Goal: Task Accomplishment & Management: Manage account settings

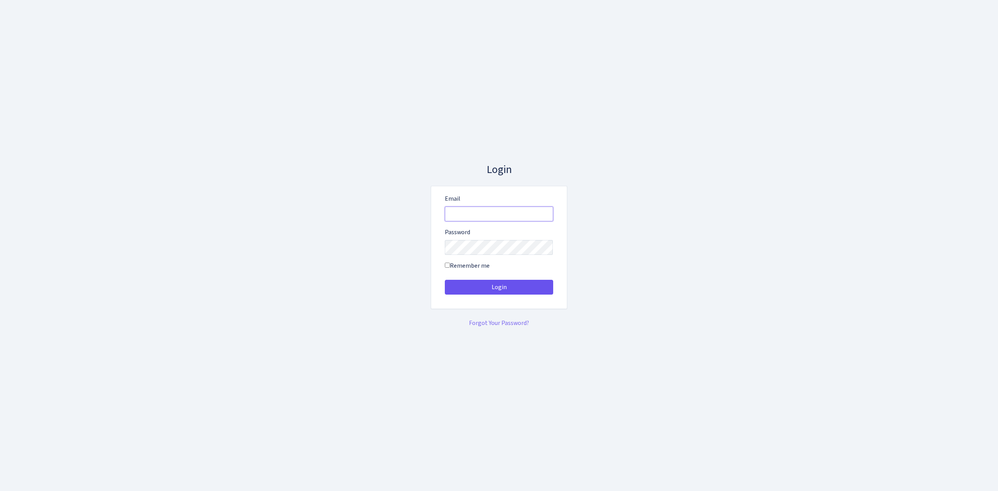
type input "[EMAIL_ADDRESS][DOMAIN_NAME]"
click at [502, 290] on button "Login" at bounding box center [499, 287] width 108 height 15
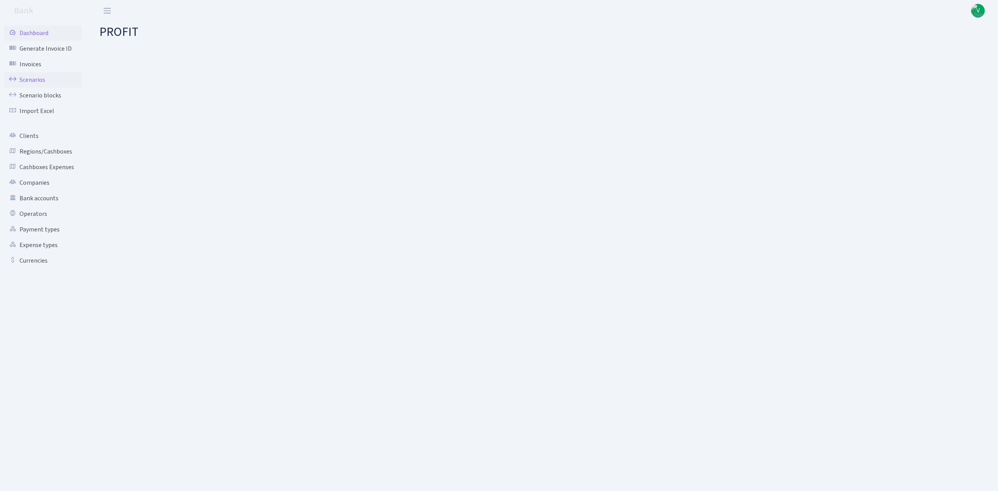
click at [44, 79] on link "Scenarios" at bounding box center [43, 80] width 78 height 16
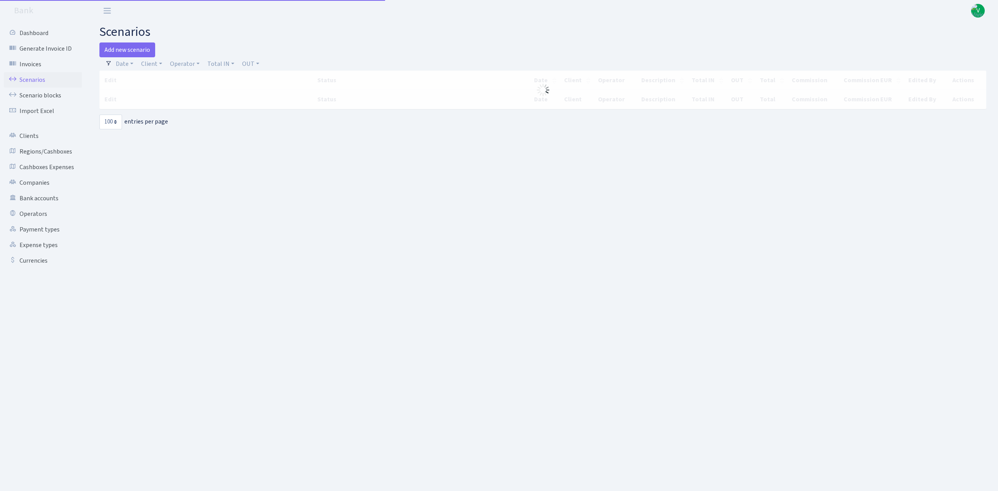
select select "100"
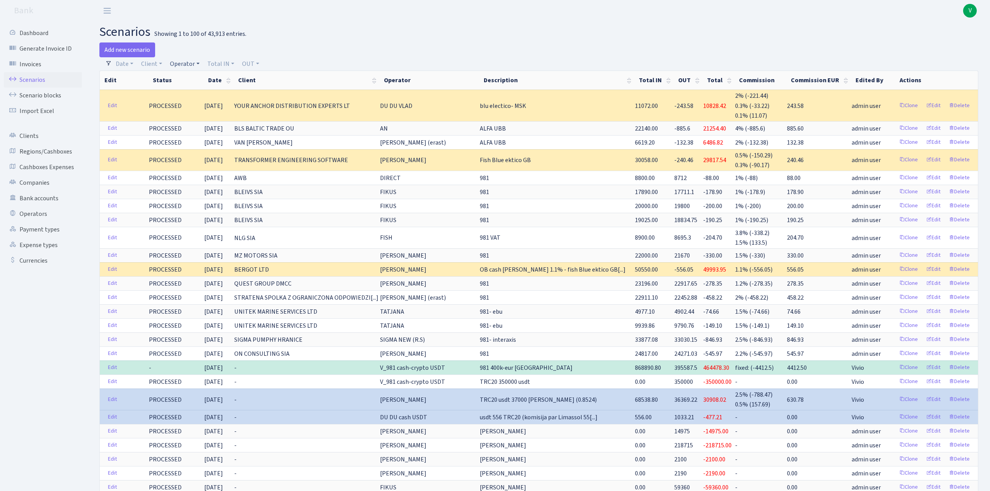
click at [181, 65] on link "Operator" at bounding box center [185, 63] width 36 height 13
click at [193, 89] on input "search" at bounding box center [197, 92] width 57 height 12
type input "erik"
click at [208, 105] on li "[PERSON_NAME] (erast)" at bounding box center [197, 110] width 59 height 22
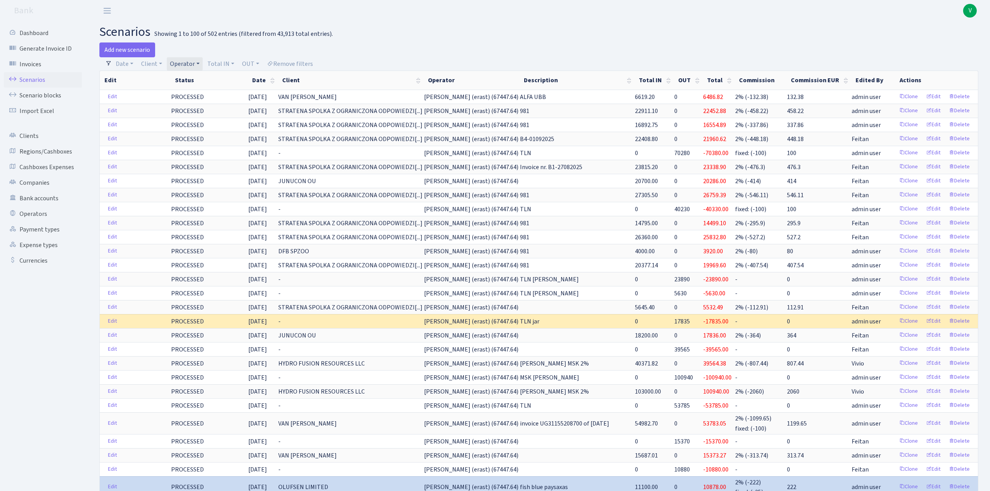
click at [190, 57] on div "Add new scenario" at bounding box center [316, 50] width 434 height 15
click at [190, 61] on link "Operator" at bounding box center [185, 63] width 36 height 13
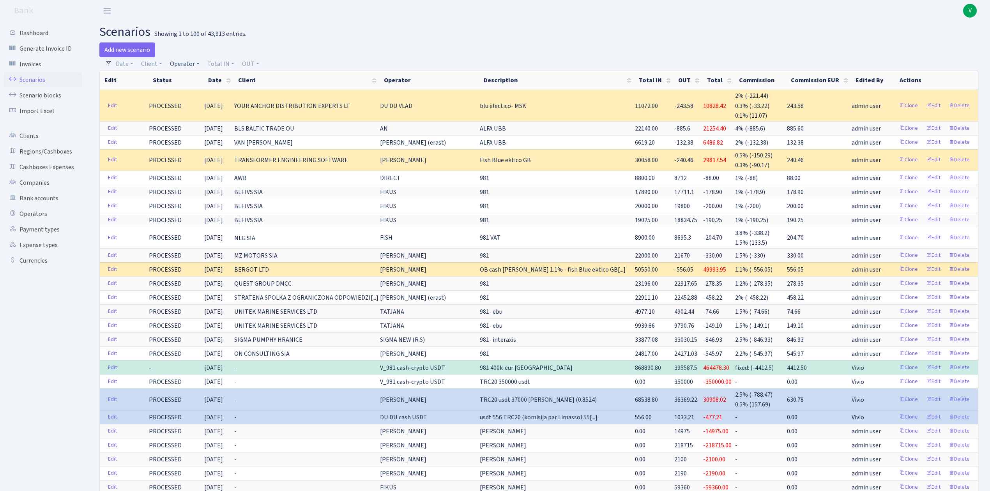
click at [189, 66] on link "Operator" at bounding box center [185, 63] width 36 height 13
click at [197, 89] on input "search" at bounding box center [197, 92] width 57 height 12
type input "karen"
click at [200, 103] on li "[PERSON_NAME]" at bounding box center [197, 106] width 59 height 14
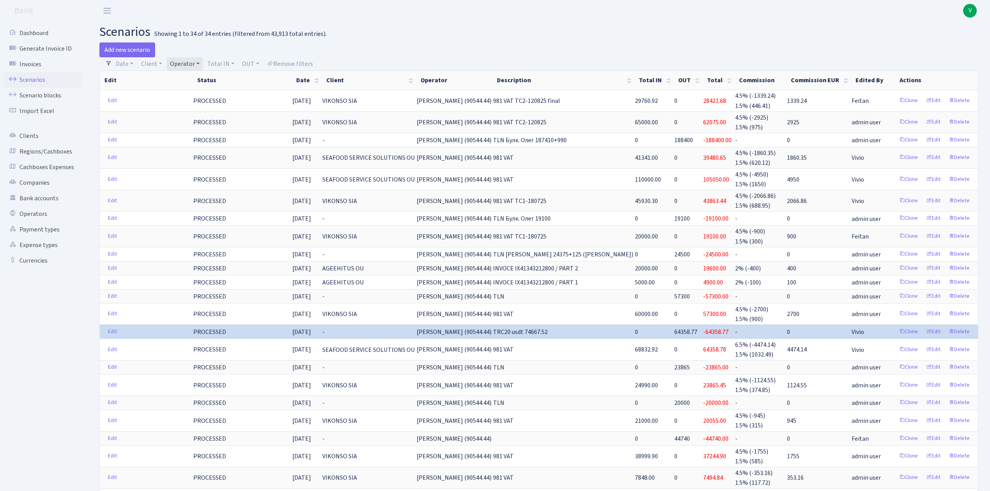
click at [174, 66] on link "Operator" at bounding box center [185, 63] width 36 height 13
select select
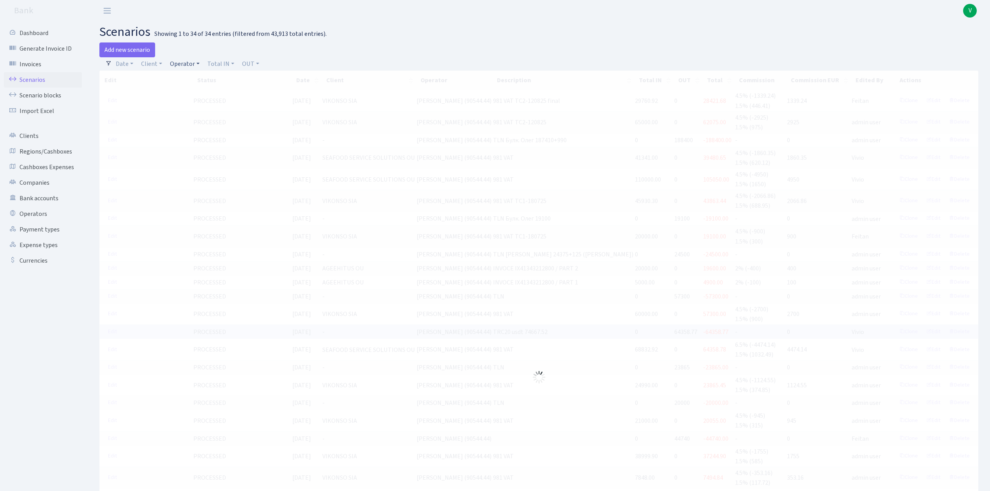
click at [188, 62] on link "Operator" at bounding box center [185, 63] width 36 height 13
click at [186, 89] on input "search" at bounding box center [197, 92] width 57 height 12
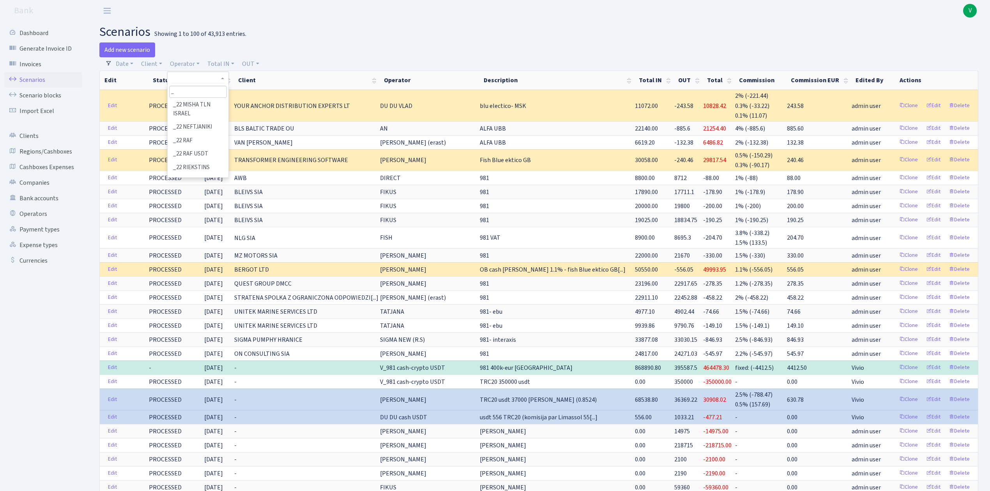
type input "_"
click at [190, 361] on li "_EXPENSES USDT_" at bounding box center [197, 368] width 59 height 14
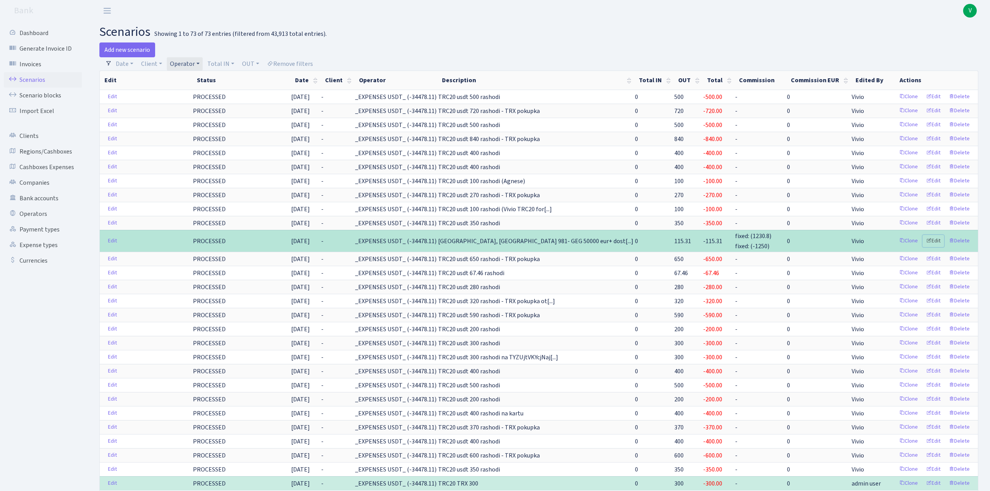
click at [937, 242] on link "Edit" at bounding box center [933, 241] width 21 height 12
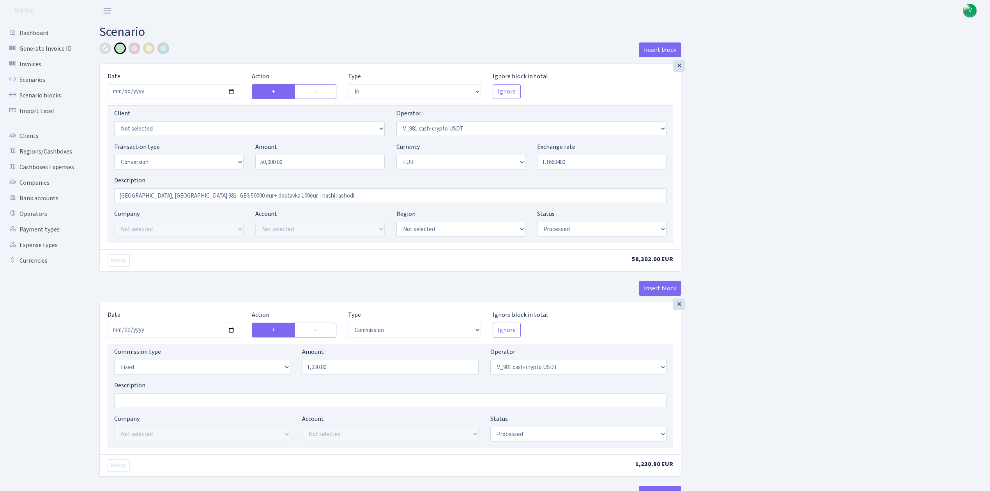
select select "in"
select select "435"
select select "15"
select select "1"
select select "processed"
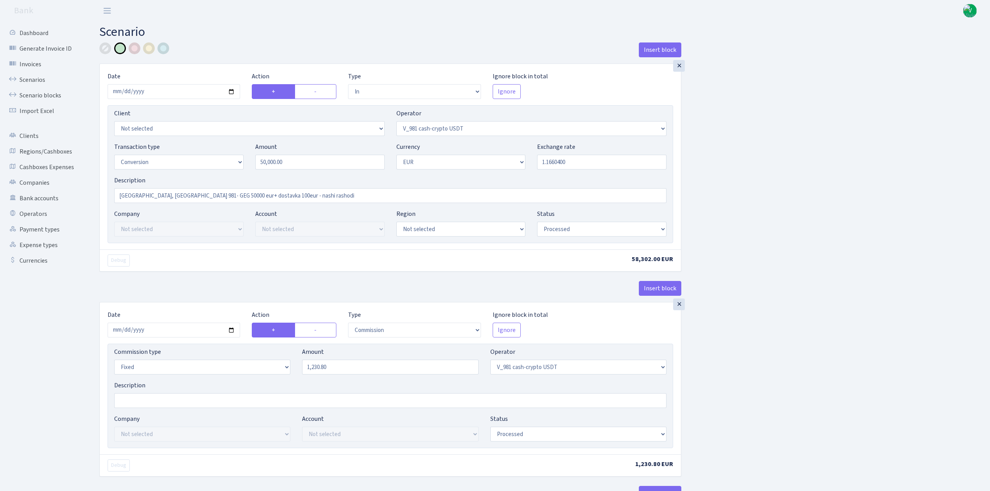
select select "commission"
select select "fixed"
select select "435"
select select "processed"
select select "out"
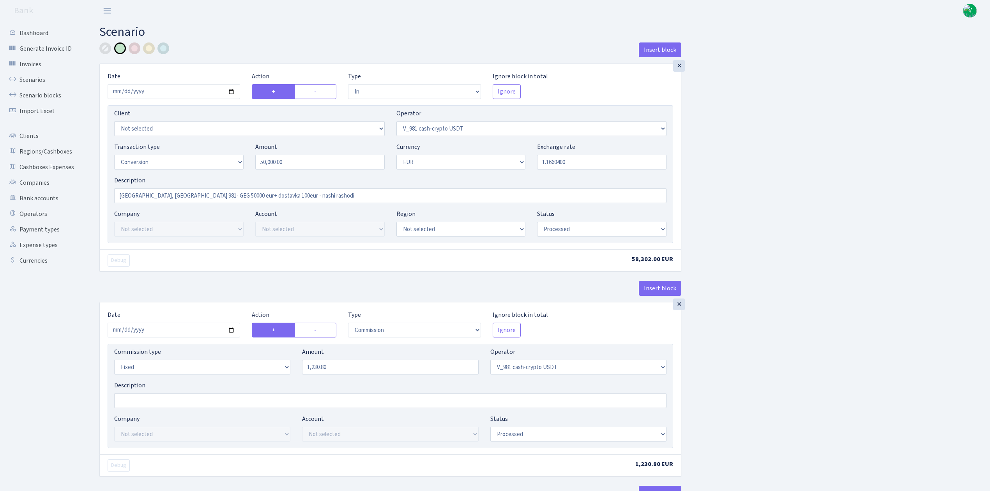
select select "434"
select select "15"
select select "1"
select select "processed"
select select "in"
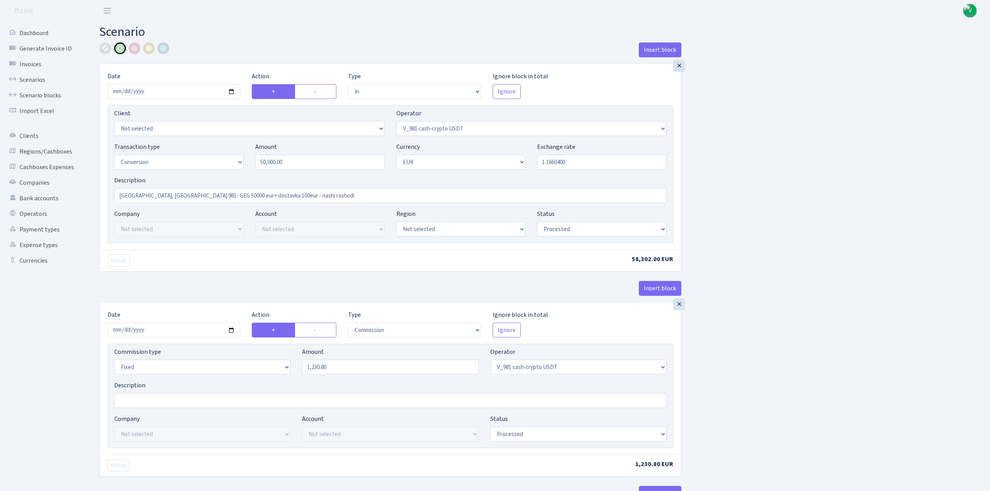
select select "434"
select select "1"
select select "22"
select select "processed"
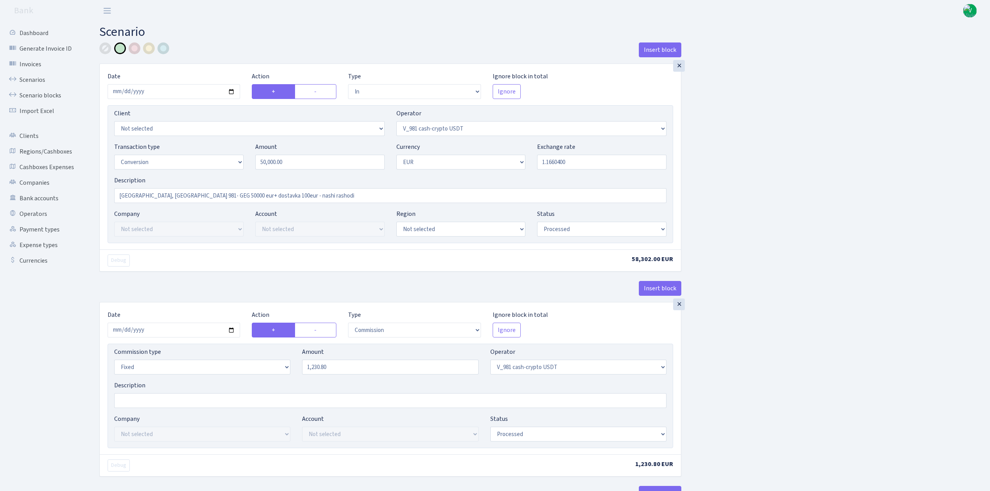
select select "out"
select select "65"
select select "1"
select select "22"
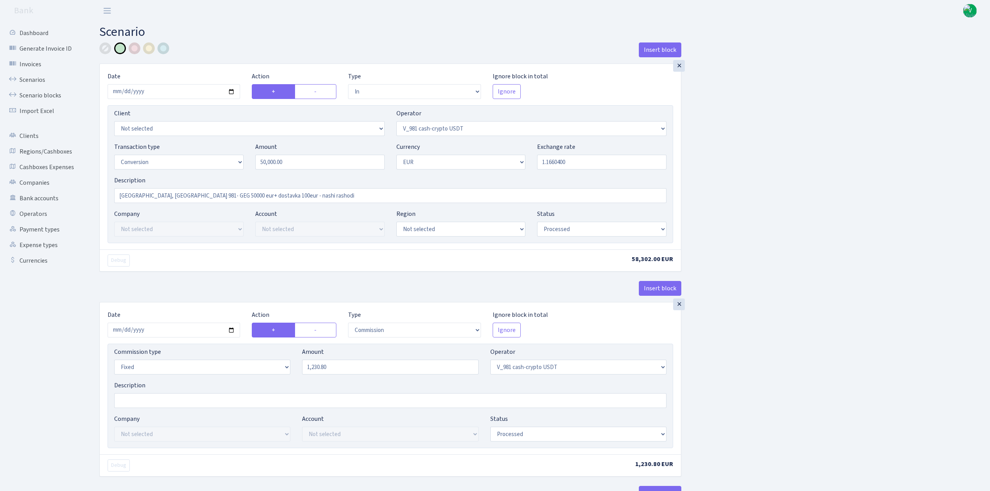
select select "processed"
select select "commission"
select select "fixed"
select select "65"
select select "processed"
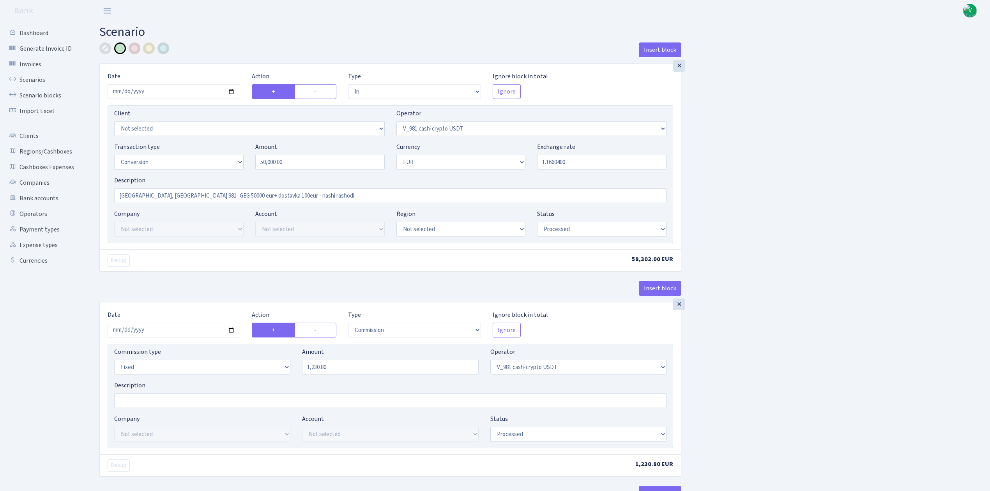
select select "out"
select select "306"
select select "1"
select select "processed"
click at [38, 77] on link "Scenarios" at bounding box center [43, 80] width 78 height 16
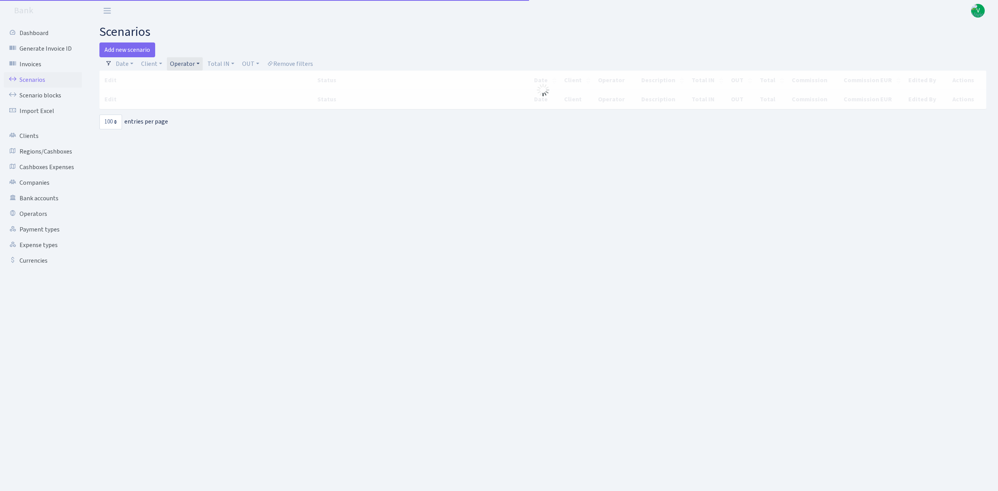
select select "100"
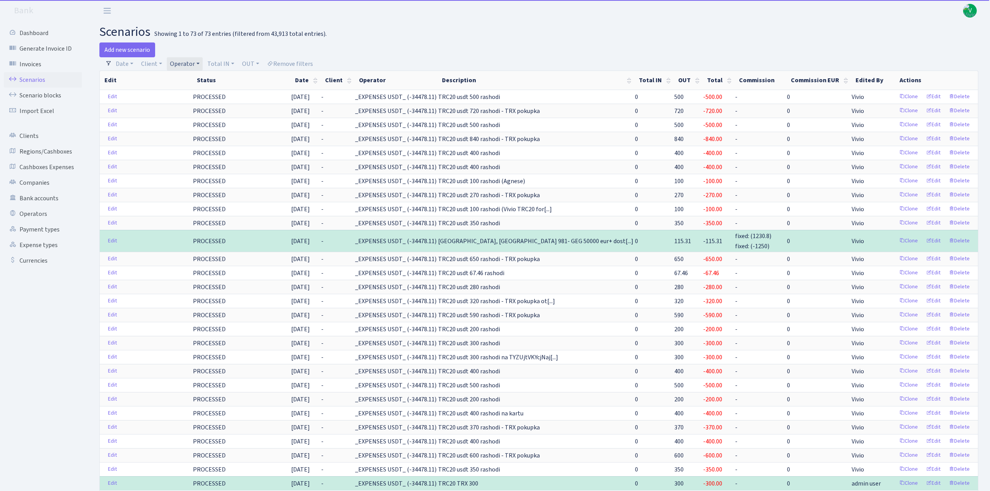
click at [196, 61] on link "Operator" at bounding box center [185, 63] width 36 height 13
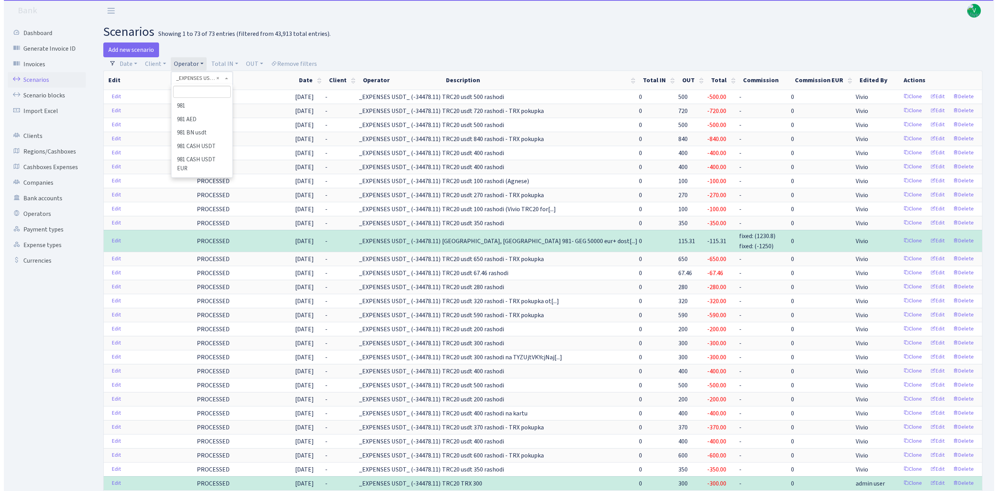
scroll to position [6893, 0]
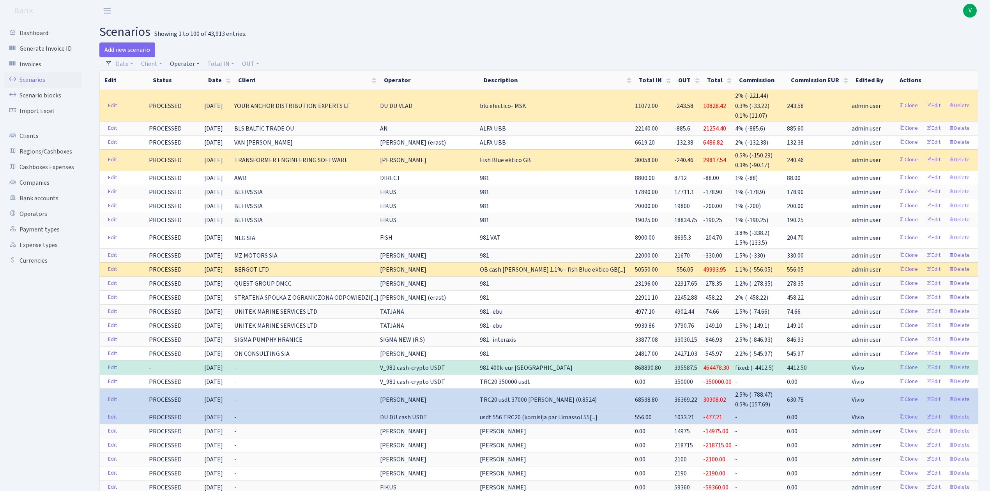
click at [181, 62] on link "Operator" at bounding box center [185, 63] width 36 height 13
click at [194, 91] on input "search" at bounding box center [197, 92] width 57 height 12
type input "djadu"
click at [200, 116] on li "DJADUSHKA USDT" at bounding box center [197, 120] width 59 height 14
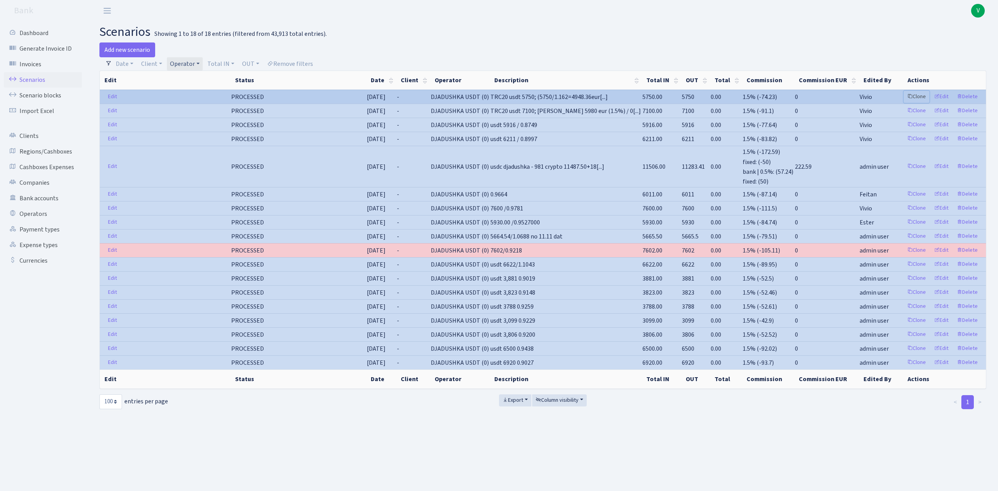
click at [919, 97] on link "Clone" at bounding box center [917, 97] width 26 height 12
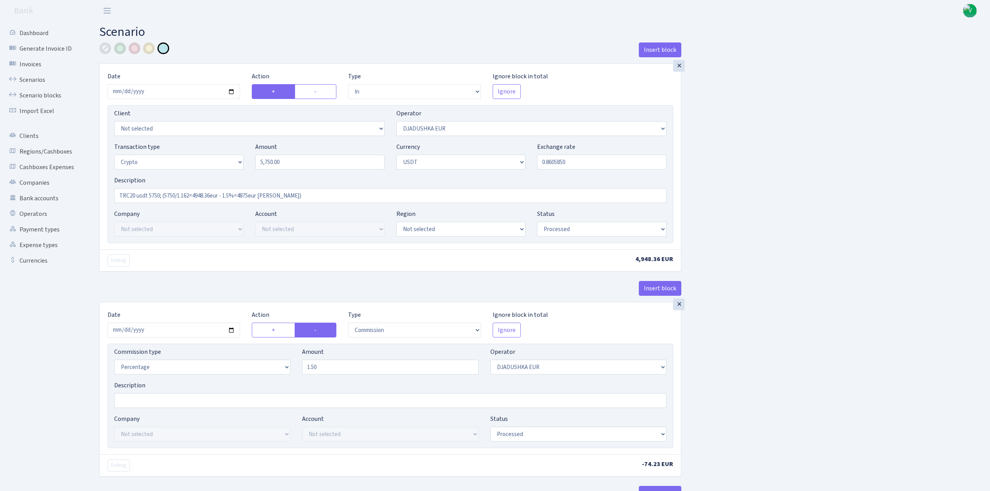
select select "in"
select select "328"
select select "3"
select select "6"
select select "processed"
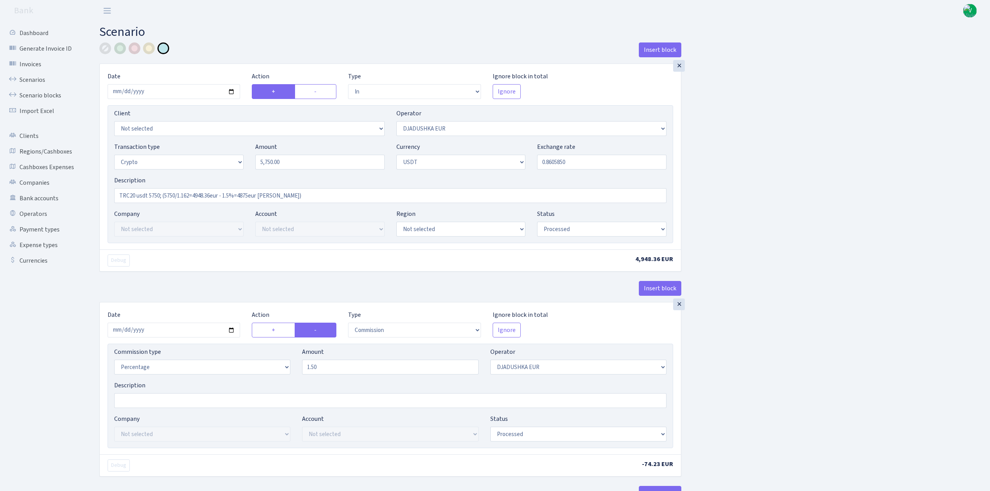
select select "commission"
select select "328"
select select "processed"
select select "in"
select select "329"
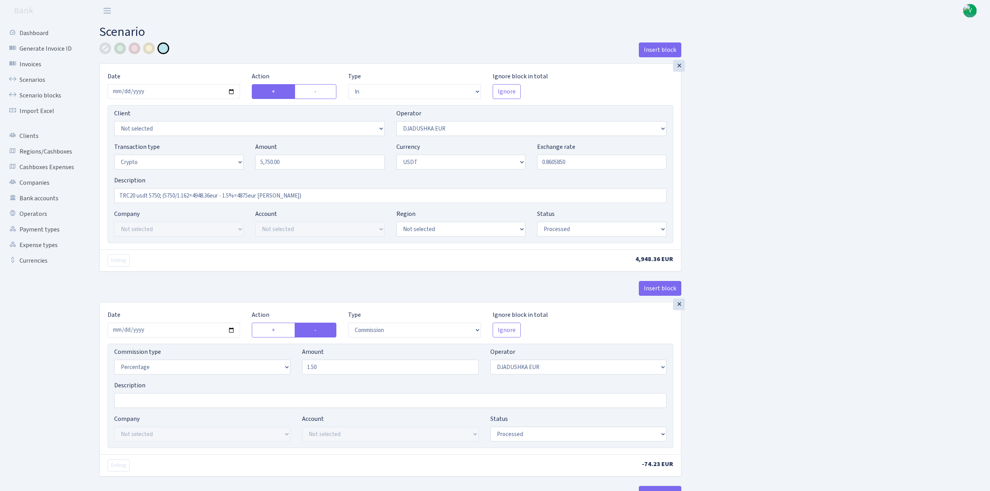
select select "2"
select select "6"
select select "20"
select select "66"
select select "processed"
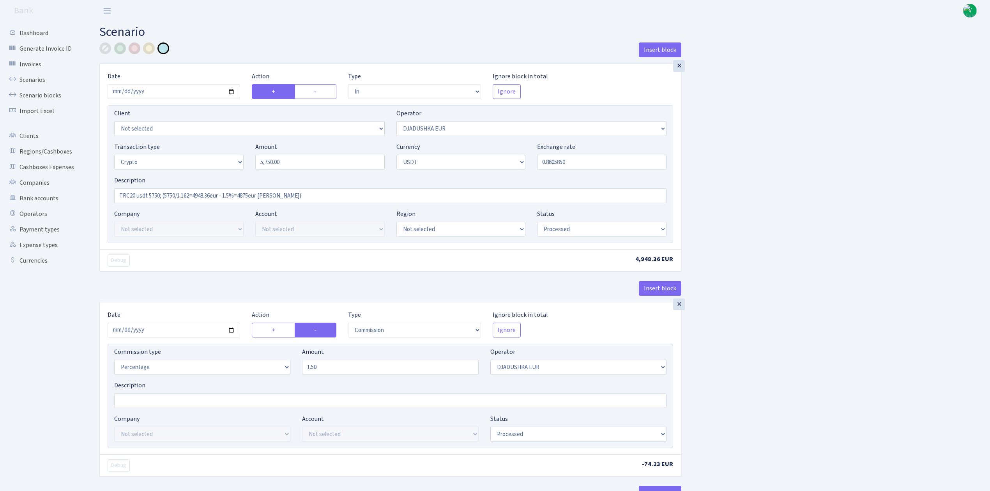
select select "out"
select select "329"
select select "15"
select select "6"
select select "processed"
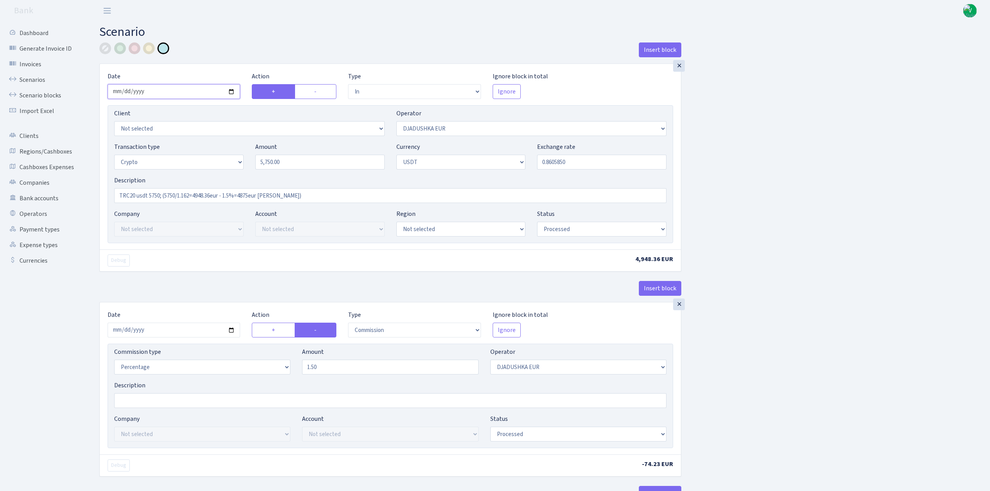
click at [231, 90] on input "2025-08-12" at bounding box center [174, 91] width 133 height 15
type input "2025-09-09"
drag, startPoint x: 297, startPoint y: 165, endPoint x: 214, endPoint y: 158, distance: 83.3
click at [214, 158] on div "Transaction type Not selected 981 ELF FISH crypto GIRT IVO dekl MM-BALTIC eur U…" at bounding box center [390, 159] width 564 height 34
click at [563, 164] on input "0.8605850" at bounding box center [601, 162] width 129 height 15
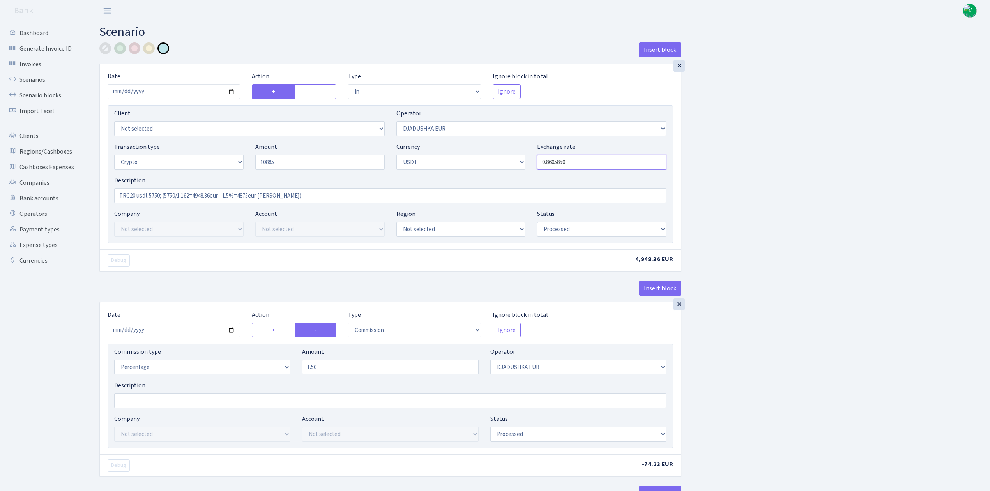
type input "10,885.00"
drag, startPoint x: 554, startPoint y: 161, endPoint x: 632, endPoint y: 164, distance: 78.0
click at [632, 164] on input "0.8605850" at bounding box center [601, 162] width 129 height 15
type input "0.8502000"
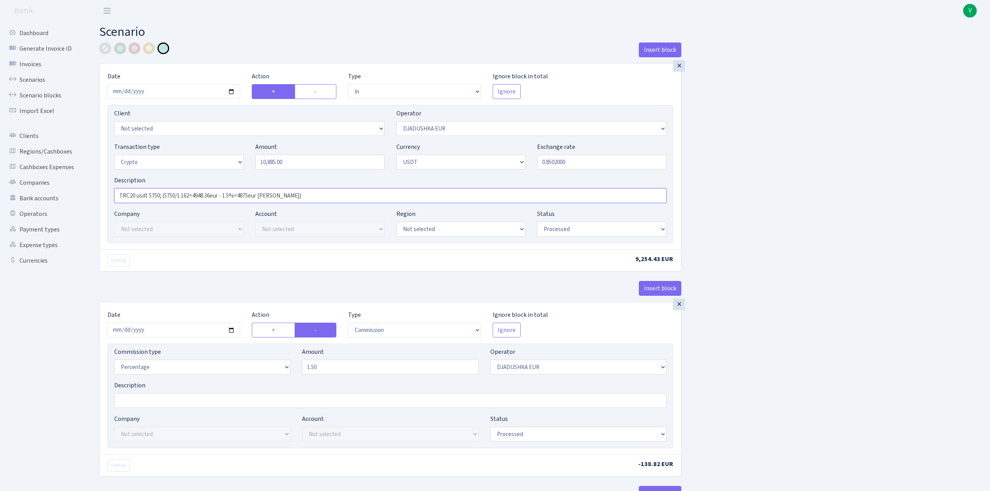
click at [170, 197] on input "TRC20 usdt 5750; (5750/1.162=4948.36eur - 1.5%=4875eur RIX)" at bounding box center [390, 195] width 553 height 15
click at [159, 195] on input "TRC20 usdt 5750; (5750/1.162=4948.36eur - 1.5%=4875eur RIX)" at bounding box center [390, 195] width 553 height 15
drag, startPoint x: 168, startPoint y: 193, endPoint x: 225, endPoint y: 194, distance: 56.2
click at [225, 194] on input "TRC20 usdt 10885; (5750/1.162=4948.36eur - 1.5%=4875eur RIX)" at bounding box center [390, 195] width 553 height 15
paste input "10885usd=9254.01eur' 0.8502"
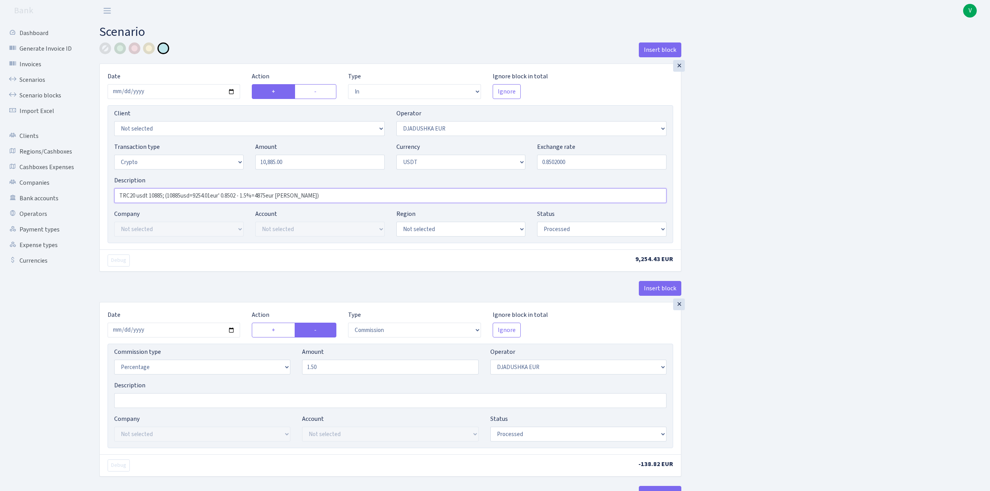
click at [221, 195] on input "TRC20 usdt 10885; (10885usd=9254.01eur' 0.8502 - 1.5%=4875eur RIX)" at bounding box center [390, 195] width 553 height 15
drag, startPoint x: 223, startPoint y: 195, endPoint x: 244, endPoint y: 192, distance: 20.5
click at [244, 192] on input "TRC20 usdt 10885; (10885usd=9254.01eur, 0.8502 - 1.5%=4875eur RIX)" at bounding box center [390, 195] width 553 height 15
drag, startPoint x: 234, startPoint y: 194, endPoint x: 259, endPoint y: 195, distance: 25.4
click at [259, 195] on input "TRC20 usdt 10885; (10885usd=9254.01eur, 1.5%=4875eur RIX)" at bounding box center [390, 195] width 553 height 15
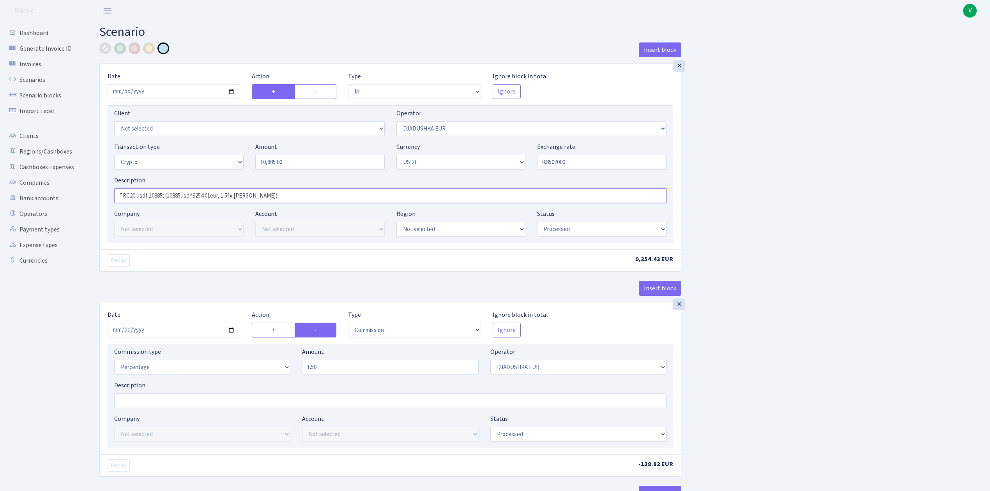
drag, startPoint x: 258, startPoint y: 195, endPoint x: 87, endPoint y: 196, distance: 171.2
type input "TRC20 usdt 10885; (10885usd=9254.01eur, 1.5% RIX)"
click at [232, 330] on input "2025-08-12" at bounding box center [174, 330] width 133 height 15
type input "2025-09-08"
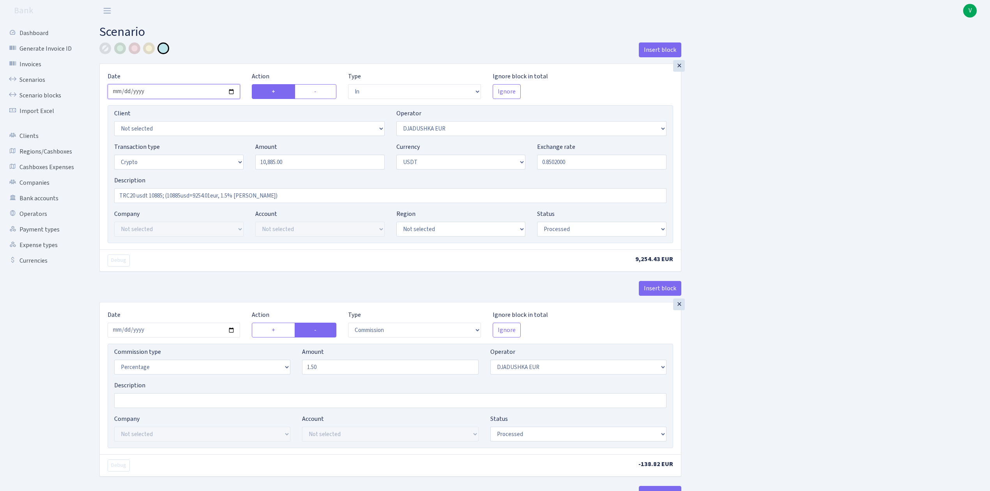
click at [230, 96] on input "2025-09-09" at bounding box center [174, 91] width 133 height 15
type input "2025-09-08"
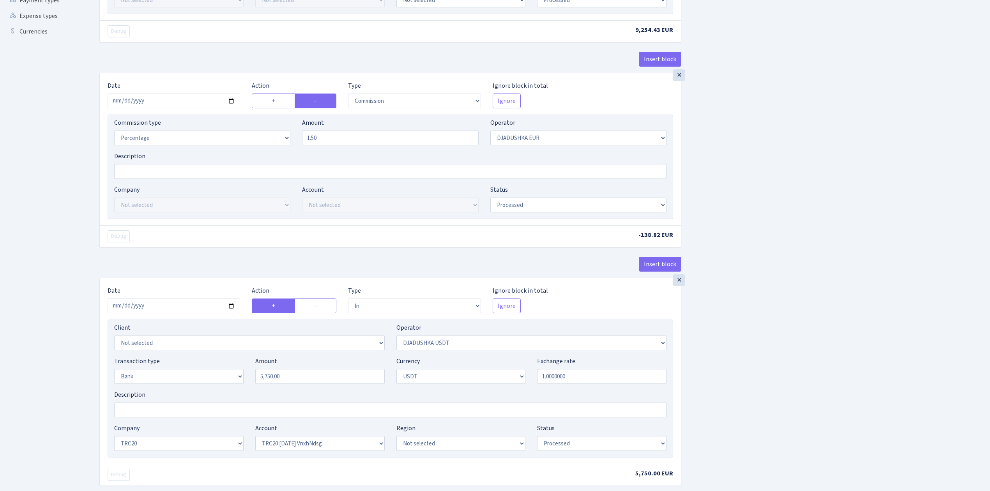
scroll to position [260, 0]
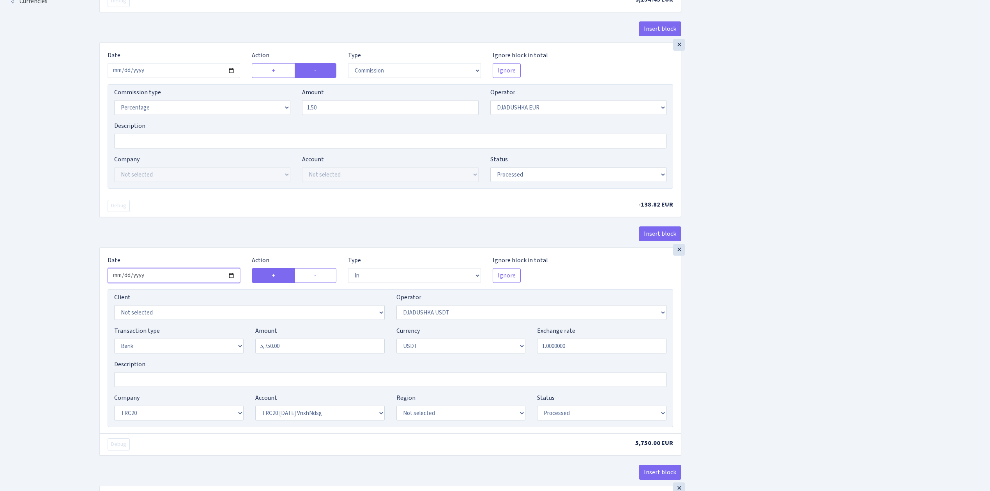
click at [232, 278] on input "2025-08-12" at bounding box center [174, 275] width 133 height 15
type input "[DATE]"
drag, startPoint x: 303, startPoint y: 349, endPoint x: 199, endPoint y: 353, distance: 103.8
click at [199, 353] on div "Transaction type Not selected 981 ELF FISH crypto GIRT IVO dekl MM-BALTIC eur U…" at bounding box center [390, 343] width 564 height 34
click at [755, 352] on div "Insert block × Date 2025-09-08 Action + - Type --- In Out Commission Field requ…" at bounding box center [539, 271] width 891 height 977
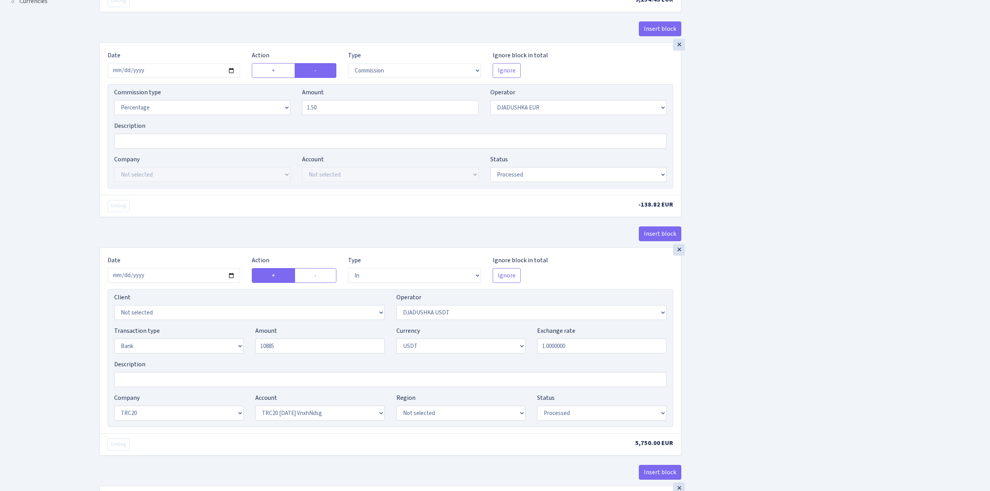
type input "10,885.00"
click at [324, 418] on select "Not selected TRC20 2024.08.01 S8dYrDY TRC20 2024.09.12 KEMg2gdc TRC20 2024.10.1…" at bounding box center [319, 413] width 129 height 15
select select "61"
click at [255, 409] on select "Not selected TRC20 2024.08.01 S8dYrDY TRC20 2024.09.12 KEMg2gdc TRC20 2024.10.1…" at bounding box center [319, 413] width 129 height 15
click at [788, 356] on div "Insert block × Date 2025-09-08 Action + - Type --- In Out Commission Field requ…" at bounding box center [539, 271] width 891 height 977
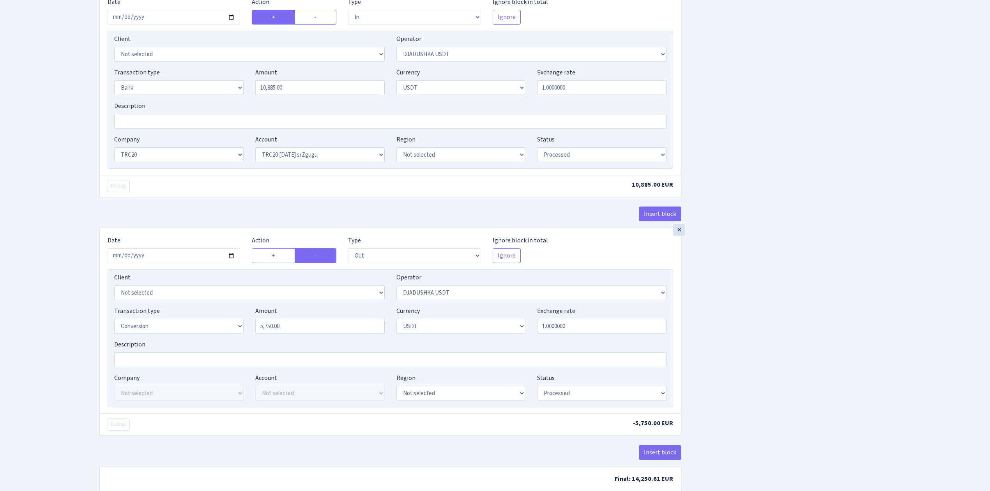
scroll to position [520, 0]
click at [233, 255] on input "2025-08-12" at bounding box center [174, 254] width 133 height 15
type input "2025-09-08"
drag, startPoint x: 250, startPoint y: 329, endPoint x: 183, endPoint y: 330, distance: 67.1
click at [184, 330] on div "Transaction type Not selected 981 ELF FISH crypto GIRT IVO dekl MM-BALTIC eur U…" at bounding box center [390, 322] width 564 height 34
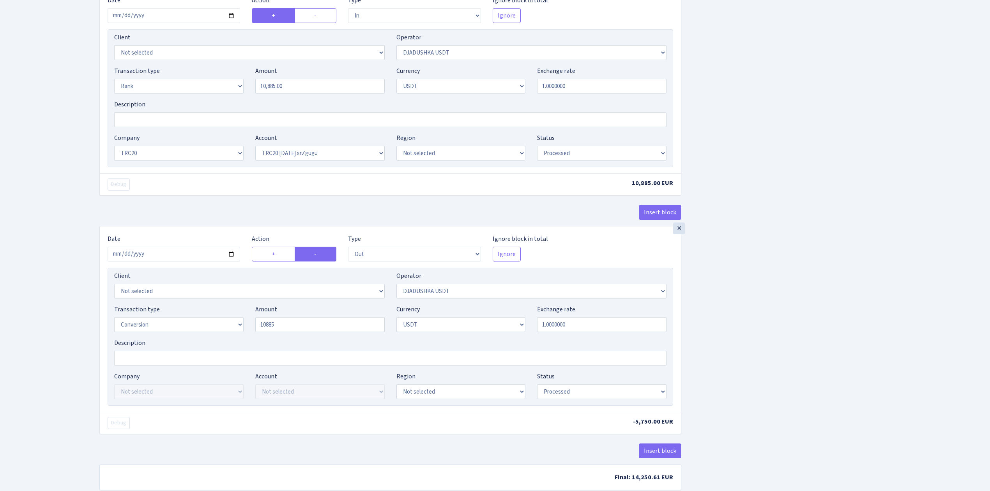
click at [791, 321] on div "Insert block × Date 2025-09-08 Action + - Type --- In Out Commission Field requ…" at bounding box center [539, 11] width 891 height 977
type input "10,885.00"
click at [801, 313] on div "Insert block × Date 2025-09-08 Action + - Type --- In Out Commission Field requ…" at bounding box center [539, 11] width 891 height 977
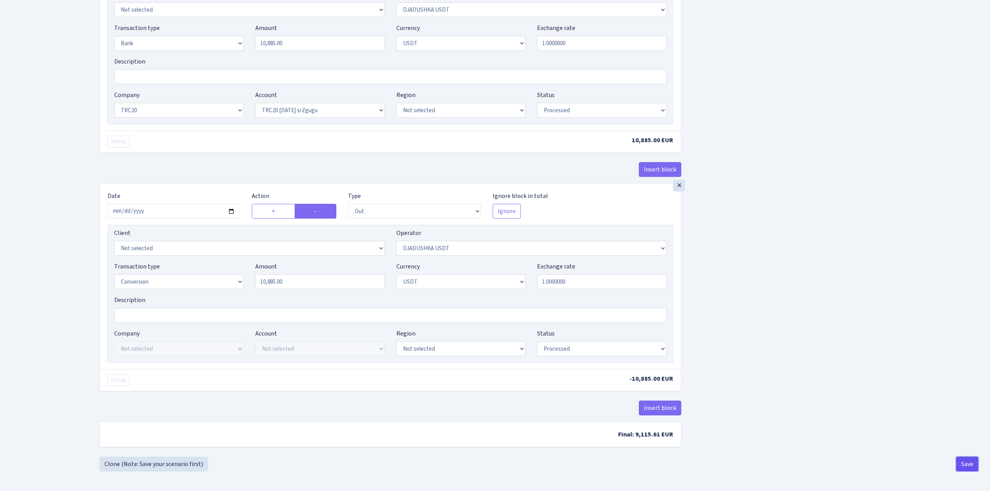
click at [967, 462] on button "Save" at bounding box center [968, 464] width 22 height 15
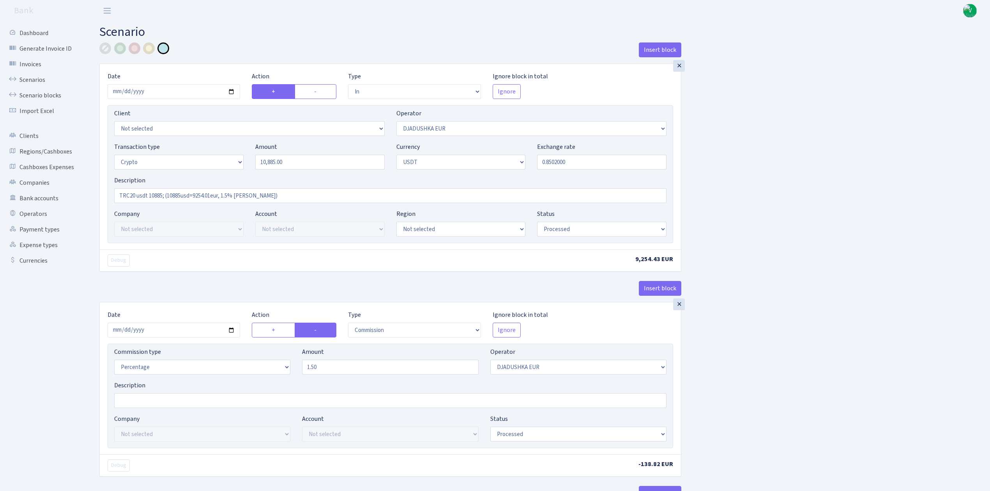
select select "in"
select select "328"
select select "3"
select select "6"
select select "processed"
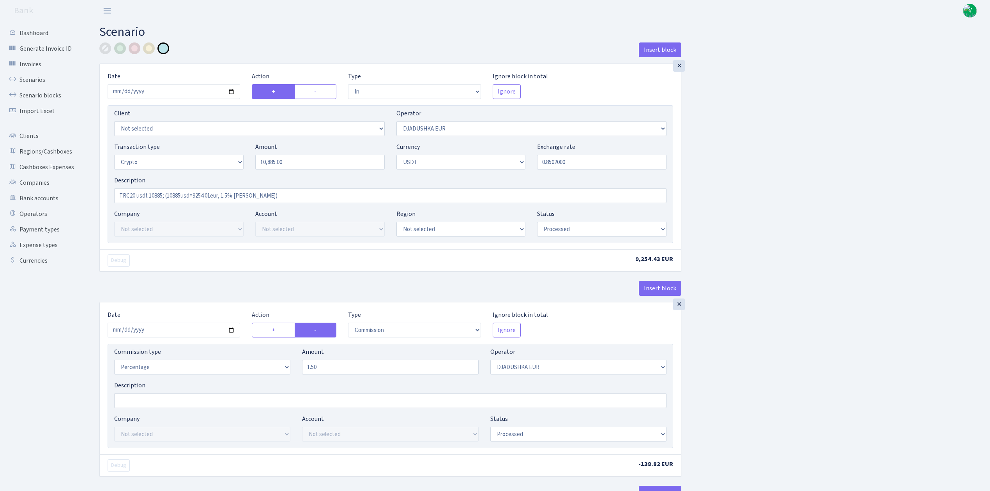
select select "commission"
select select "328"
select select "processed"
select select "in"
select select "329"
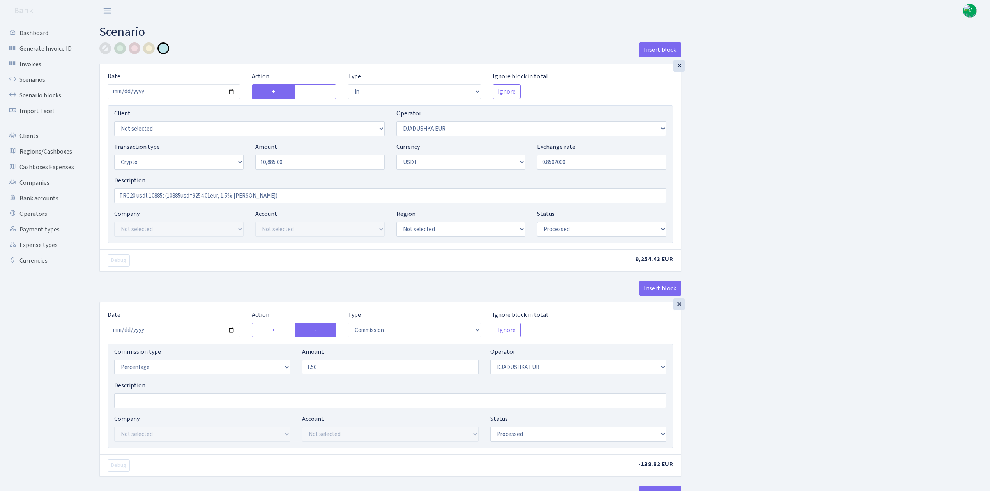
select select "2"
select select "6"
select select "20"
select select "61"
select select "processed"
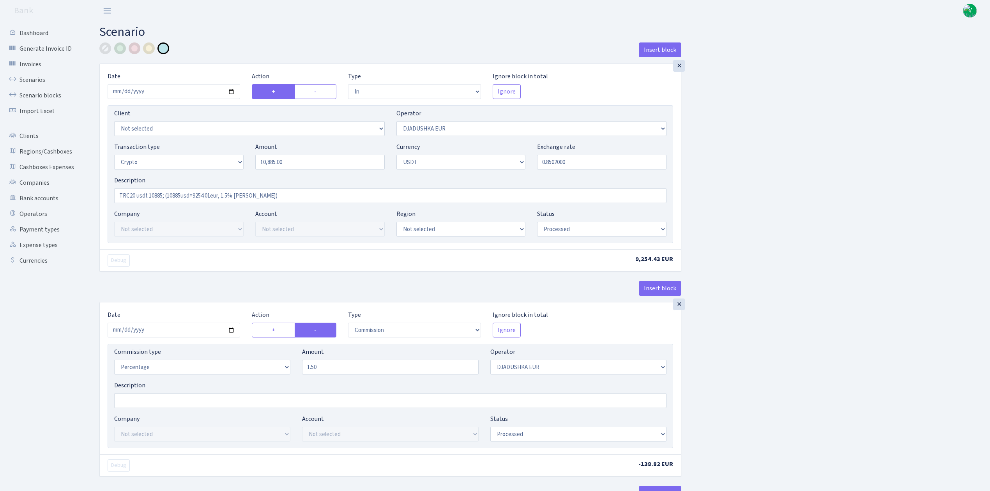
select select "out"
select select "329"
select select "15"
select select "6"
select select "processed"
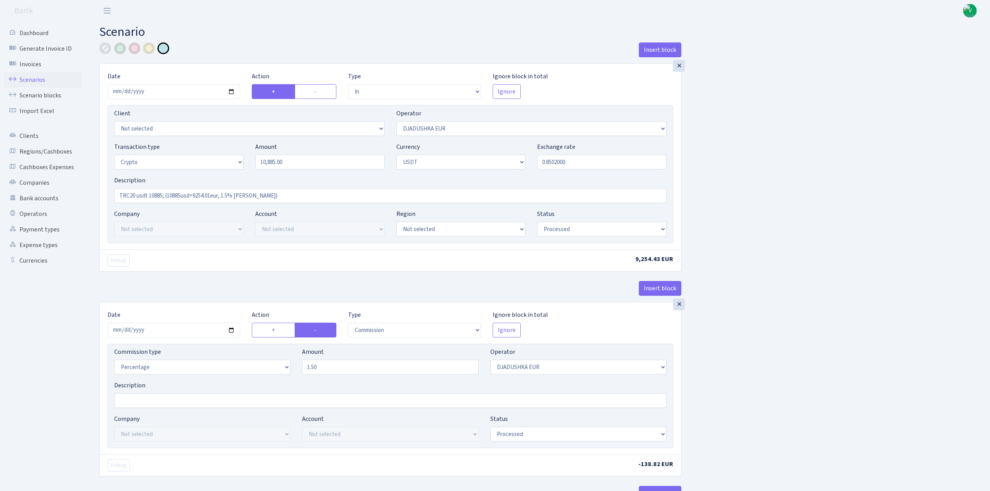
click at [52, 82] on link "Scenarios" at bounding box center [43, 80] width 78 height 16
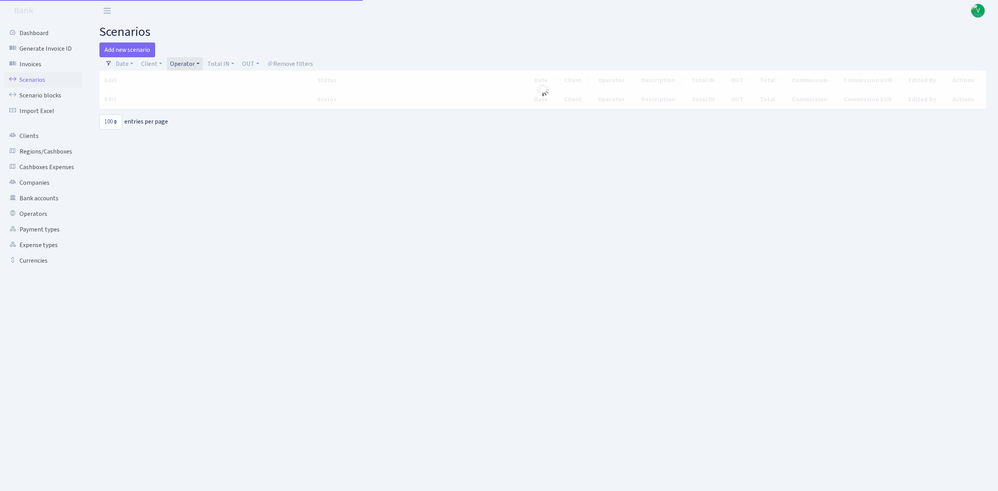
select select "100"
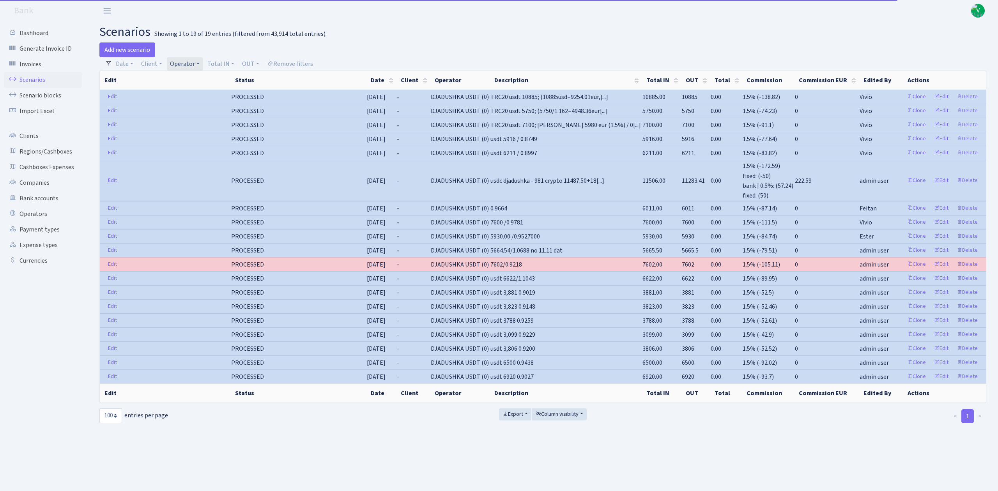
click at [186, 61] on link "Operator" at bounding box center [185, 63] width 36 height 13
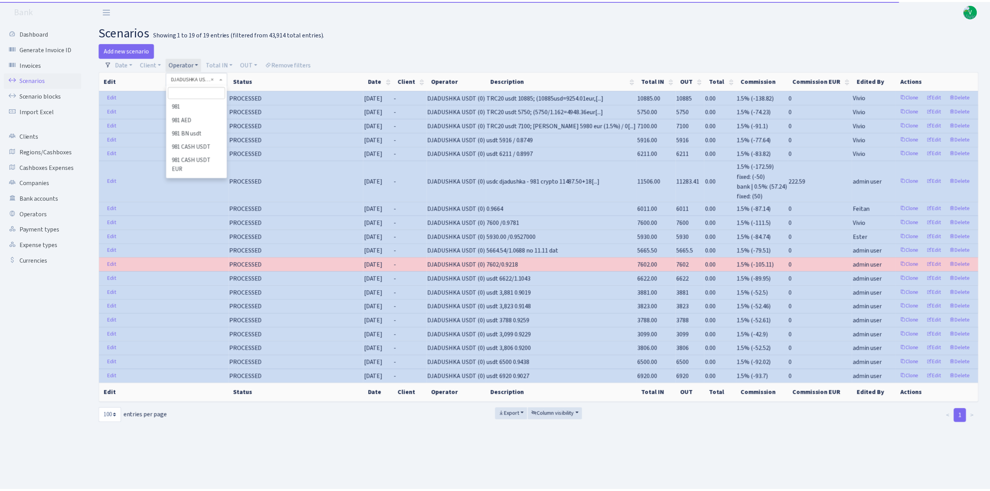
scroll to position [1072, 0]
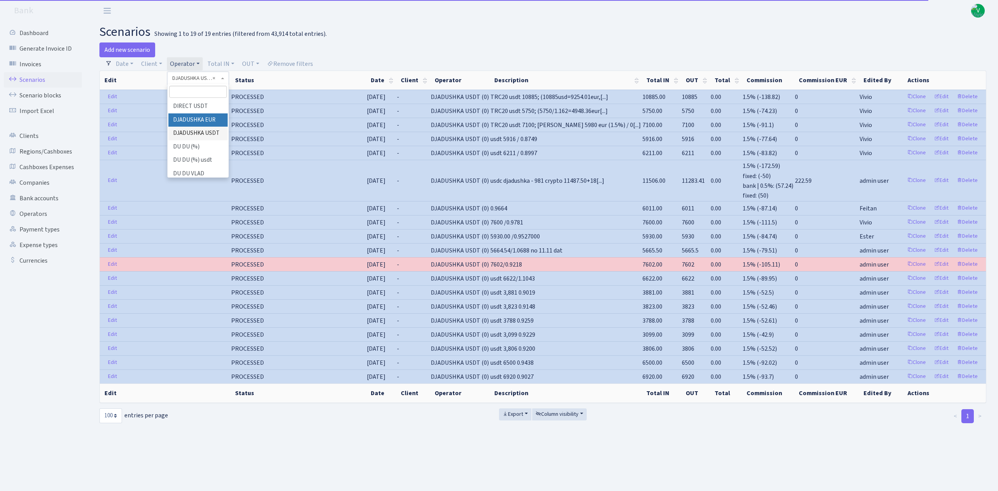
click at [189, 127] on li "DJADUSHKA EUR" at bounding box center [197, 120] width 59 height 14
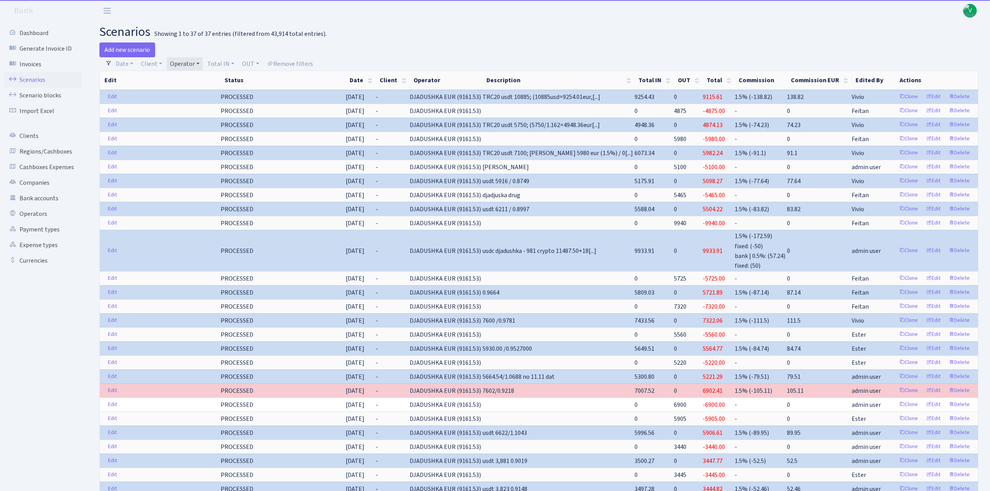
click at [192, 61] on link "Operator" at bounding box center [185, 63] width 36 height 13
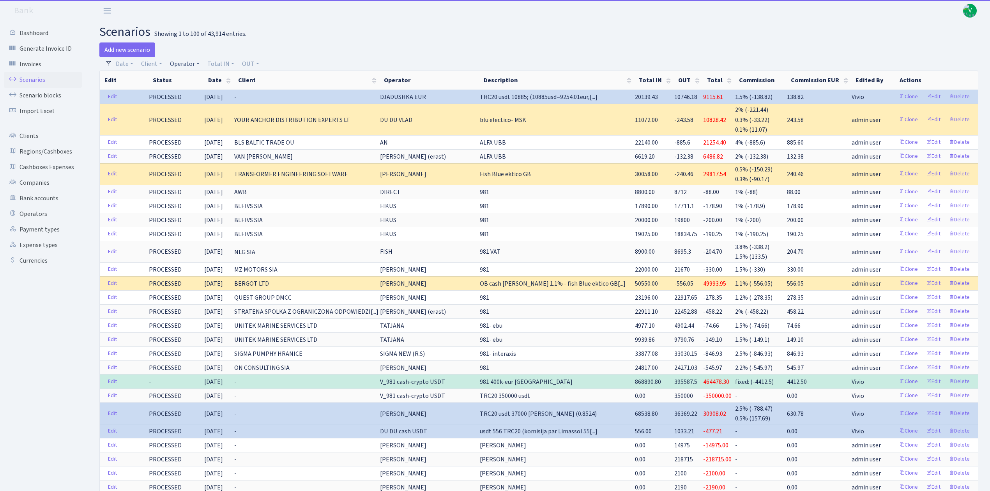
click at [172, 62] on link "Operator" at bounding box center [185, 63] width 36 height 13
click at [187, 95] on input "search" at bounding box center [197, 92] width 57 height 12
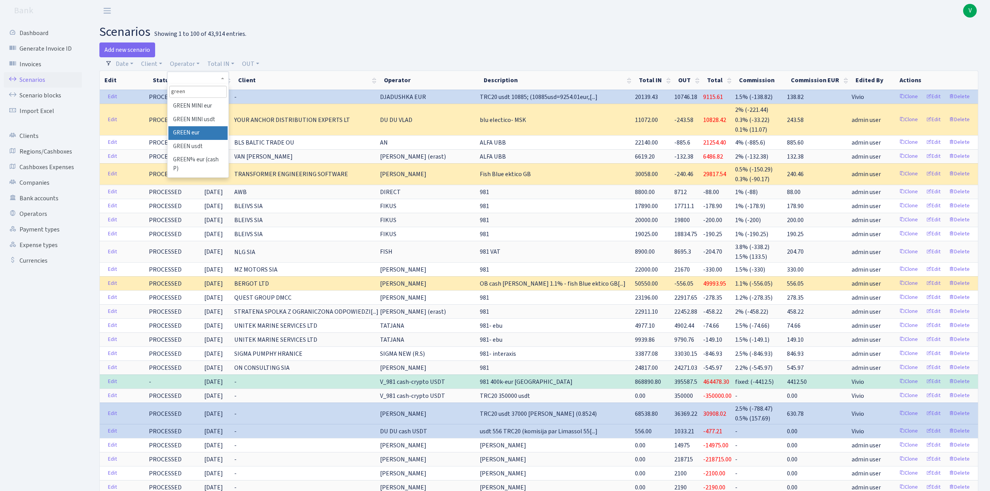
type input "green"
click at [197, 131] on li "GREEN eur" at bounding box center [197, 133] width 59 height 14
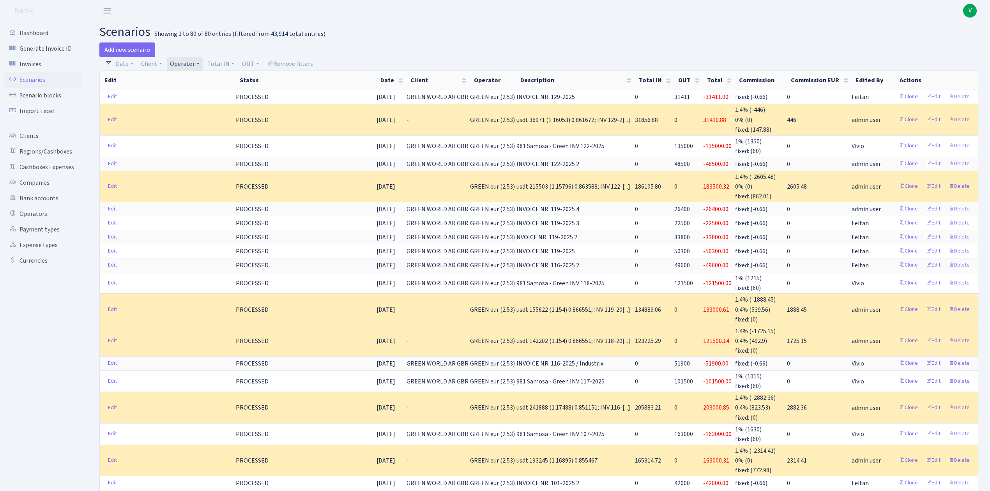
click at [190, 66] on link "Operator" at bounding box center [185, 63] width 36 height 13
click at [200, 127] on li "GREEN usdt" at bounding box center [197, 120] width 59 height 14
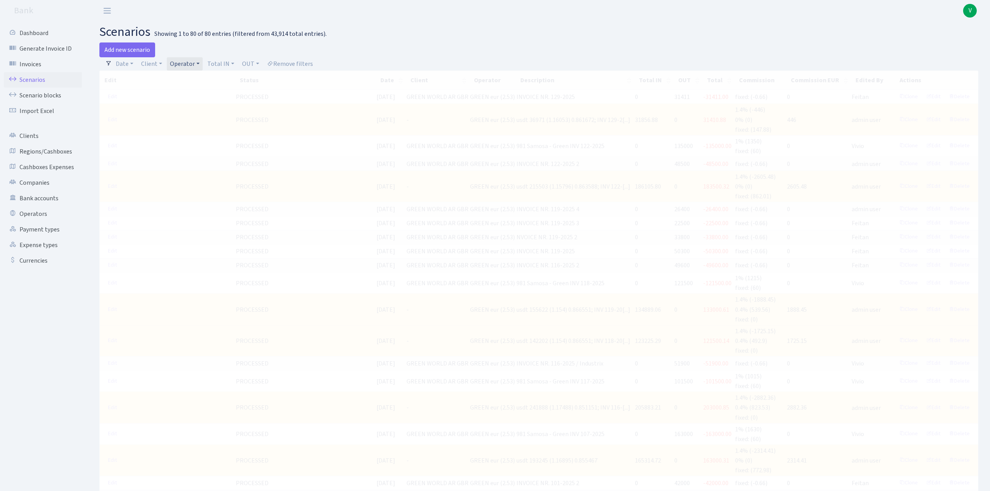
drag, startPoint x: 631, startPoint y: 40, endPoint x: 571, endPoint y: 26, distance: 60.9
click at [571, 26] on h2 "scenarios Showing 1 to 80 of 80 entries (filtered from 43,914 total entries)." at bounding box center [538, 32] width 879 height 15
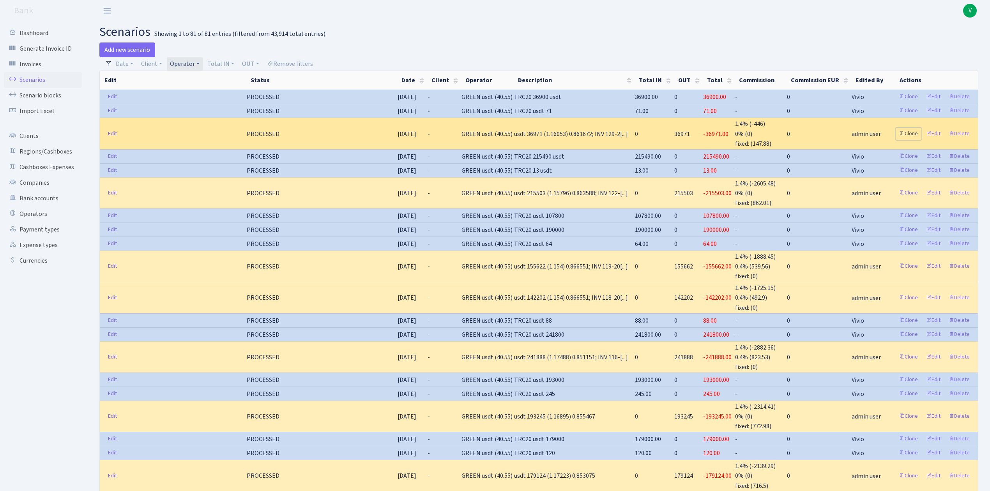
click at [912, 133] on link "Clone" at bounding box center [909, 134] width 26 height 12
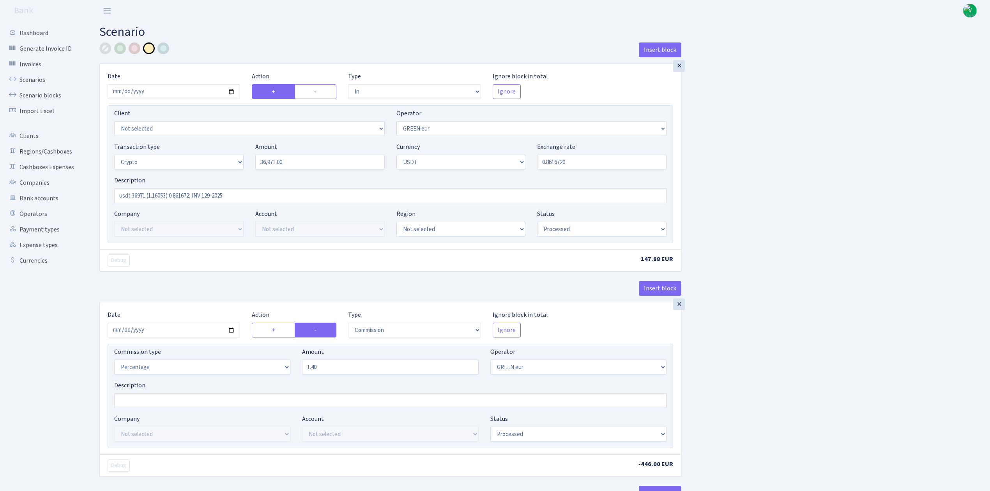
select select "in"
select select "461"
select select "3"
select select "6"
select select "processed"
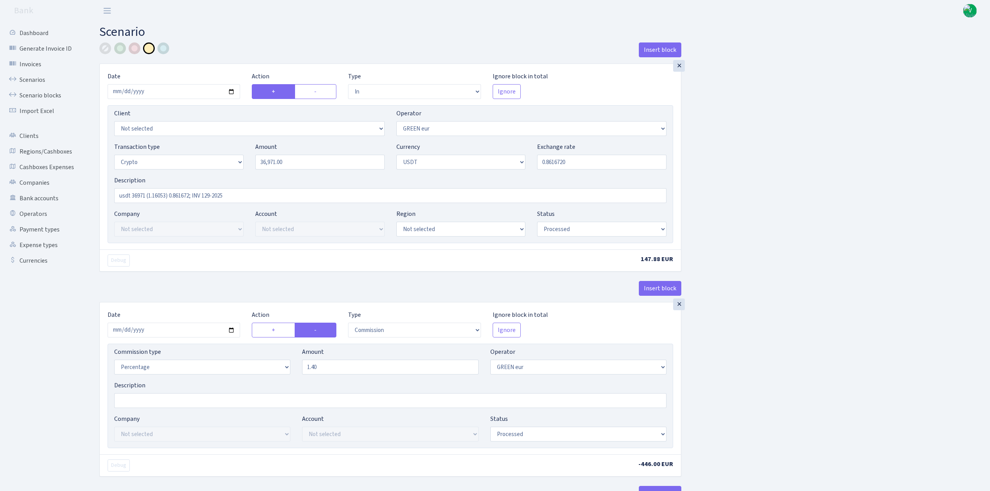
select select "commission"
select select "461"
select select "processed"
select select "out"
select select "462"
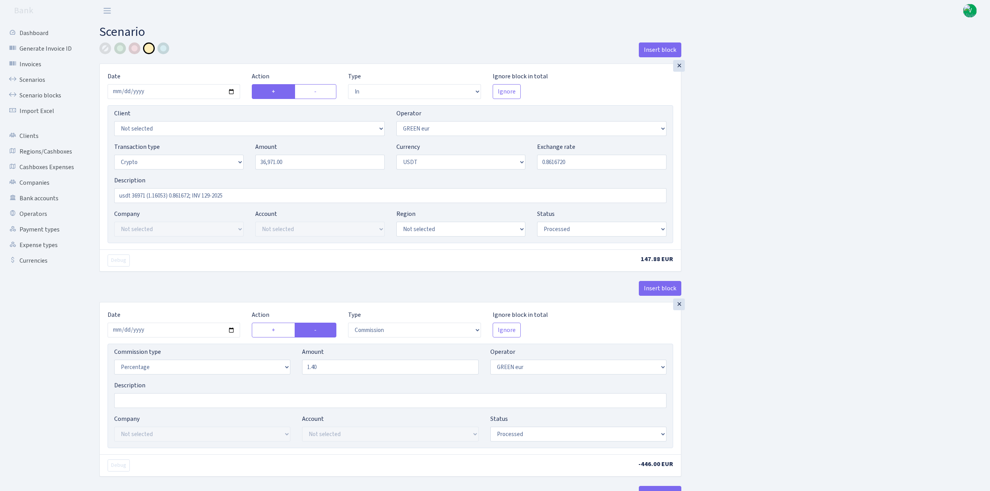
select select "15"
select select "6"
select select "processed"
select select "commission"
select select "463"
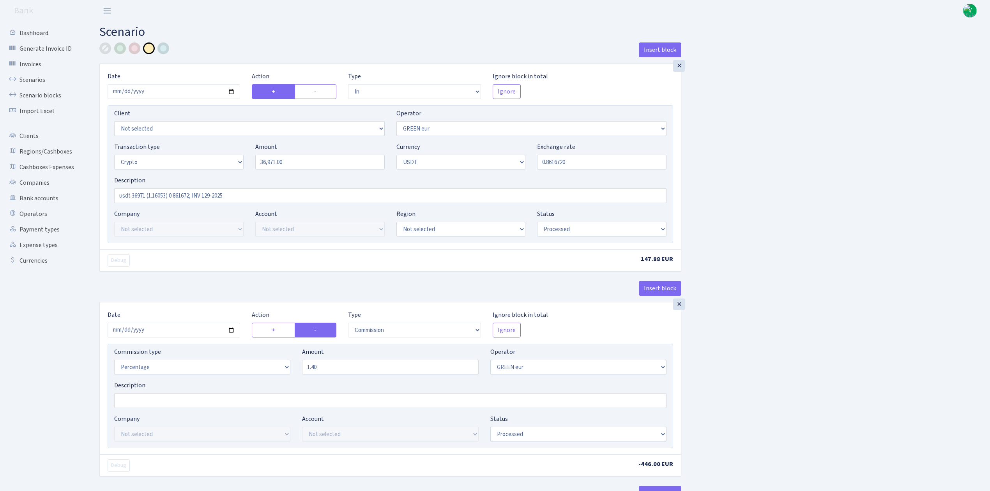
select select "processed"
select select "commission"
select select "fixed"
select select "464"
select select "processed"
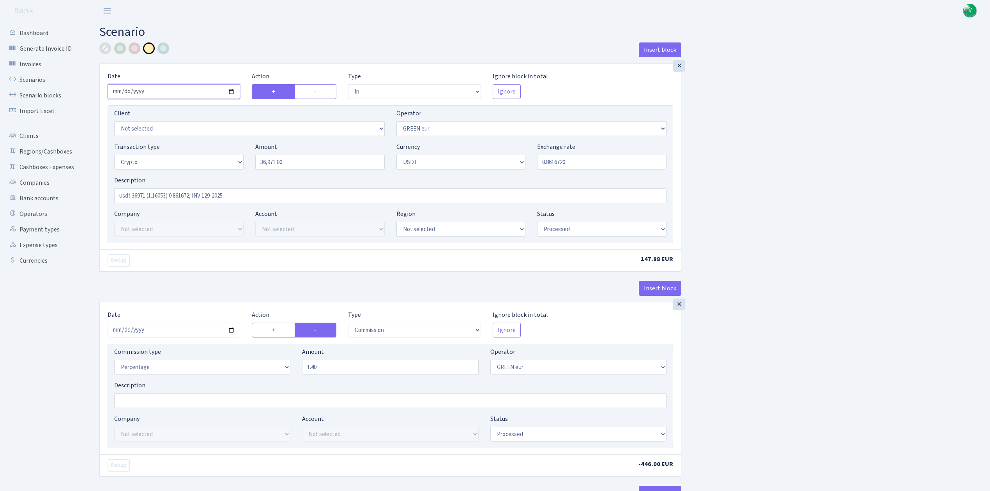
click at [232, 90] on input "2025-08-26" at bounding box center [174, 91] width 133 height 15
type input "[DATE]"
click at [293, 158] on input "36971.00" at bounding box center [319, 162] width 129 height 15
drag, startPoint x: 292, startPoint y: 161, endPoint x: 233, endPoint y: 160, distance: 59.3
click at [233, 160] on div "Transaction type Not selected 981 ELF FISH crypto GIRT IVO dekl MM-BALTIC eur U…" at bounding box center [390, 159] width 564 height 34
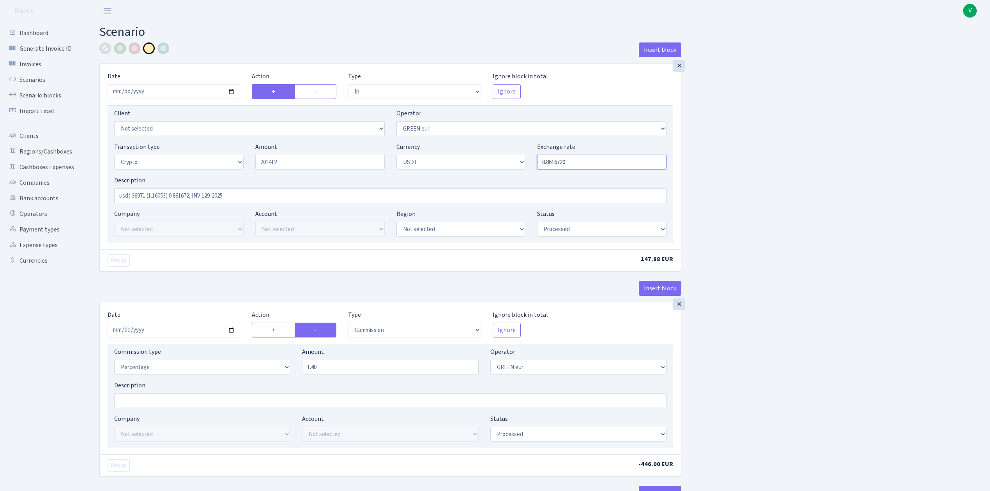
click at [571, 161] on input "0.8616720" at bounding box center [601, 162] width 129 height 15
type input "201,412.00"
drag, startPoint x: 598, startPoint y: 166, endPoint x: 625, endPoint y: 168, distance: 27.4
click at [625, 168] on input "0.8616720" at bounding box center [601, 162] width 129 height 15
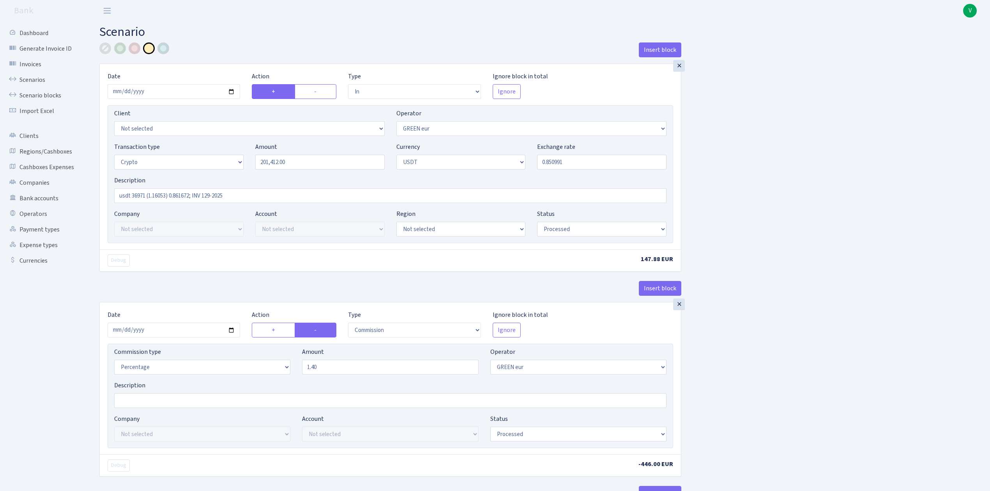
type input "0.8509910"
click at [35, 77] on link "Scenarios" at bounding box center [43, 80] width 78 height 16
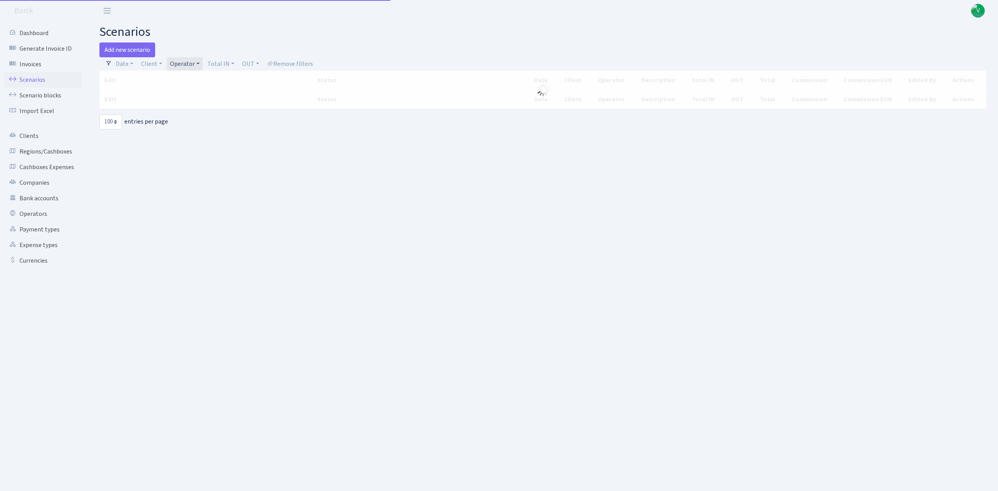
select select "100"
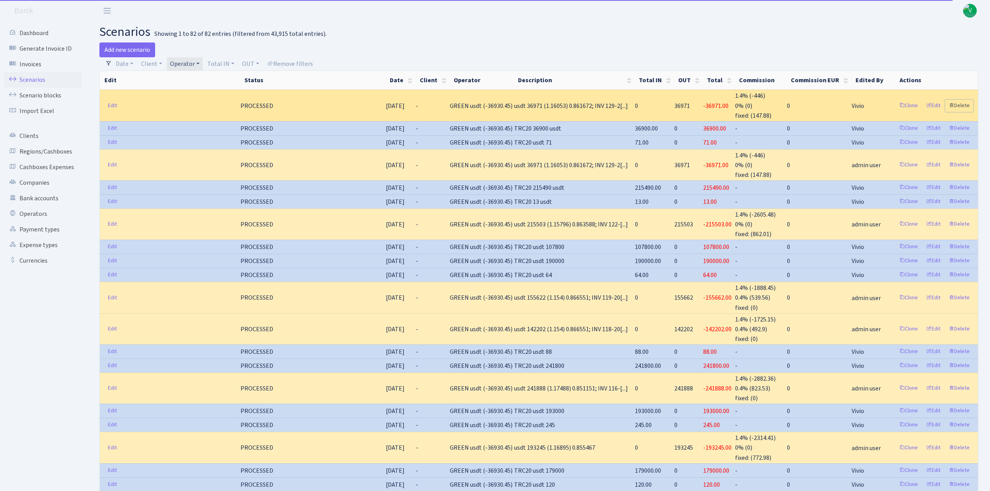
click at [963, 104] on link "Delete" at bounding box center [960, 106] width 28 height 12
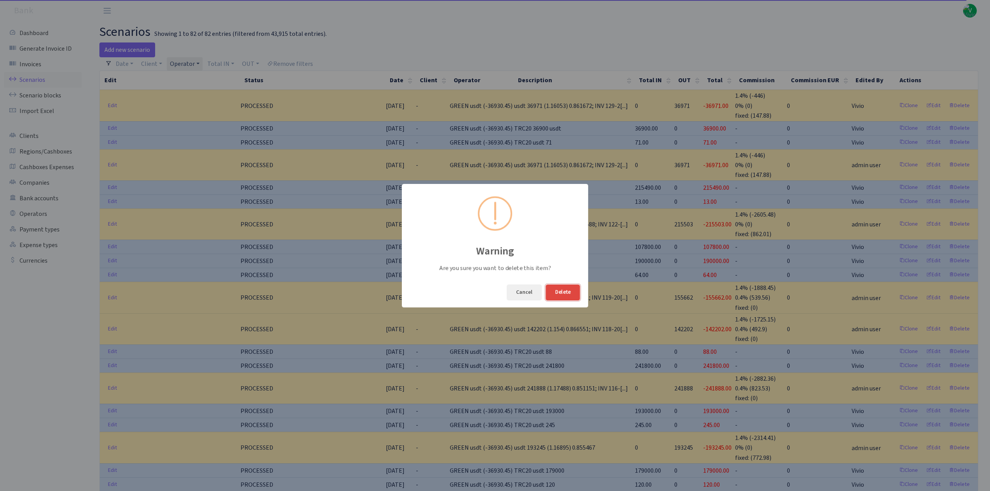
click at [566, 291] on button "Delete" at bounding box center [563, 293] width 34 height 16
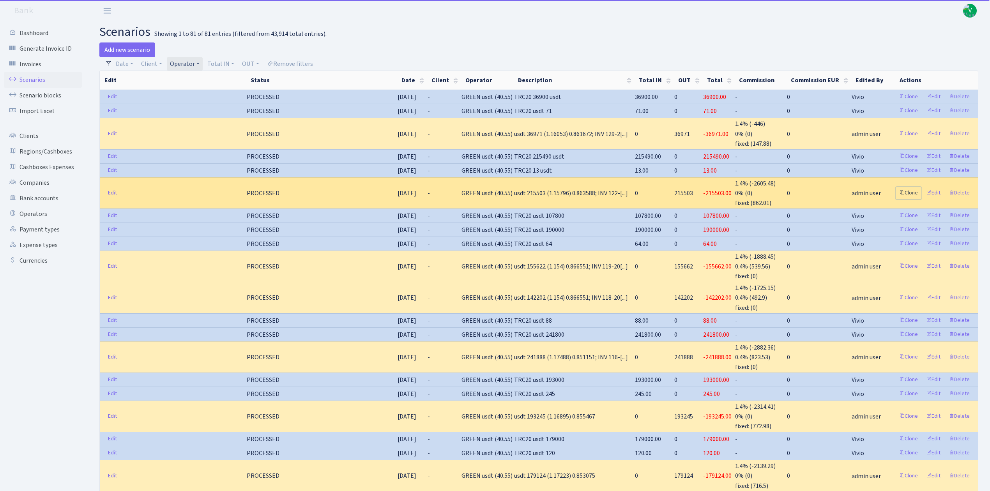
click at [908, 192] on link "Clone" at bounding box center [909, 193] width 26 height 12
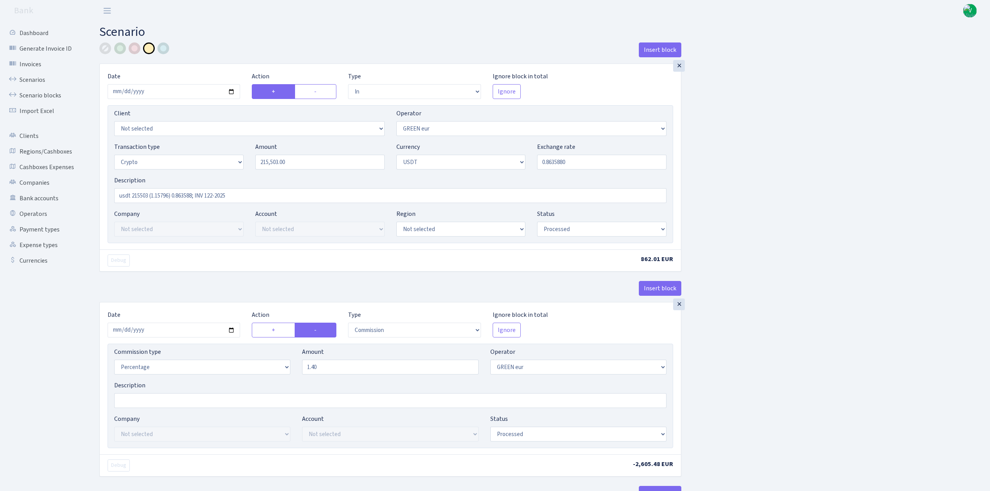
select select "in"
select select "461"
select select "3"
select select "6"
select select "processed"
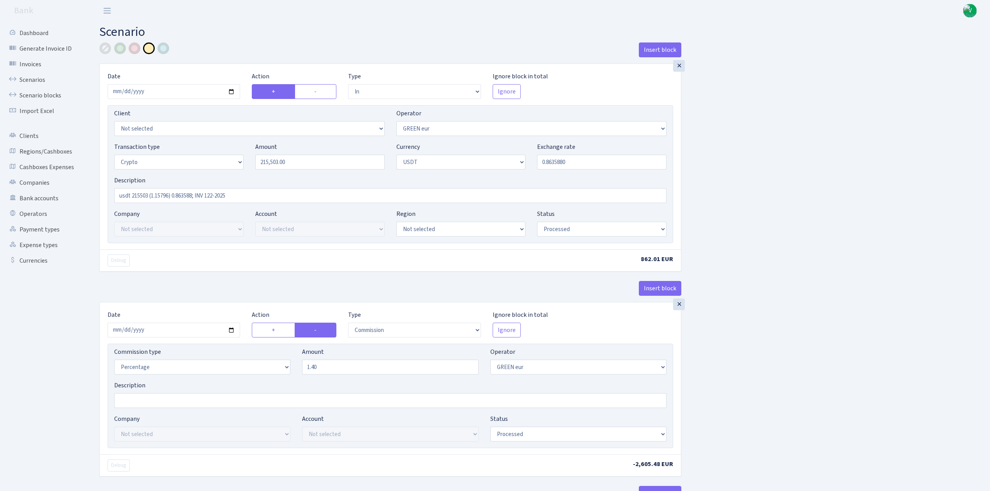
select select "commission"
select select "461"
select select "processed"
select select "out"
select select "462"
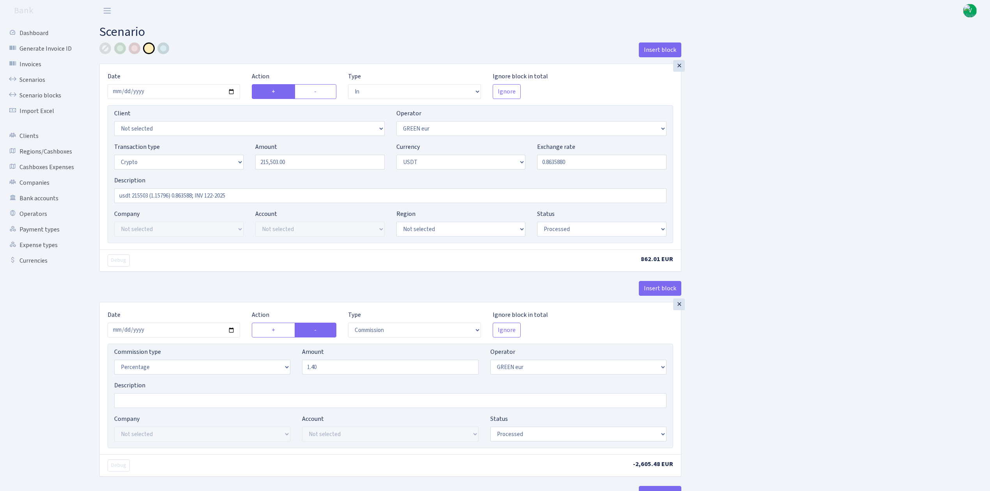
select select "15"
select select "6"
select select "processed"
select select "commission"
select select "463"
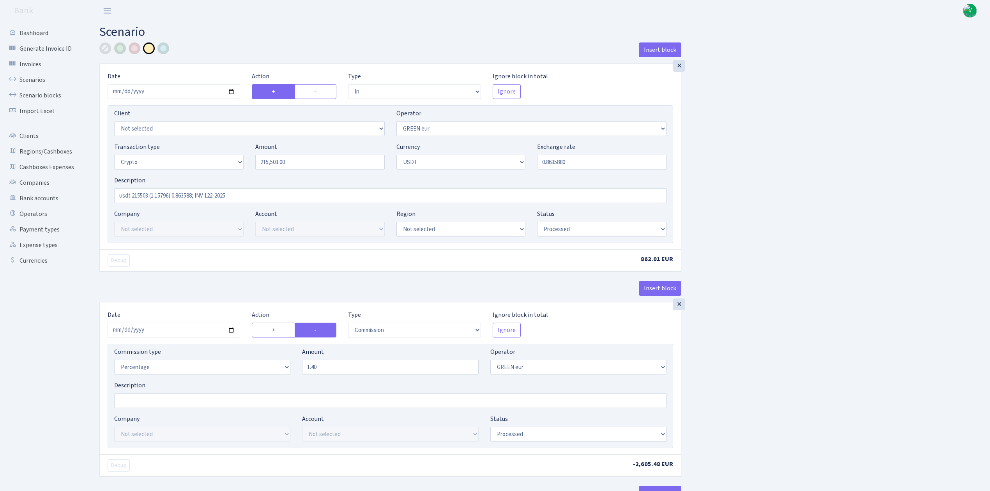
select select "processed"
select select "commission"
select select "fixed"
select select "464"
select select "processed"
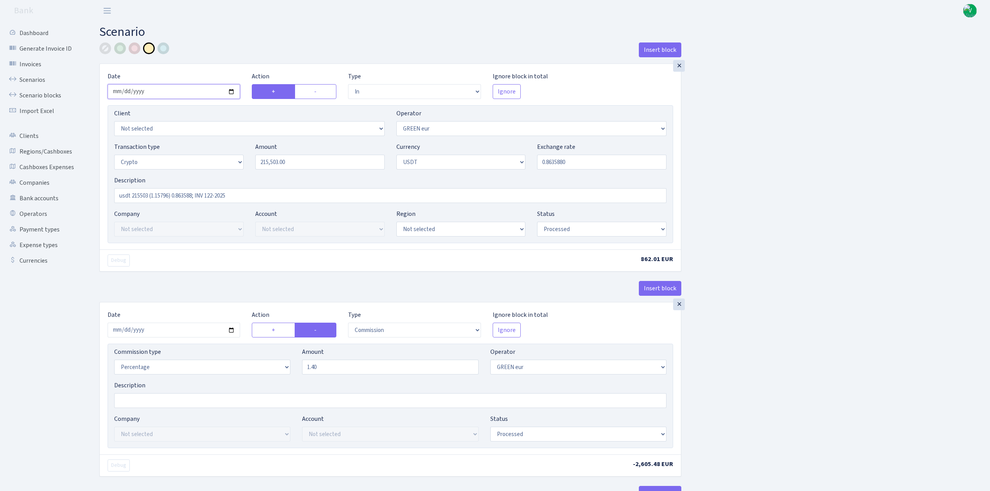
click at [231, 92] on input "[DATE]" at bounding box center [174, 91] width 133 height 15
type input "[DATE]"
click at [267, 163] on input "215503.00" at bounding box center [319, 162] width 129 height 15
drag, startPoint x: 297, startPoint y: 163, endPoint x: 245, endPoint y: 155, distance: 52.1
click at [245, 155] on div "Transaction type Not selected 981 ELF FISH crypto [PERSON_NAME] MM-BALTIC eur U…" at bounding box center [390, 159] width 564 height 34
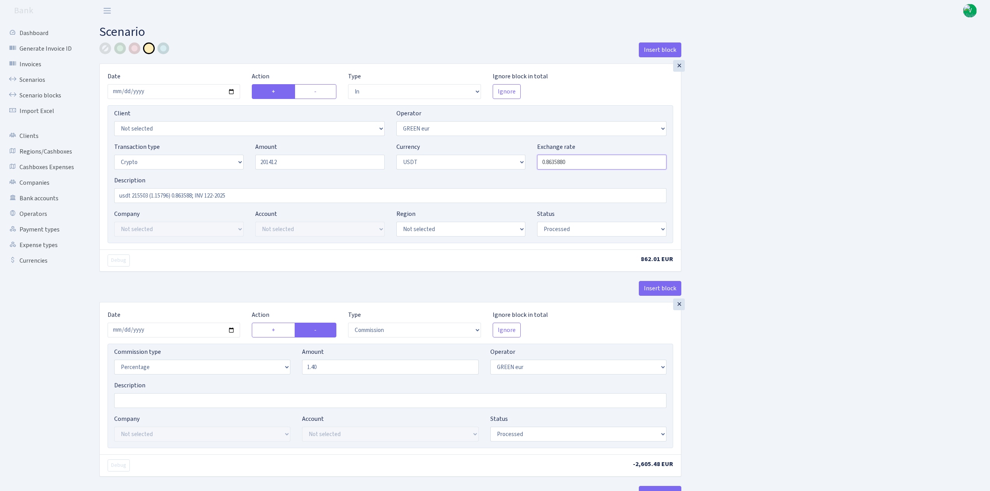
click at [557, 164] on input "0.8635880" at bounding box center [601, 162] width 129 height 15
type input "201,412.00"
click at [39, 77] on link "Scenarios" at bounding box center [43, 80] width 78 height 16
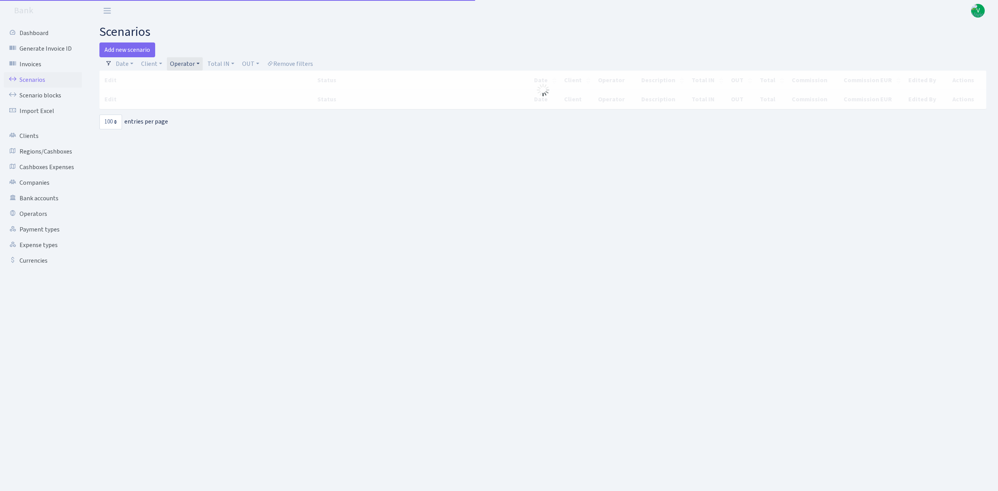
select select "100"
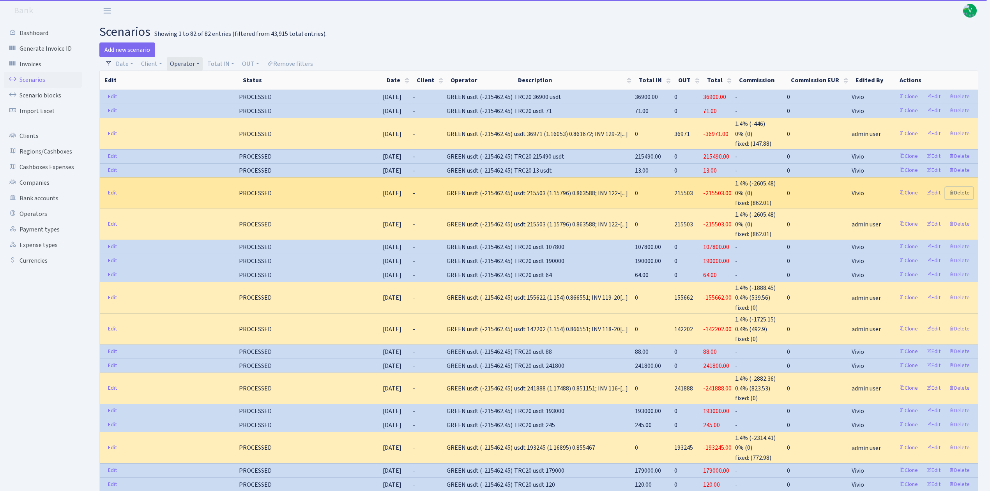
click at [964, 192] on link "Delete" at bounding box center [960, 193] width 28 height 12
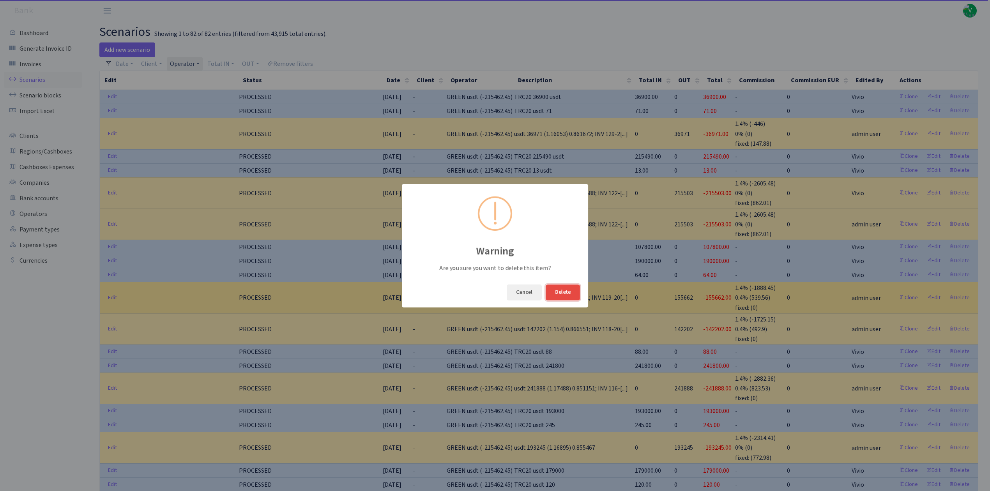
click at [565, 289] on button "Delete" at bounding box center [563, 293] width 34 height 16
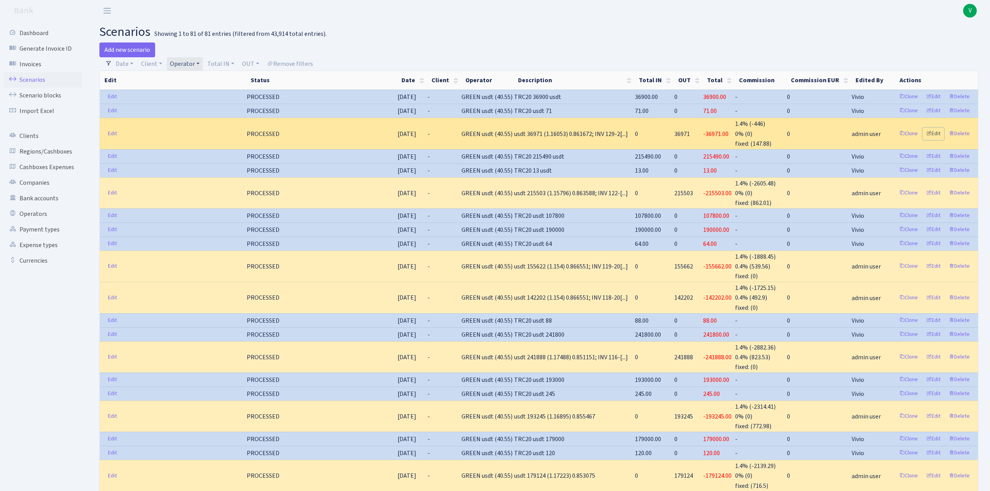
click at [936, 131] on link "Edit" at bounding box center [933, 134] width 21 height 12
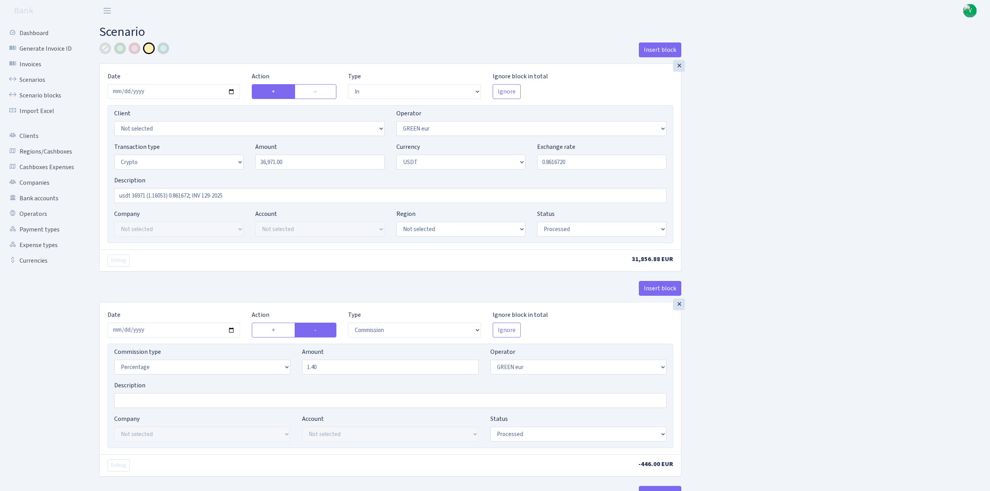
select select "in"
select select "461"
select select "3"
select select "6"
select select "processed"
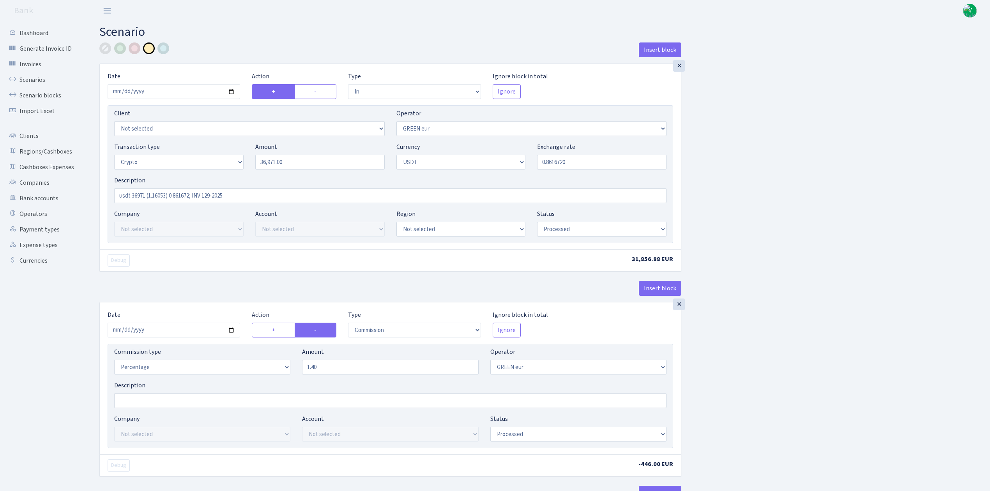
select select "commission"
select select "461"
select select "processed"
select select "out"
select select "462"
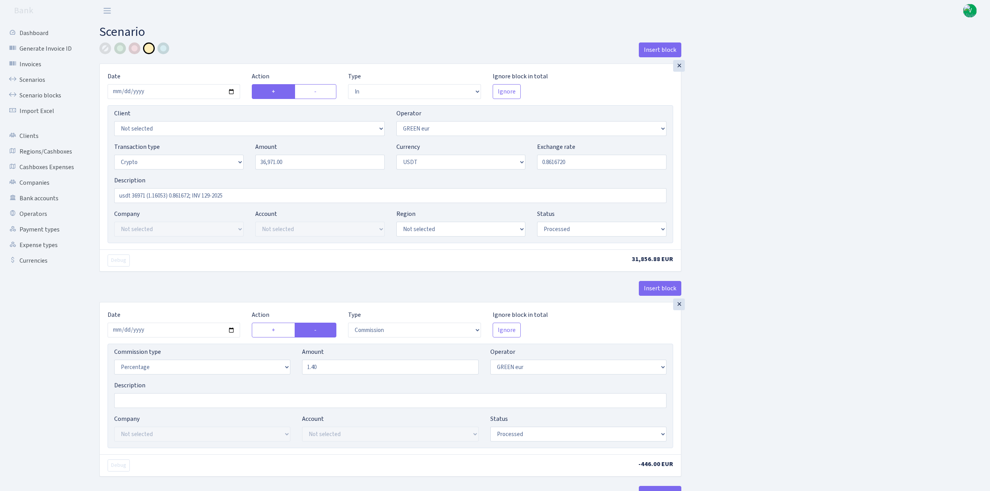
select select "15"
select select "6"
select select "processed"
select select "commission"
select select "463"
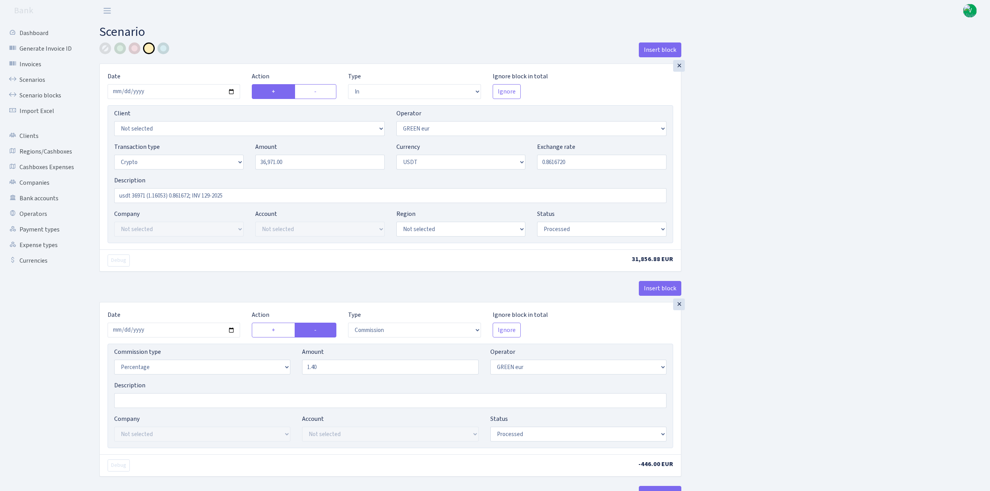
select select "processed"
select select "commission"
select select "fixed"
select select "464"
select select "processed"
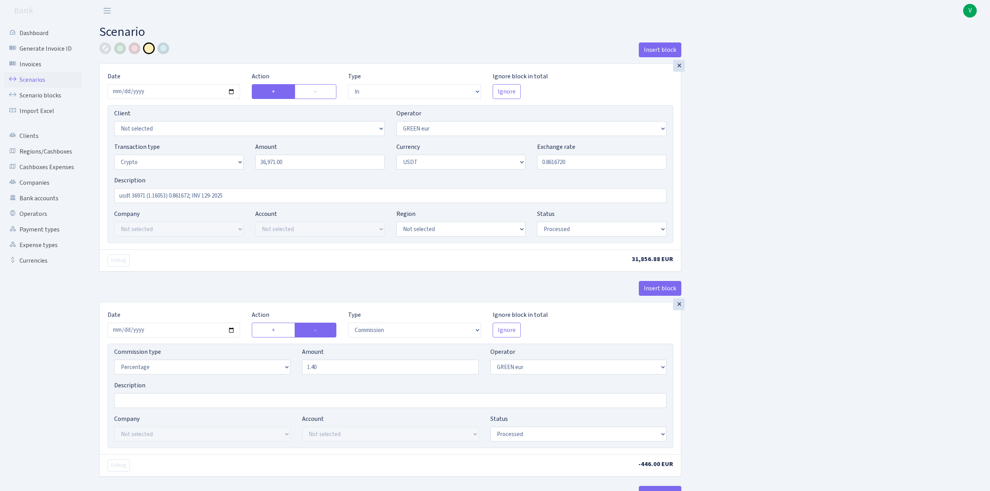
click at [48, 80] on link "Scenarios" at bounding box center [43, 80] width 78 height 16
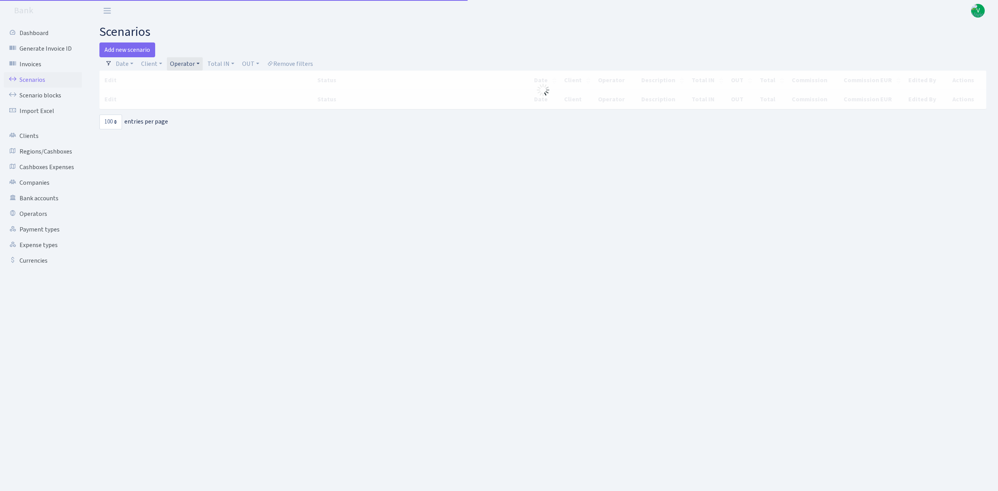
select select "100"
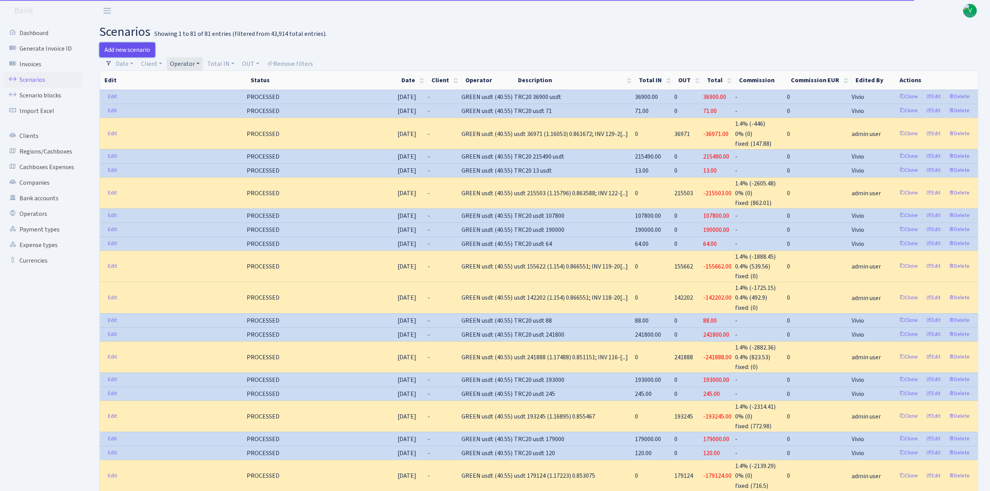
click at [125, 50] on link "Add new scenario" at bounding box center [127, 50] width 56 height 15
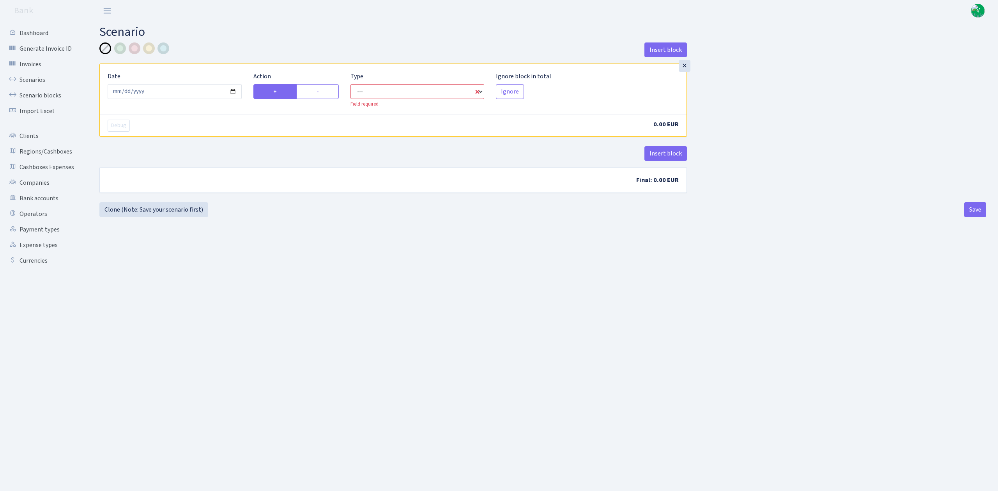
click at [365, 89] on select "--- In Out Commission" at bounding box center [418, 91] width 134 height 15
select select "in"
click at [351, 85] on select "--- In Out Commission" at bounding box center [418, 91] width 134 height 15
select select "1"
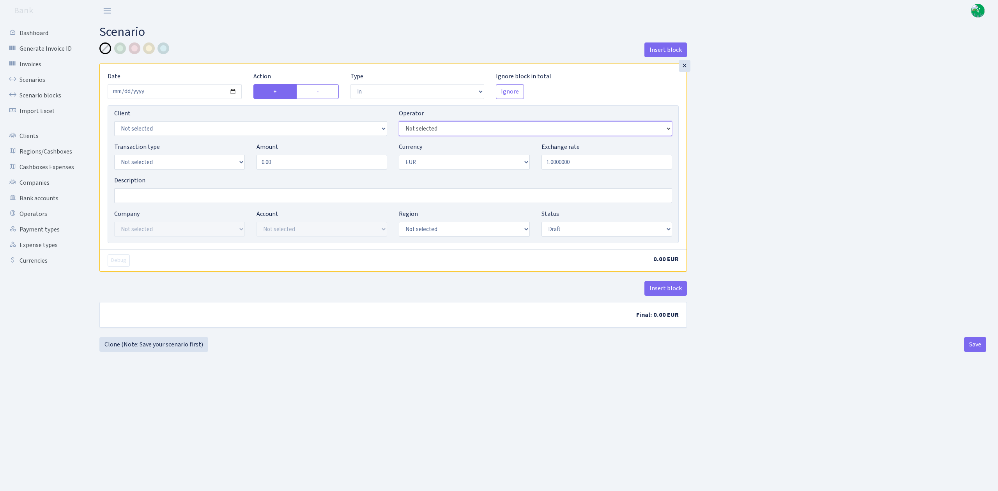
click at [448, 131] on select "Not selected 981 981 AED 981 BN usdt 981 CASH USDT 981 CASH USDT EUR 981 GOLD 9…" at bounding box center [535, 128] width 273 height 15
select select "461"
click at [399, 122] on select "Not selected 981 981 AED 981 BN usdt 981 CASH USDT 981 CASH USDT EUR 981 GOLD 9…" at bounding box center [535, 128] width 273 height 15
click at [167, 158] on select "Not selected 981 ELF FISH crypto GIRT IVO dekl MM-BALTIC eur UAB Bank Cash Cash…" at bounding box center [179, 162] width 131 height 15
select select "3"
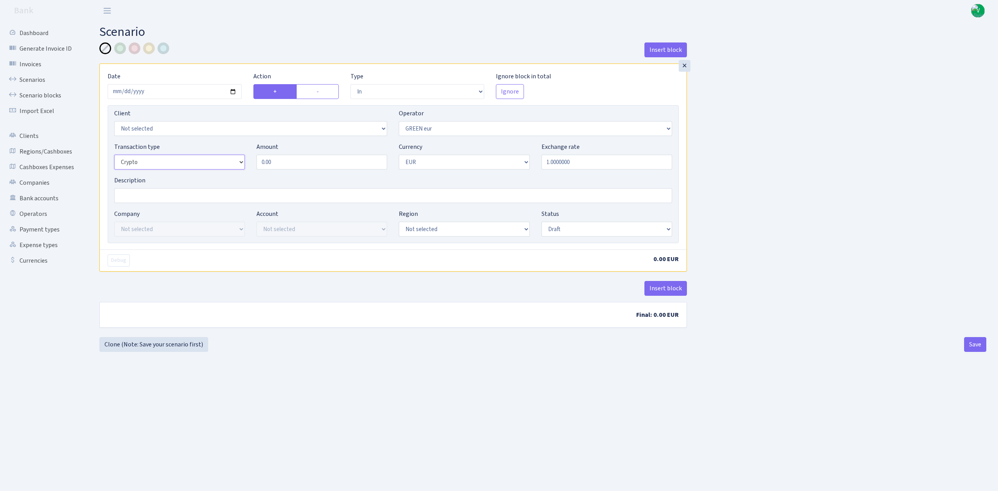
click at [114, 156] on select "Not selected 981 ELF FISH crypto GIRT IVO dekl MM-BALTIC eur UAB Bank Cash Cash…" at bounding box center [179, 162] width 131 height 15
drag, startPoint x: 273, startPoint y: 167, endPoint x: 236, endPoint y: 164, distance: 37.2
click at [250, 164] on div "Transaction type Not selected 981 ELF FISH crypto GIRT IVO dekl MM-BALTIC eur U…" at bounding box center [393, 159] width 570 height 34
click at [309, 157] on input "0.00" at bounding box center [322, 162] width 131 height 15
click at [486, 159] on select "Not selected AED BGN BTC ETH EUR GBP JPN RUB TRX UAH" at bounding box center [464, 162] width 131 height 15
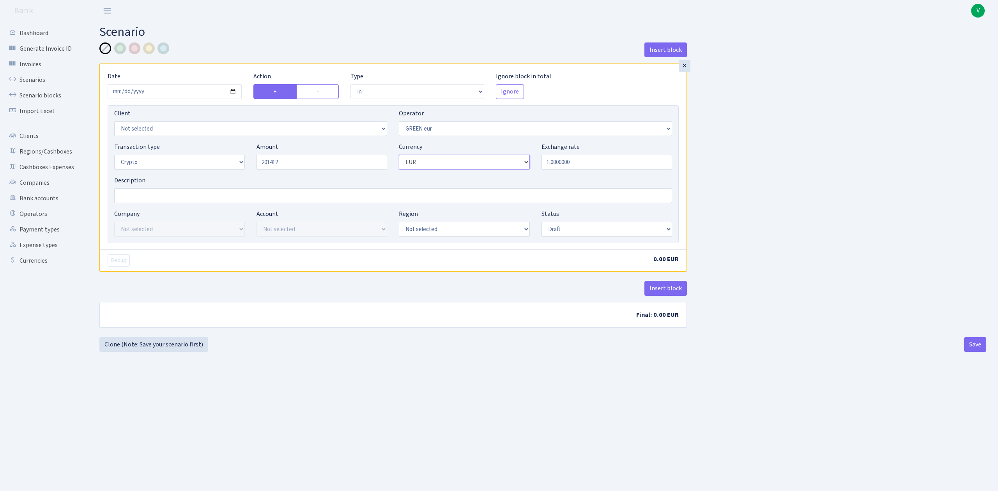
type input "201,412.00"
select select "6"
click at [399, 156] on select "Not selected AED BGN BTC ETH EUR GBP JPN RUB TRX UAH" at bounding box center [464, 162] width 131 height 15
click at [567, 162] on input "1.0000000" at bounding box center [607, 162] width 131 height 15
drag, startPoint x: 580, startPoint y: 159, endPoint x: 481, endPoint y: 156, distance: 99.1
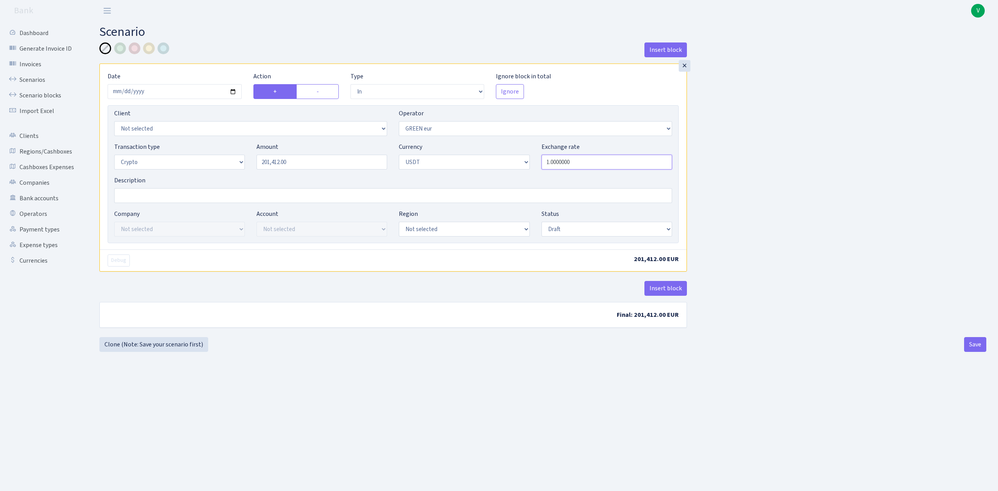
click at [481, 156] on div "Transaction type Not selected 981 ELF FISH crypto GIRT IVO dekl MM-BALTIC eur U…" at bounding box center [393, 159] width 570 height 34
type input "0.8509910"
click at [752, 156] on div "Insert block × Date 2025-09-09 Action + - Type --- In Out Commission Field requ…" at bounding box center [543, 189] width 899 height 292
click at [143, 198] on input "Description" at bounding box center [393, 195] width 558 height 15
type input "usdt 201412 (1.751) 0.850991; INV 132-2025"
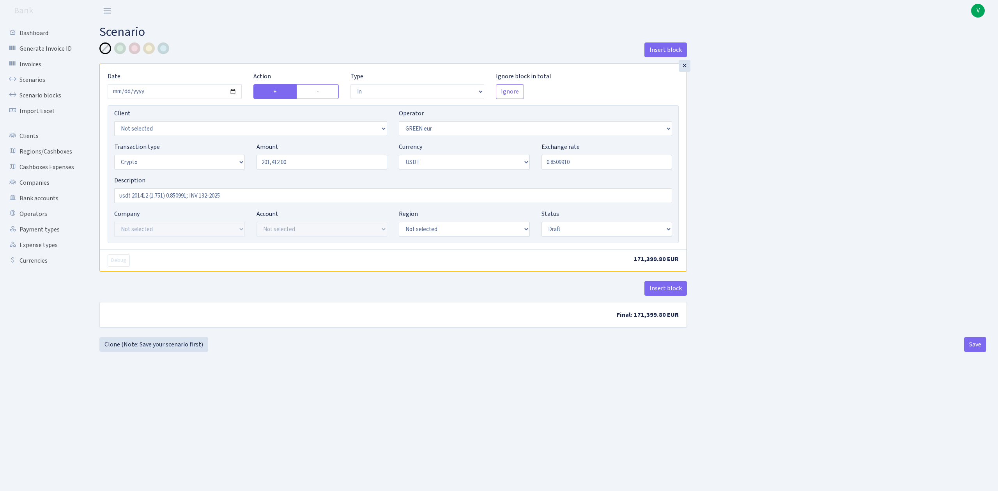
click at [771, 195] on div "Insert block × Date 2025-09-09 Action + - Type --- In Out Commission Field requ…" at bounding box center [543, 190] width 899 height 295
drag, startPoint x: 606, startPoint y: 236, endPoint x: 602, endPoint y: 230, distance: 6.8
click at [606, 236] on select "Draft Pending Later Never Processed" at bounding box center [607, 229] width 131 height 15
select select "processed"
click at [542, 223] on select "Draft Pending Later Never Processed" at bounding box center [607, 229] width 131 height 15
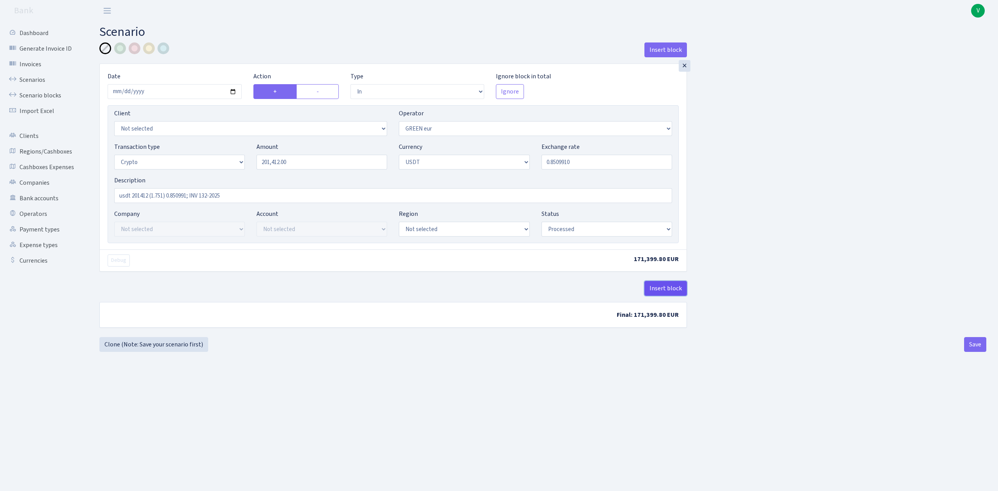
click at [666, 289] on button "Insert block" at bounding box center [666, 288] width 43 height 15
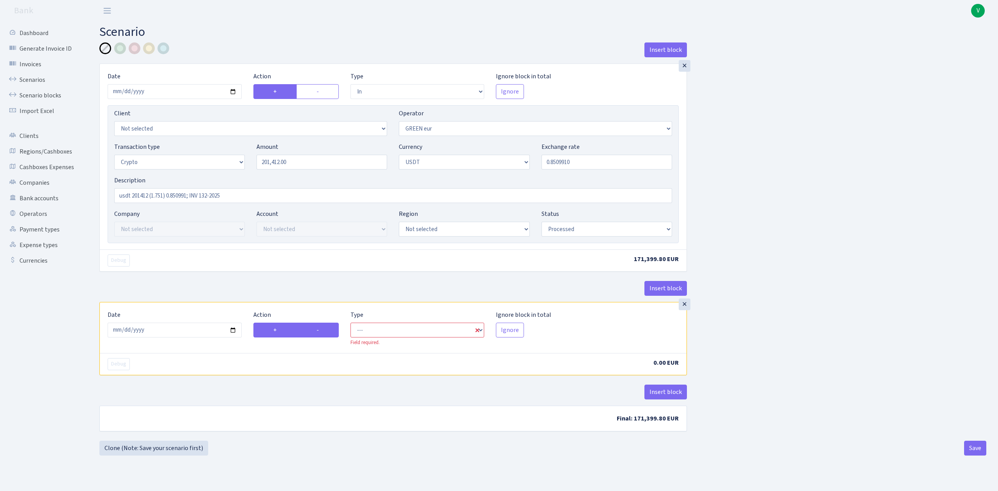
click at [326, 328] on label "-" at bounding box center [317, 330] width 43 height 15
click at [322, 328] on input "-" at bounding box center [319, 328] width 5 height 5
radio input "true"
radio input "false"
click at [232, 91] on input "2025-09-09" at bounding box center [175, 91] width 134 height 15
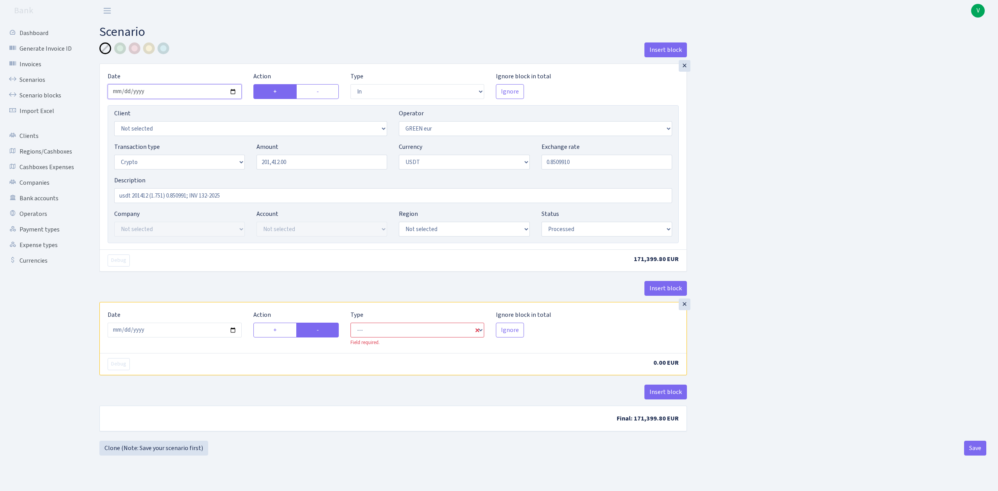
type input "2025-09-08"
click at [231, 330] on input "2025-09-09" at bounding box center [175, 330] width 134 height 15
type input "2025-09-08"
click at [299, 388] on div "Insert block" at bounding box center [393, 395] width 588 height 21
click at [399, 338] on select "--- In Out Commission" at bounding box center [418, 330] width 134 height 15
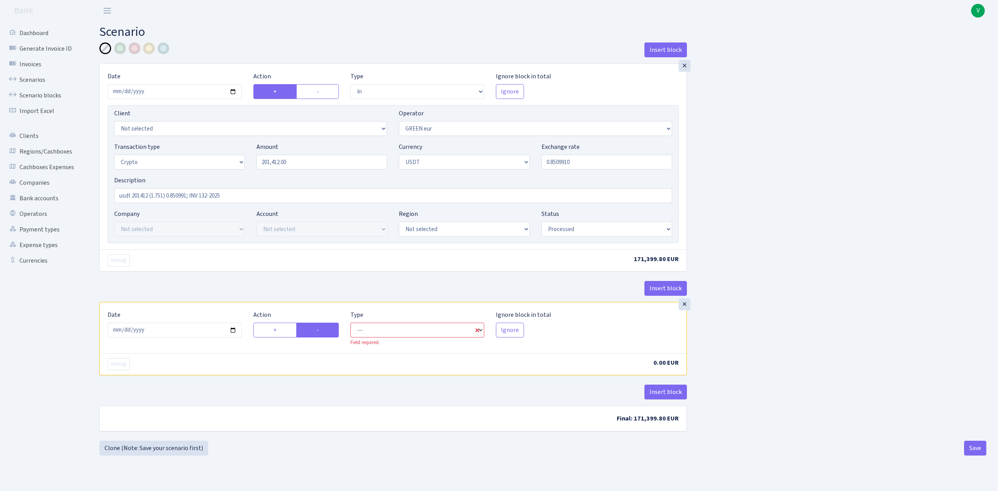
select select "commission"
click at [351, 325] on select "--- In Out Commission" at bounding box center [418, 330] width 134 height 15
select select "461"
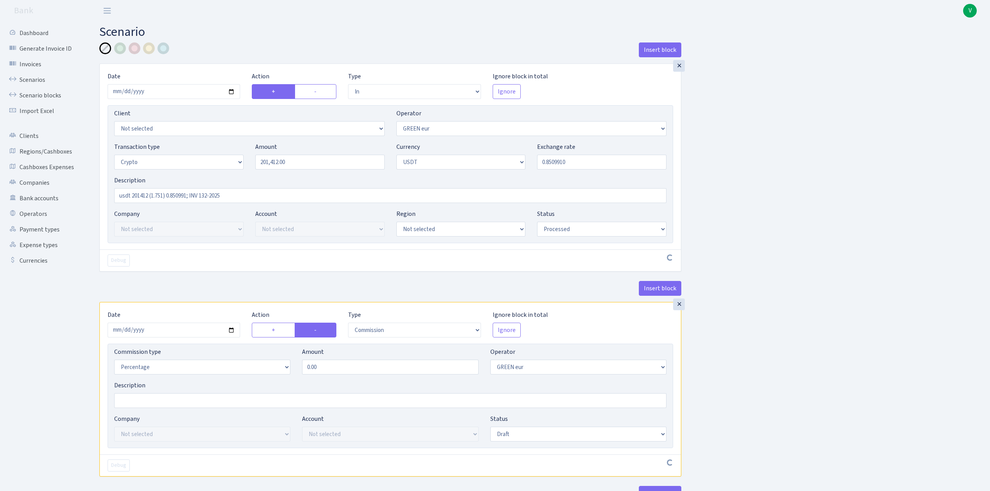
click at [861, 356] on div "Insert block × Date 2025-09-08 Action + - Type --- In Out Commission Field requ…" at bounding box center [539, 291] width 891 height 497
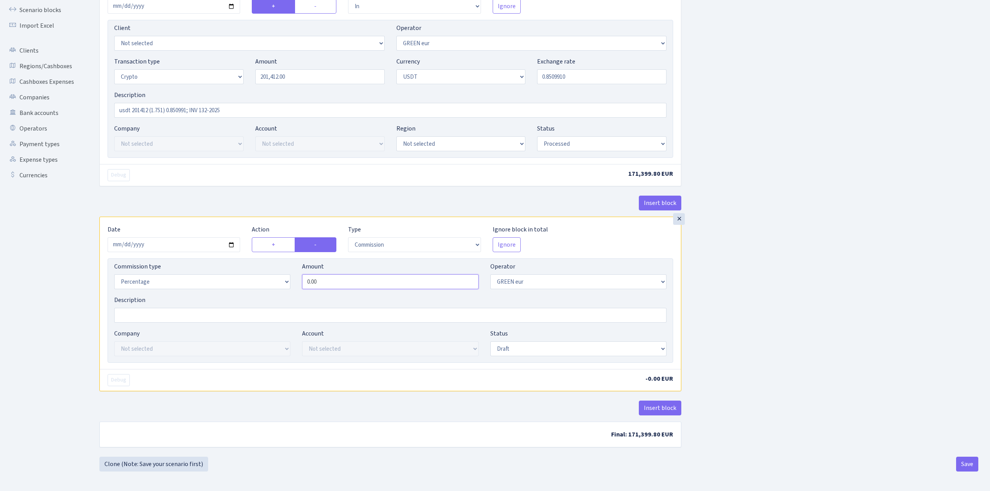
drag, startPoint x: 307, startPoint y: 273, endPoint x: 291, endPoint y: 272, distance: 16.5
click at [291, 272] on div "Commission type Percentage Fixed Bank Amount 0.00 Operator Not selected 981 981…" at bounding box center [390, 279] width 564 height 34
click at [861, 285] on div "Insert block × Date 2025-09-08 Action + - Type --- In Out Commission Field requ…" at bounding box center [539, 207] width 891 height 500
type input "1.40"
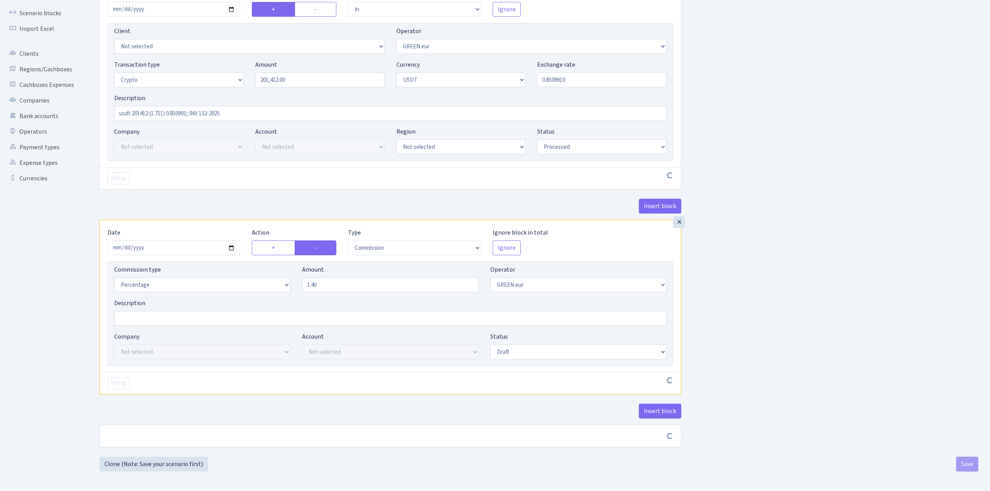
scroll to position [86, 0]
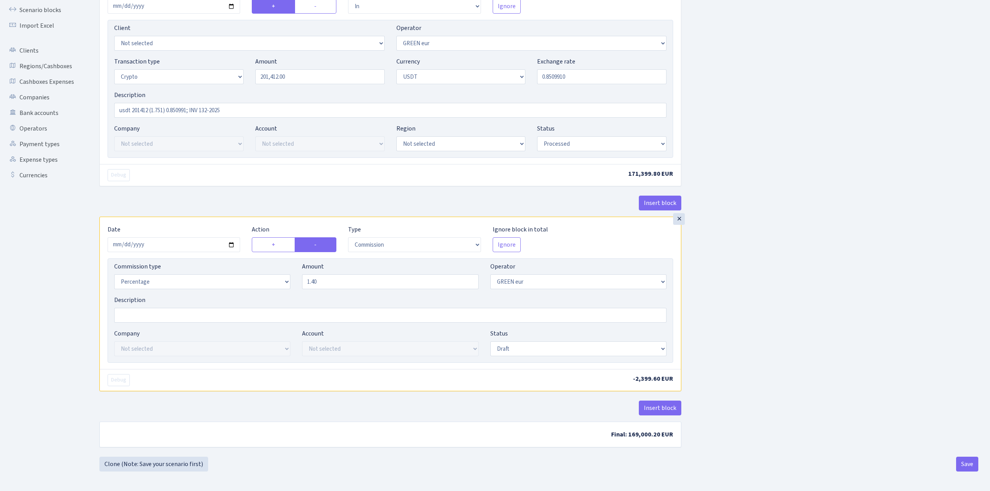
click at [777, 331] on div "Insert block × Date 2025-09-08 Action + - Type --- In Out Commission Field requ…" at bounding box center [539, 207] width 891 height 500
click at [515, 345] on select "Draft Pending Later Never Processed" at bounding box center [579, 349] width 176 height 15
select select "processed"
click at [491, 343] on select "Draft Pending Later Never Processed" at bounding box center [579, 349] width 176 height 15
click at [657, 409] on button "Insert block" at bounding box center [660, 408] width 43 height 15
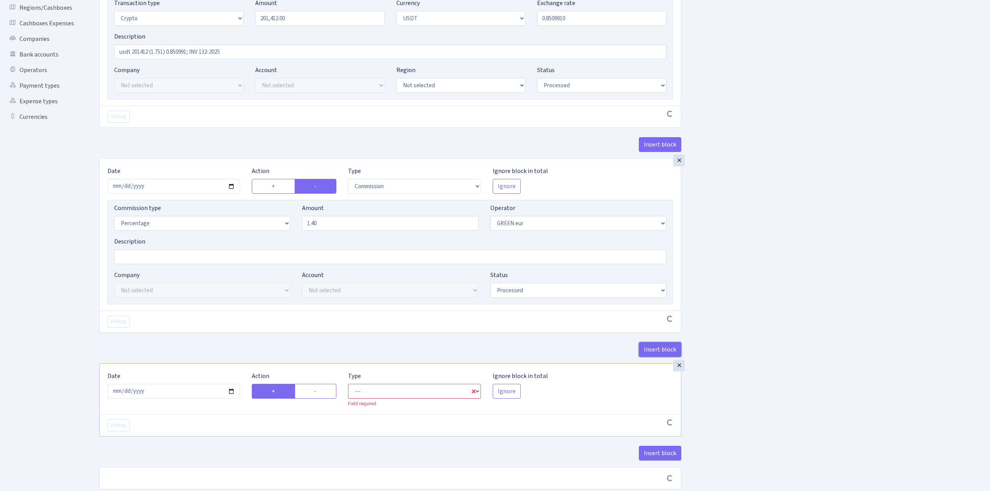
scroll to position [190, 0]
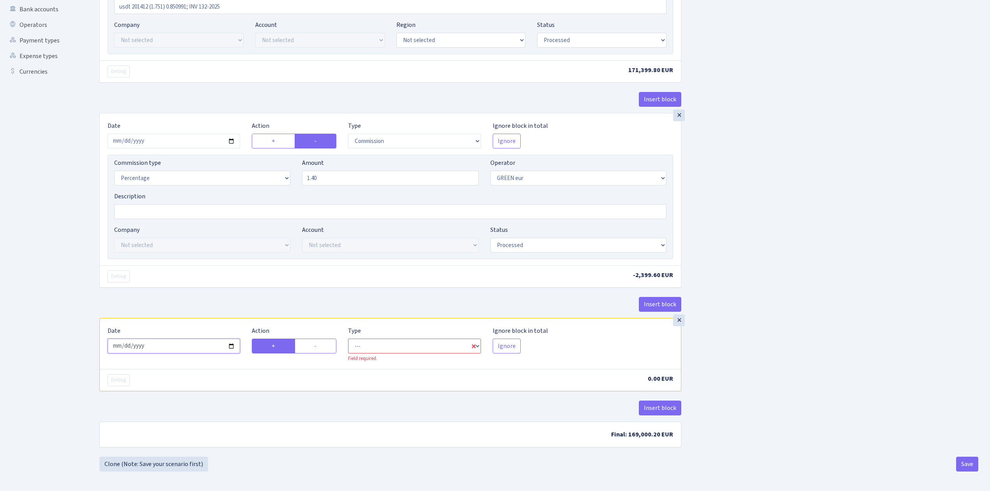
click at [232, 348] on input "2025-09-09" at bounding box center [174, 346] width 133 height 15
type input "2025-09-08"
click at [321, 348] on label "-" at bounding box center [316, 346] width 42 height 15
click at [319, 347] on input "-" at bounding box center [316, 344] width 5 height 5
radio input "true"
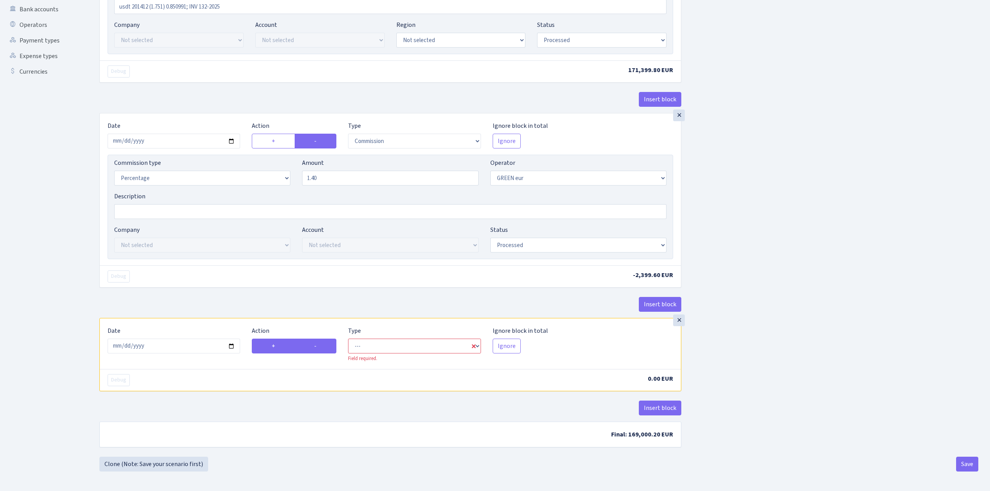
radio input "false"
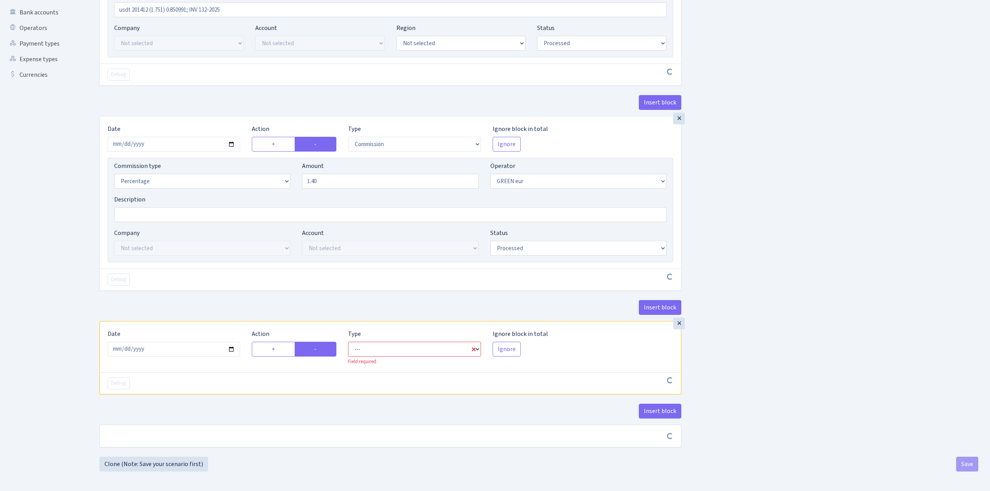
click at [373, 350] on select "--- In Out Commission" at bounding box center [414, 349] width 133 height 15
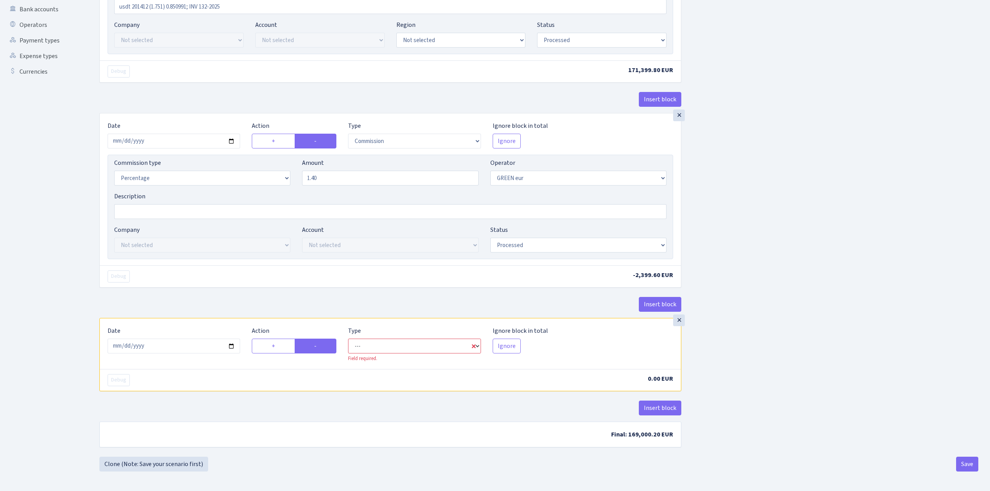
select select "out"
click at [348, 341] on select "--- In Out Commission" at bounding box center [414, 346] width 133 height 15
select select "461"
select select "1"
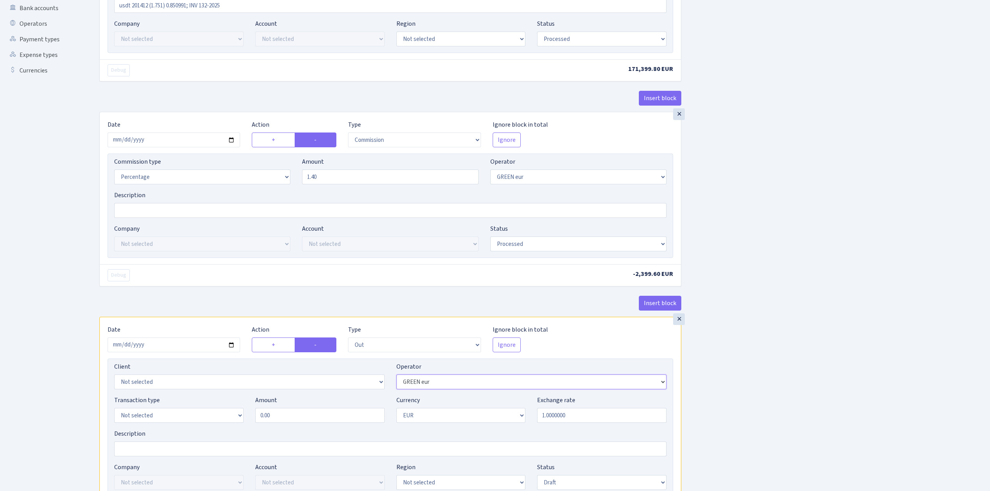
click at [471, 385] on select "Not selected 981 981 AED 981 BN usdt 981 CASH USDT 981 CASH USDT EUR 981 GOLD 9…" at bounding box center [532, 382] width 271 height 15
select select "462"
click at [397, 378] on select "Not selected 981 981 AED 981 BN usdt 981 CASH USDT 981 CASH USDT EUR 981 GOLD 9…" at bounding box center [532, 382] width 271 height 15
click at [150, 418] on select "Not selected 981 ELF FISH crypto GIRT IVO dekl MM-BALTIC eur UAB Bank Cash Cash…" at bounding box center [178, 415] width 129 height 15
select select "15"
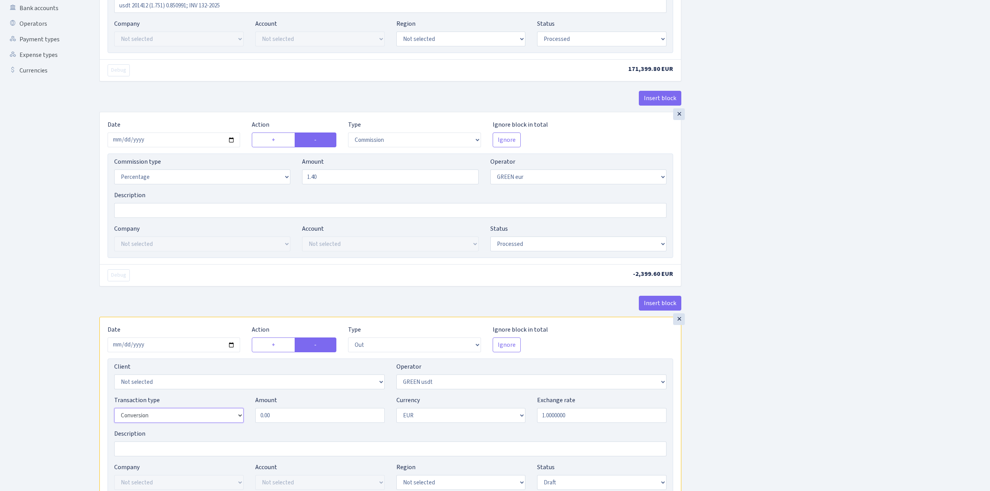
click at [114, 412] on select "Not selected 981 ELF FISH crypto GIRT IVO dekl MM-BALTIC eur UAB Bank Cash Cash…" at bounding box center [178, 415] width 129 height 15
drag, startPoint x: 294, startPoint y: 417, endPoint x: 229, endPoint y: 410, distance: 65.1
click at [241, 414] on div "Transaction type Not selected 981 ELF FISH crypto GIRT IVO dekl MM-BALTIC eur U…" at bounding box center [390, 413] width 564 height 34
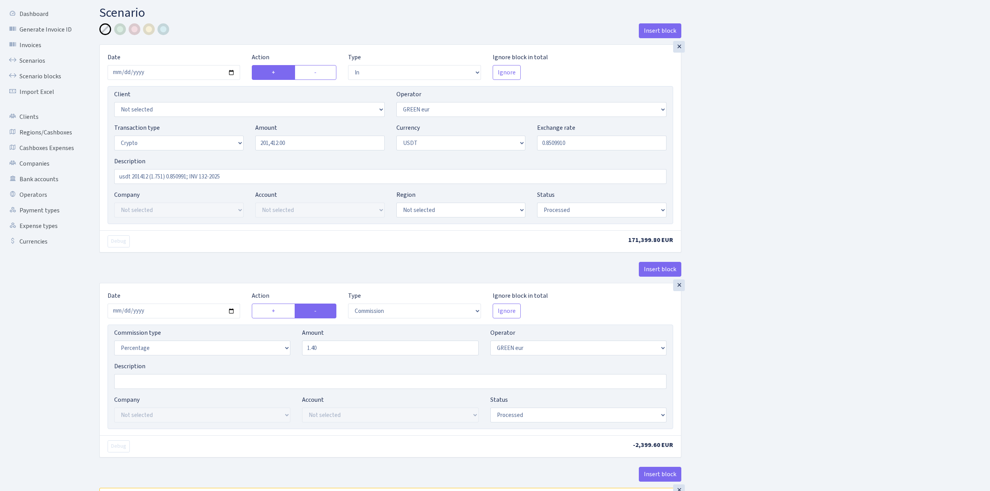
scroll to position [0, 0]
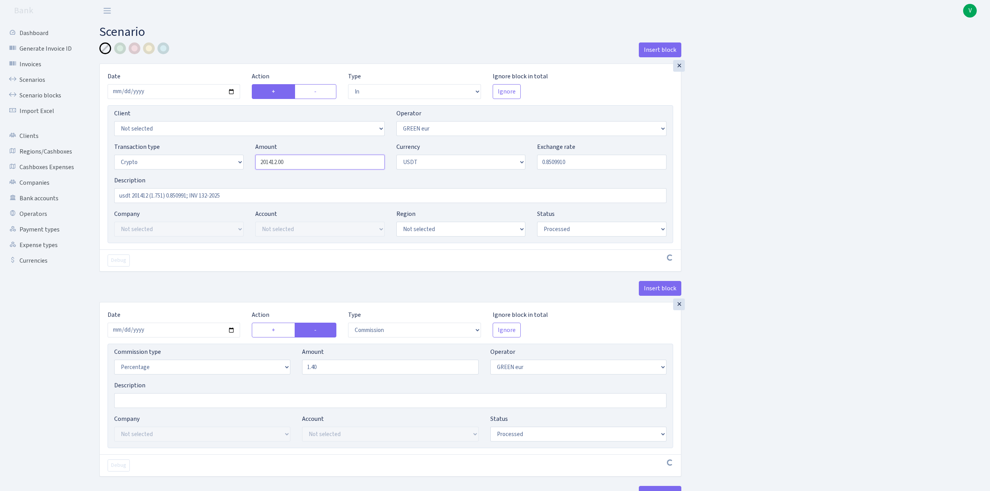
drag, startPoint x: 267, startPoint y: 161, endPoint x: 247, endPoint y: 157, distance: 19.9
click at [247, 157] on div "Transaction type Not selected 981 ELF FISH crypto GIRT IVO dekl MM-BALTIC eur U…" at bounding box center [390, 159] width 564 height 34
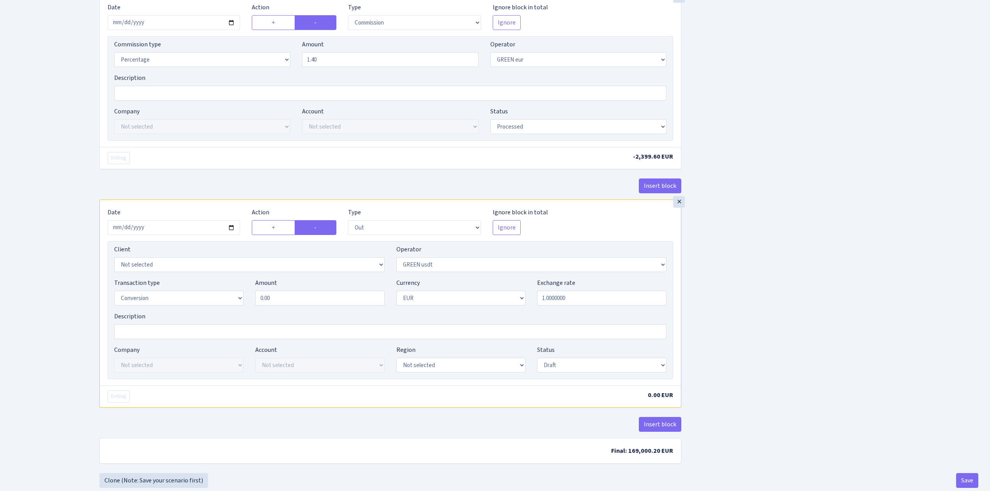
scroll to position [312, 0]
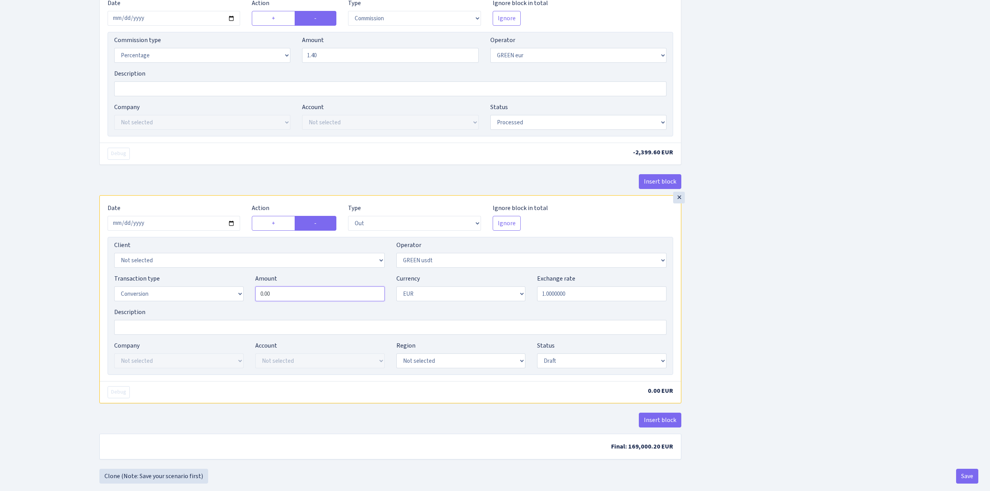
drag, startPoint x: 269, startPoint y: 297, endPoint x: 278, endPoint y: 297, distance: 9.0
click at [269, 296] on input "0.00" at bounding box center [319, 294] width 129 height 15
type input "201,412.00"
drag, startPoint x: 282, startPoint y: 296, endPoint x: 222, endPoint y: 290, distance: 60.8
click at [225, 292] on div "Transaction type Not selected 981 ELF FISH crypto GIRT IVO dekl MM-BALTIC eur U…" at bounding box center [390, 291] width 564 height 34
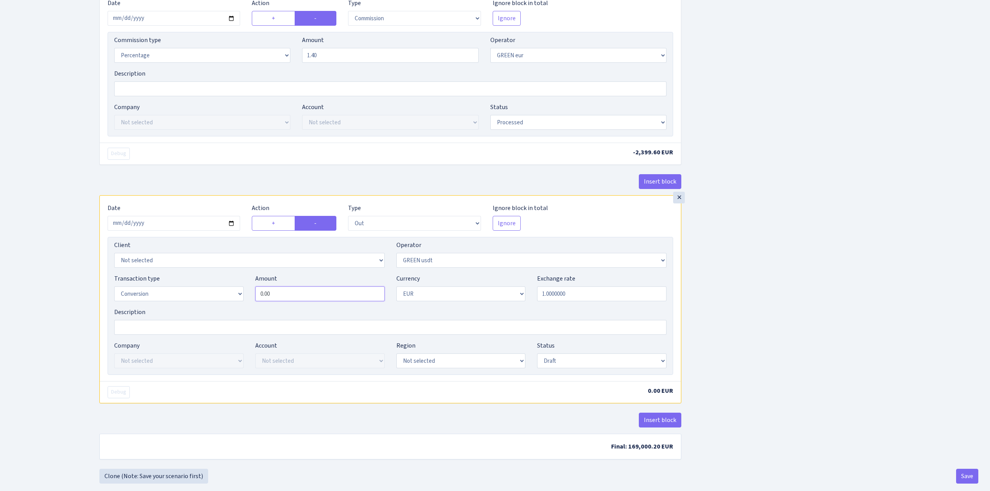
paste input "201412"
click at [469, 298] on select "Not selected AED BGN BTC ETH EUR GBP JPN RUB TRX UAH" at bounding box center [461, 294] width 129 height 15
type input "201,412.00"
select select "6"
click at [397, 290] on select "Not selected AED BGN BTC ETH EUR GBP JPN RUB TRX UAH" at bounding box center [461, 294] width 129 height 15
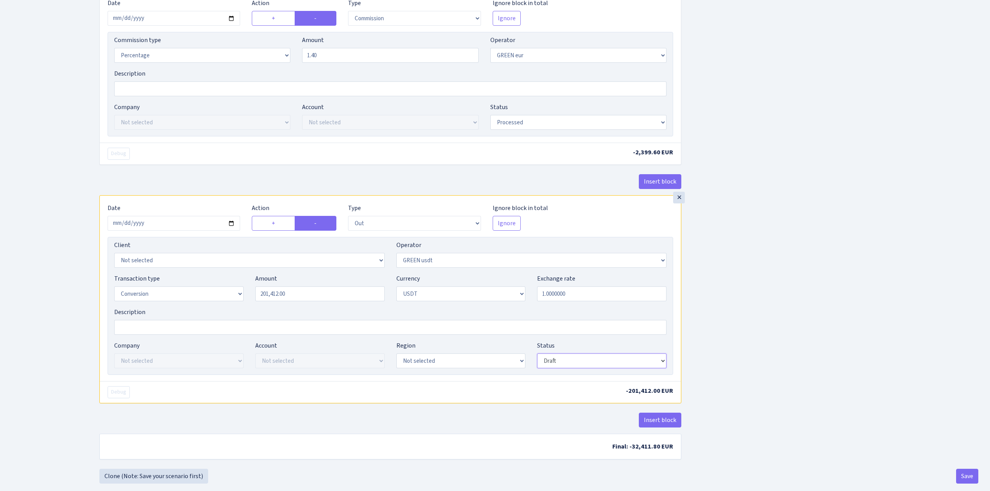
click at [557, 365] on select "Draft Pending Later Never Processed" at bounding box center [601, 361] width 129 height 15
select select "processed"
click at [537, 357] on select "Draft Pending Later Never Processed" at bounding box center [601, 361] width 129 height 15
click at [721, 362] on div "Insert block × Date 2025-09-08 Action + - Type --- In Out Commission Field requ…" at bounding box center [539, 100] width 891 height 739
click at [669, 421] on button "Insert block" at bounding box center [660, 420] width 43 height 15
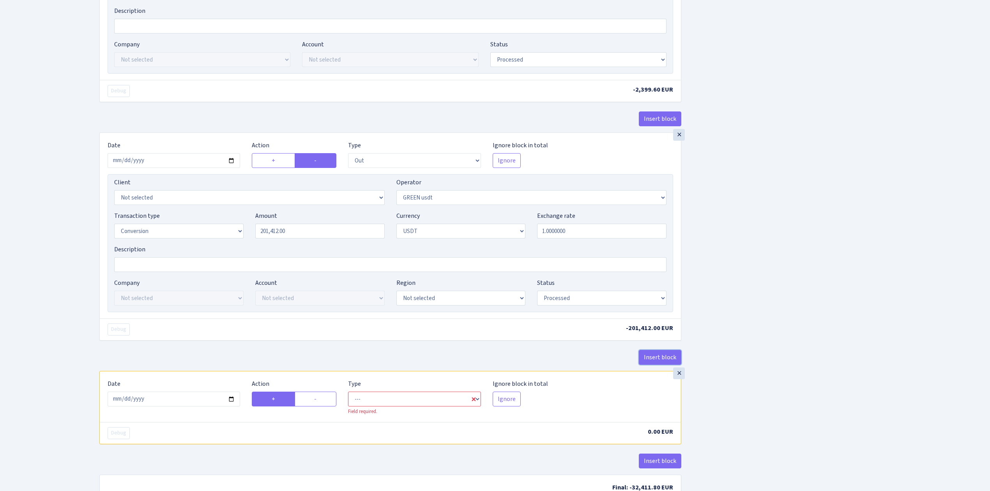
scroll to position [434, 0]
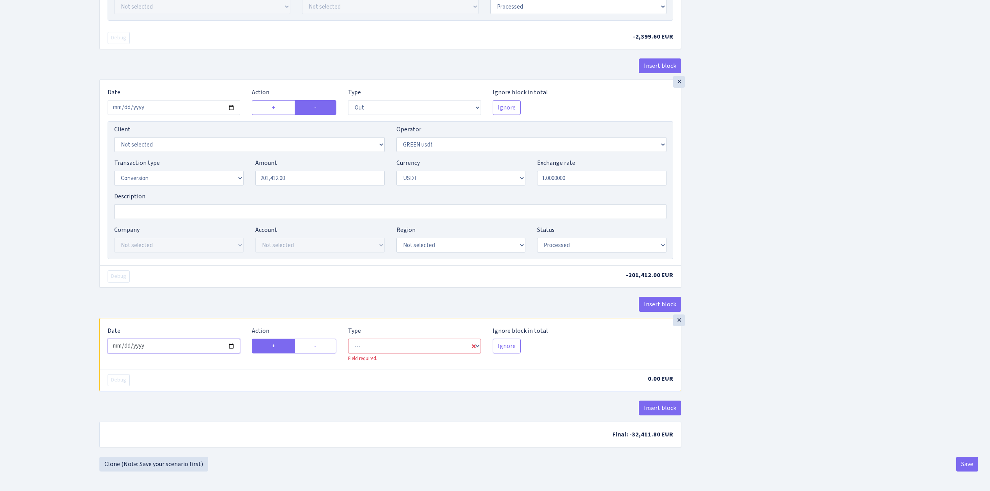
click at [233, 344] on input "2025-09-09" at bounding box center [174, 346] width 133 height 15
type input "2025-09-08"
click at [448, 345] on select "--- In Out Commission" at bounding box center [414, 346] width 133 height 15
select select "commission"
click at [348, 339] on select "--- In Out Commission" at bounding box center [414, 346] width 133 height 15
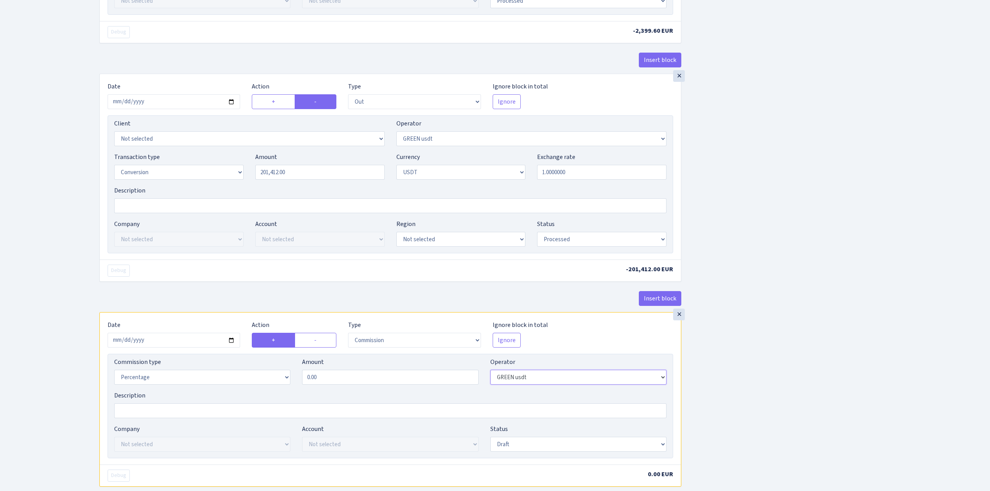
click at [588, 384] on select "Not selected 981 981 AED 981 BN usdt 981 CASH USDT 981 CASH USDT EUR 981 GOLD 9…" at bounding box center [579, 377] width 176 height 15
select select "463"
click at [491, 375] on select "Not selected 981 981 AED 981 BN usdt 981 CASH USDT 981 CASH USDT EUR 981 GOLD 9…" at bounding box center [579, 377] width 176 height 15
click at [724, 384] on div "Insert block × Date 2025-09-08 Action + - Type --- In Out Commission Field requ…" at bounding box center [539, 81] width 891 height 944
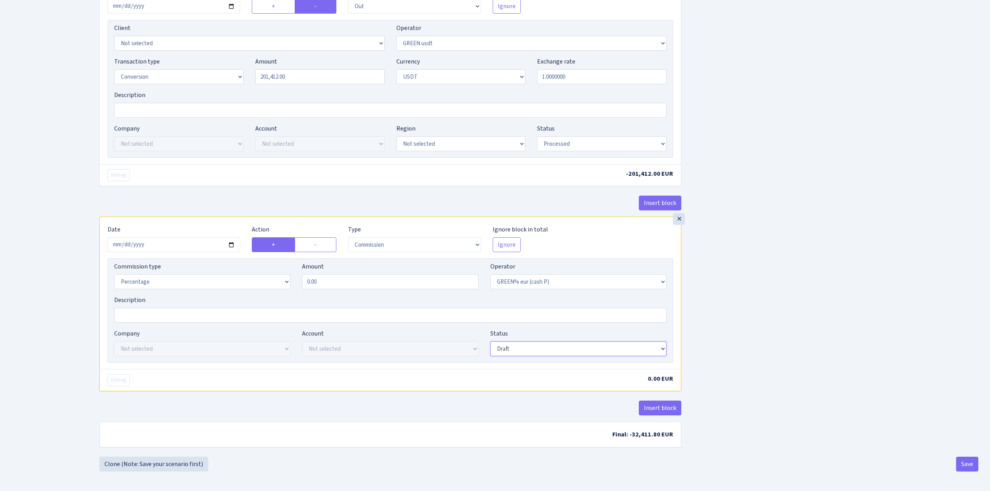
click at [539, 344] on select "Draft Pending Later Never Processed" at bounding box center [579, 349] width 176 height 15
select select "processed"
click at [491, 342] on select "Draft Pending Later Never Processed" at bounding box center [579, 349] width 176 height 15
click at [669, 406] on button "Insert block" at bounding box center [660, 408] width 43 height 15
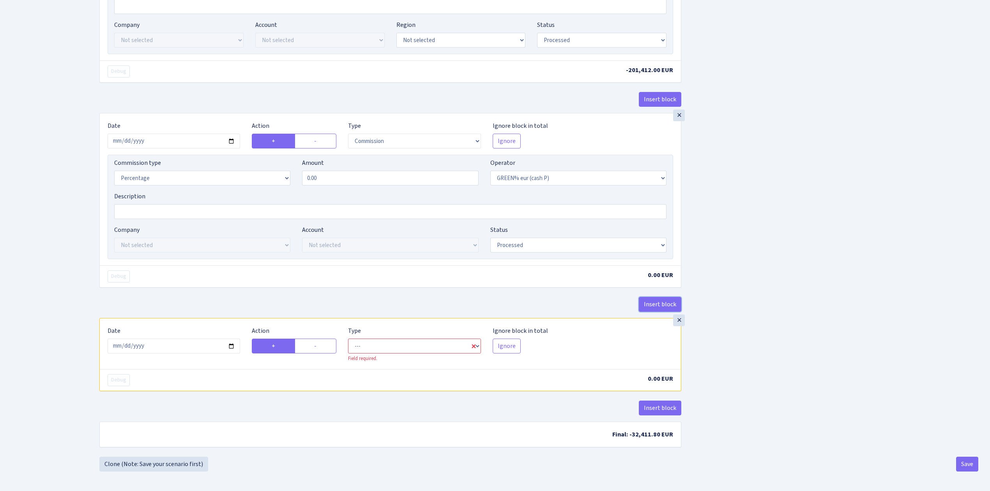
scroll to position [640, 0]
click at [230, 345] on input "2025-09-09" at bounding box center [174, 346] width 133 height 15
type input "2025-09-08"
click at [377, 350] on select "--- In Out Commission" at bounding box center [414, 346] width 133 height 15
select select "commission"
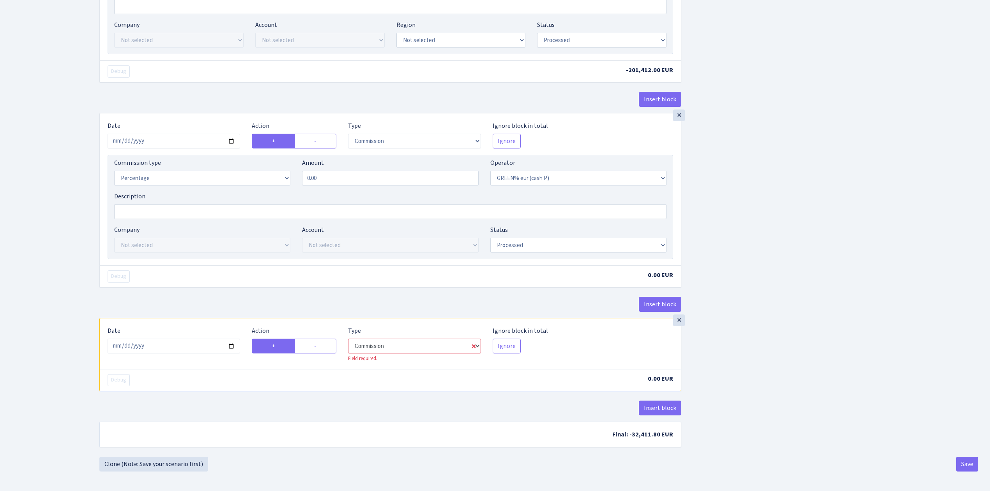
click at [348, 339] on select "--- In Out Commission" at bounding box center [414, 346] width 133 height 15
select select "463"
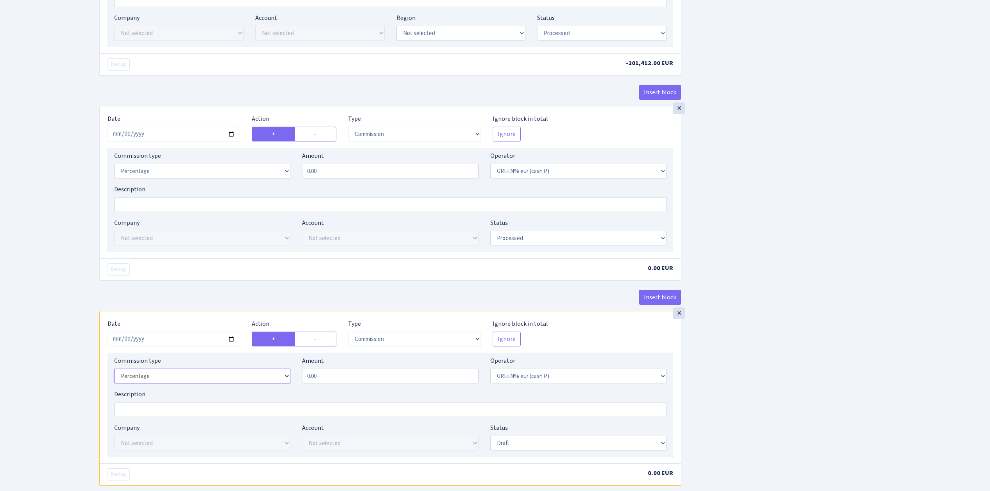
click at [259, 383] on select "Percentage Fixed Bank" at bounding box center [202, 376] width 176 height 15
select select "fixed"
click at [114, 375] on select "Percentage Fixed Bank" at bounding box center [202, 376] width 176 height 15
click at [616, 381] on select "Not selected 981 981 AED 981 BN usdt 981 CASH USDT 981 CASH USDT EUR 981 GOLD 9…" at bounding box center [579, 376] width 176 height 15
click at [491, 375] on select "Not selected 981 981 AED 981 BN usdt 981 CASH USDT 981 CASH USDT EUR 981 GOLD 9…" at bounding box center [579, 376] width 176 height 15
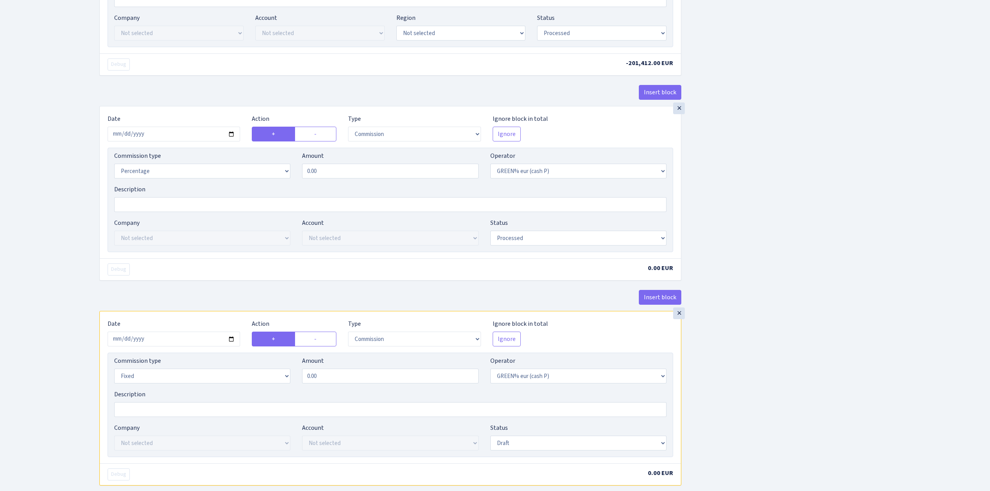
click at [647, 351] on div "Date 2025-09-08 Action + - Type --- In Out Commission Field required. Ignore bl…" at bounding box center [391, 336] width 578 height 34
click at [592, 383] on select "Not selected 981 981 AED 981 BN usdt 981 CASH USDT 981 CASH USDT EUR 981 GOLD 9…" at bounding box center [579, 376] width 176 height 15
select select "464"
click at [491, 375] on select "Not selected 981 981 AED 981 BN usdt 981 CASH USDT 981 CASH USDT EUR 981 GOLD 9…" at bounding box center [579, 376] width 176 height 15
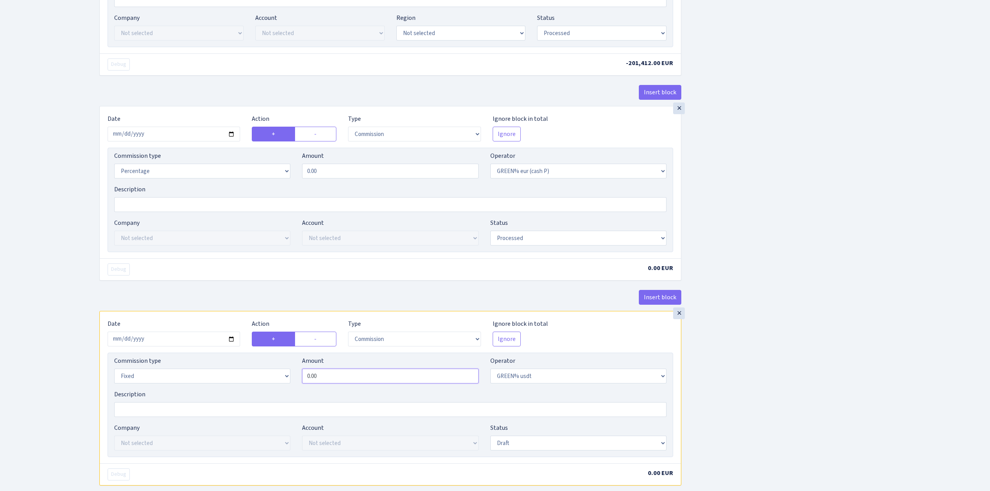
click at [313, 380] on input "0.00" at bounding box center [390, 376] width 176 height 15
drag, startPoint x: 329, startPoint y: 377, endPoint x: 276, endPoint y: 370, distance: 53.5
click at [287, 374] on div "Commission type Percentage Fixed Bank Amount 0.00 Operator Not selected 981 981…" at bounding box center [390, 373] width 564 height 34
type input "805.65"
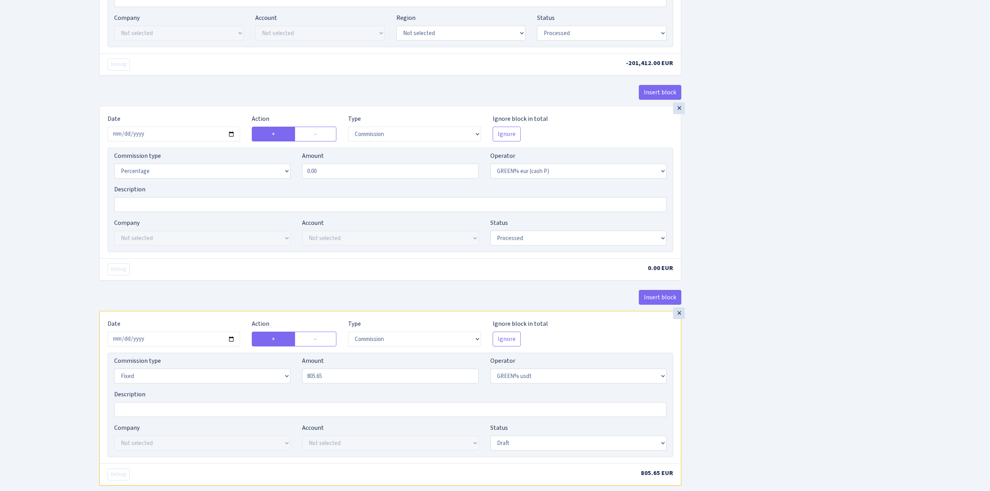
scroll to position [742, 0]
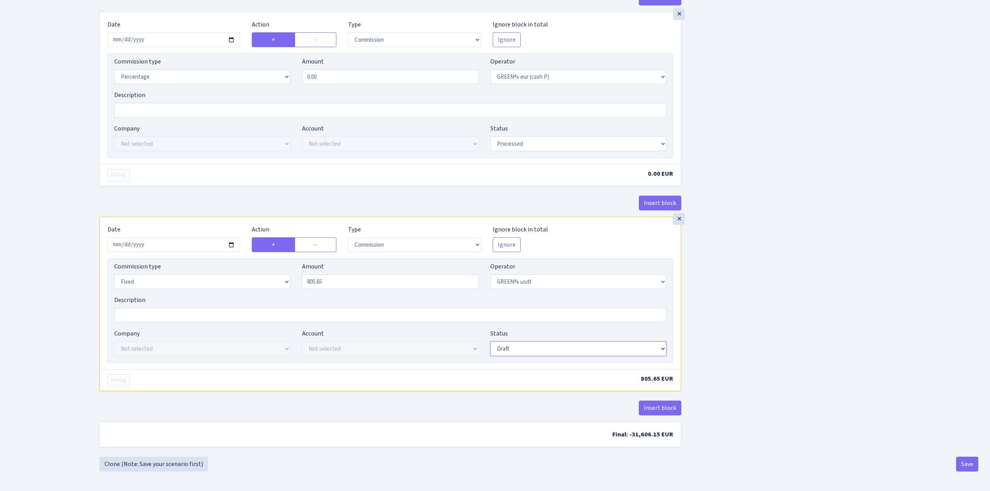
click at [563, 344] on select "Draft Pending Later Never Processed" at bounding box center [579, 349] width 176 height 15
select select "processed"
click at [491, 342] on select "Draft Pending Later Never Processed" at bounding box center [579, 349] width 176 height 15
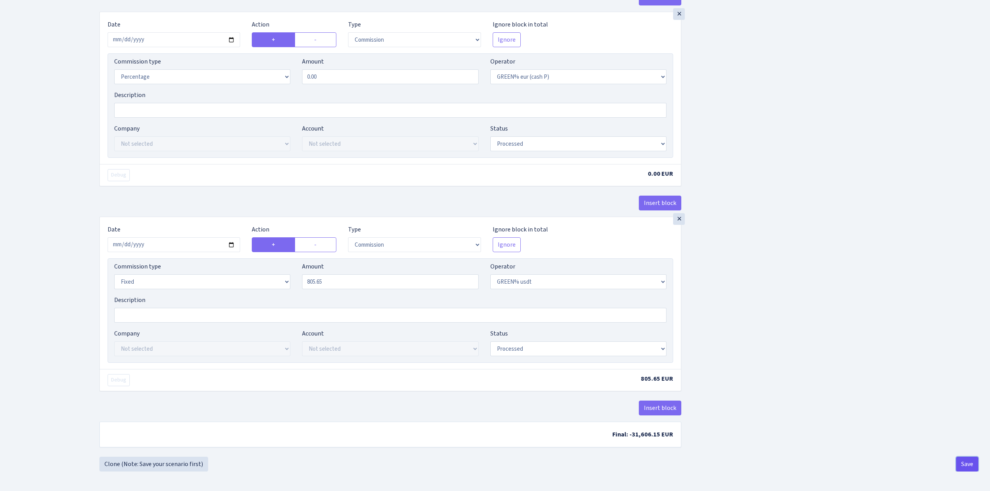
click at [976, 461] on button "Save" at bounding box center [968, 464] width 22 height 15
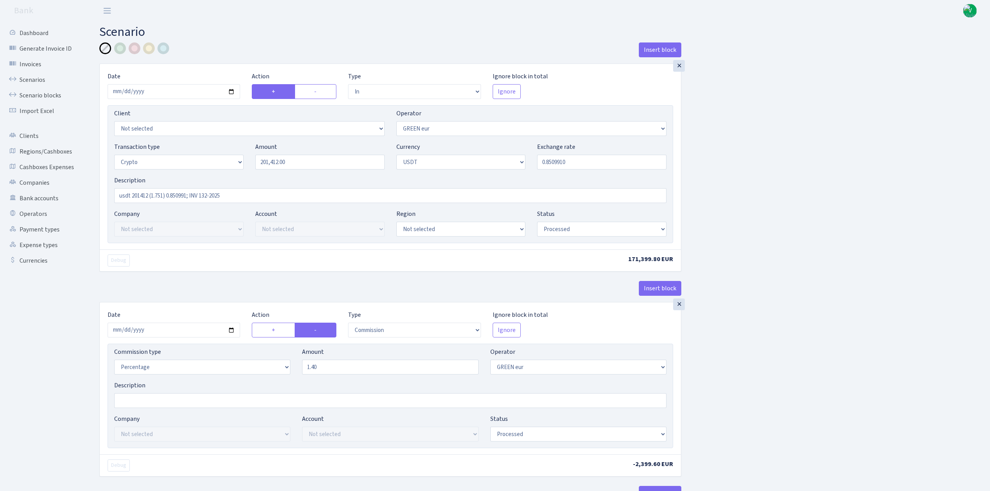
select select "in"
select select "461"
select select "3"
select select "6"
select select "processed"
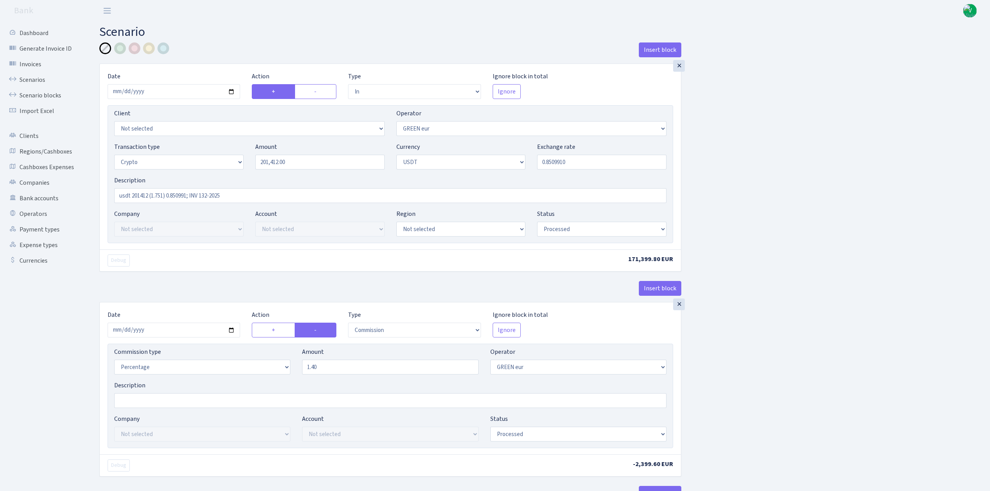
select select "commission"
select select "461"
select select "processed"
select select "out"
select select "462"
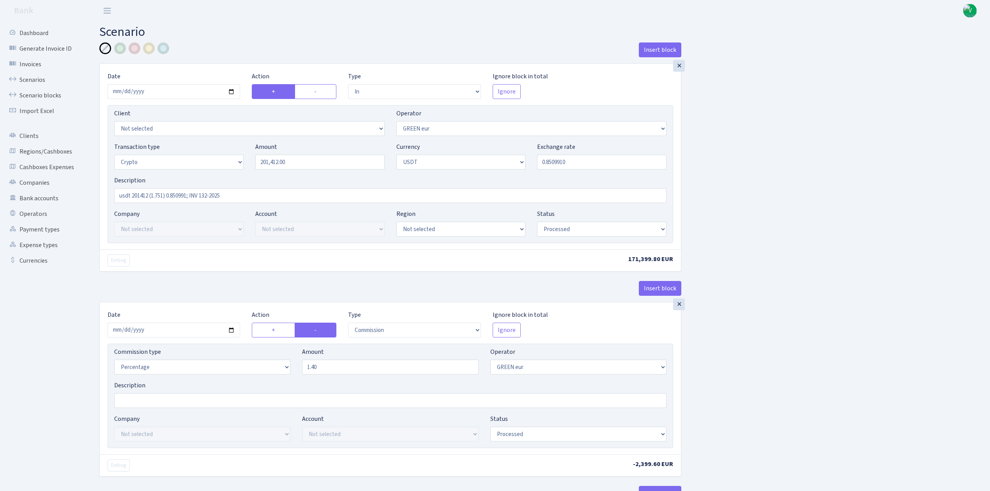
select select "15"
select select "6"
select select "processed"
select select "commission"
select select "463"
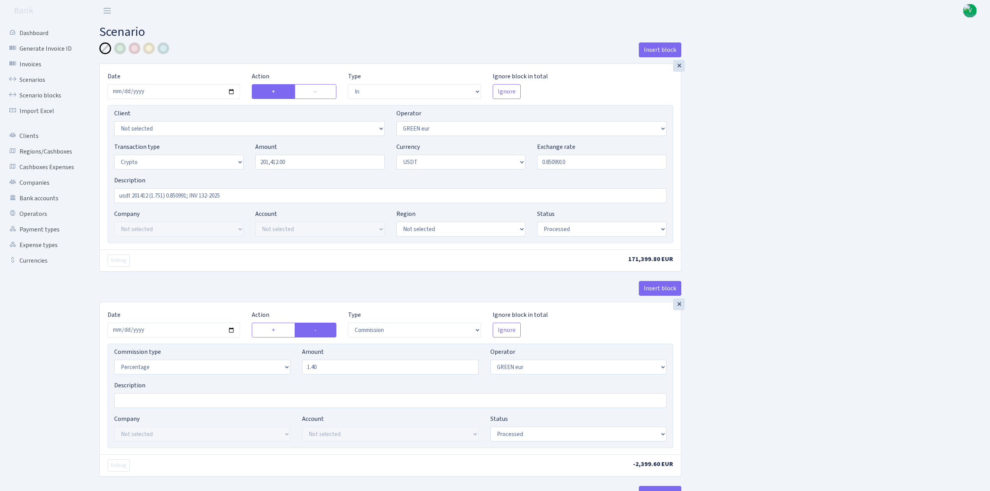
select select "processed"
select select "commission"
select select "fixed"
select select "464"
select select "processed"
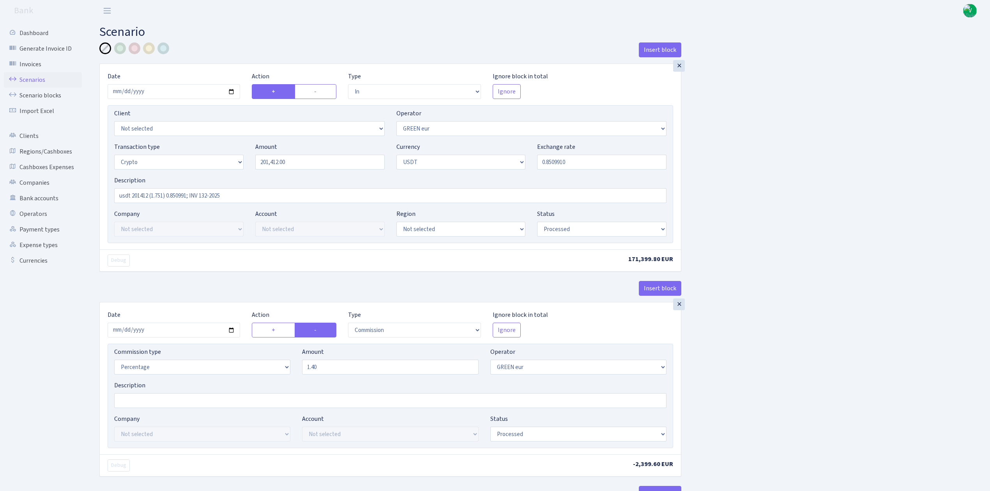
click at [30, 77] on link "Scenarios" at bounding box center [43, 80] width 78 height 16
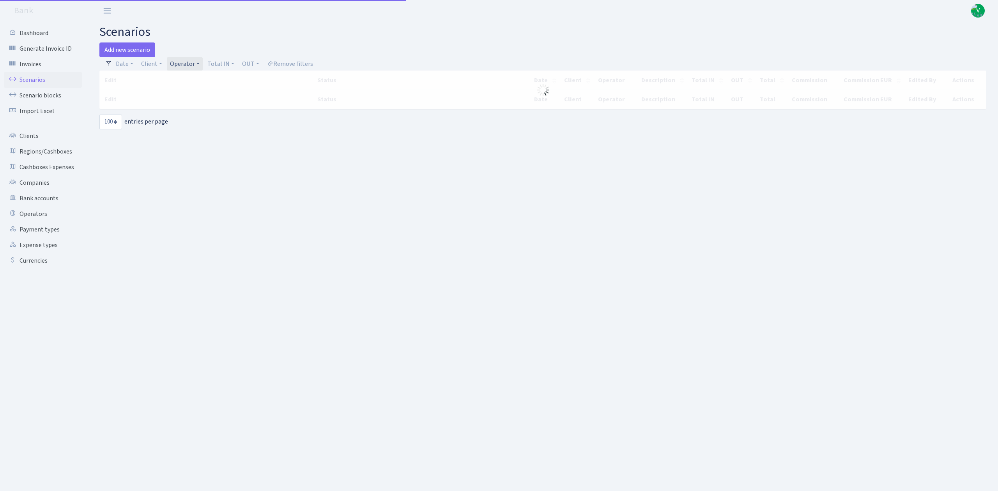
select select "100"
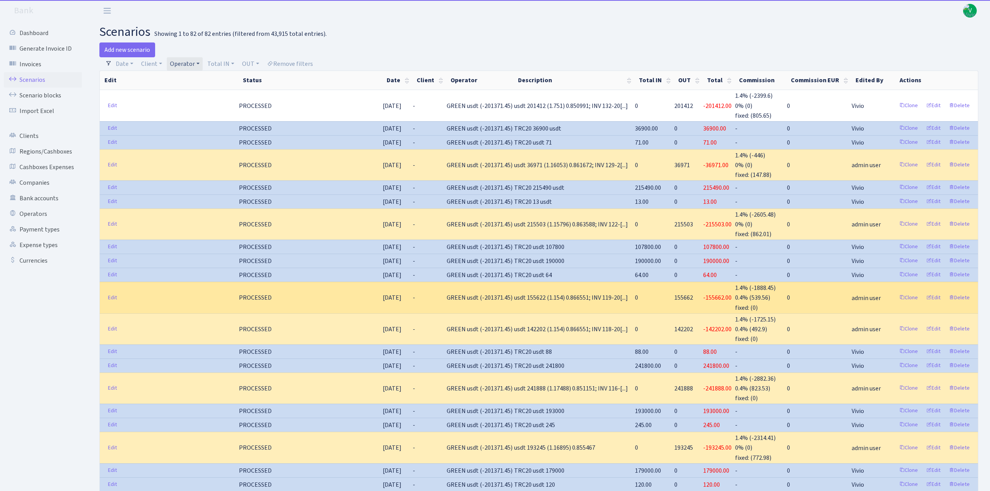
click at [513, 299] on span "GREEN usdt (-201371.45)" at bounding box center [480, 298] width 66 height 9
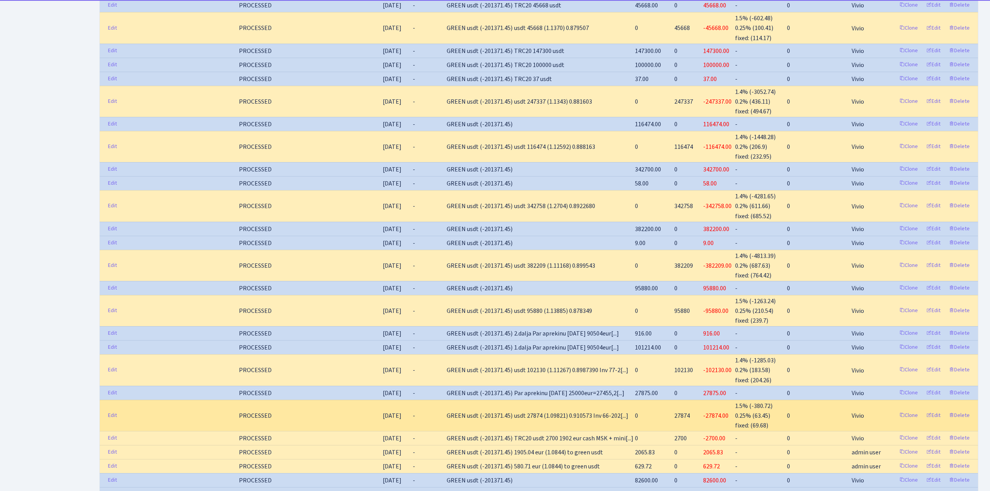
scroll to position [676, 0]
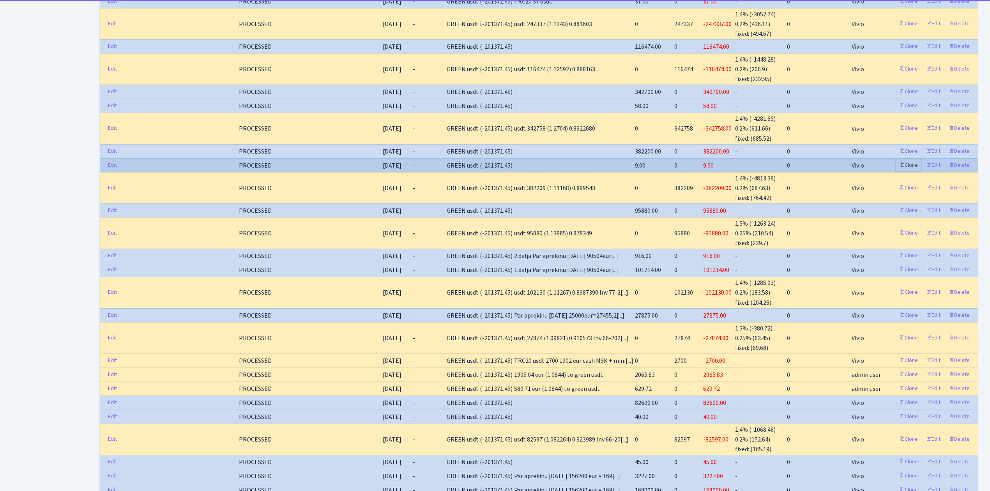
click at [908, 159] on link "Clone" at bounding box center [909, 165] width 26 height 12
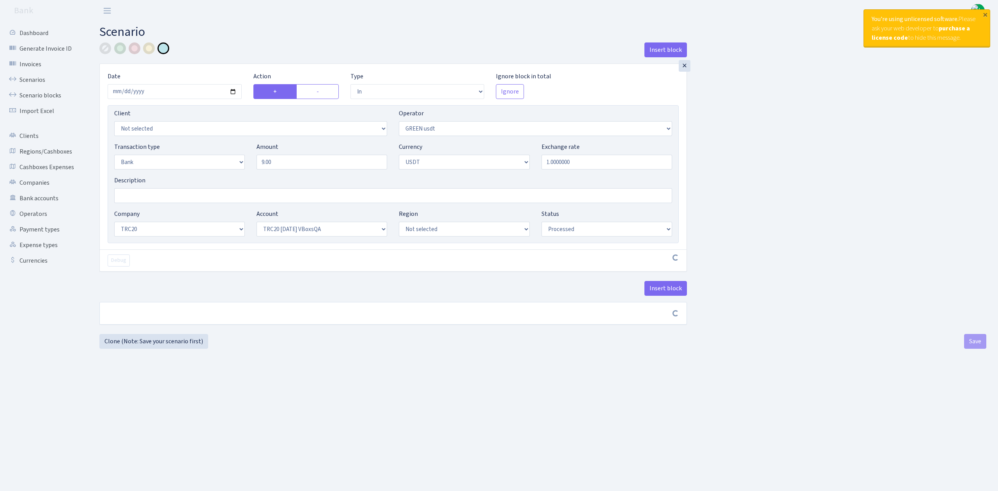
select select "in"
select select "462"
select select "2"
select select "6"
select select "20"
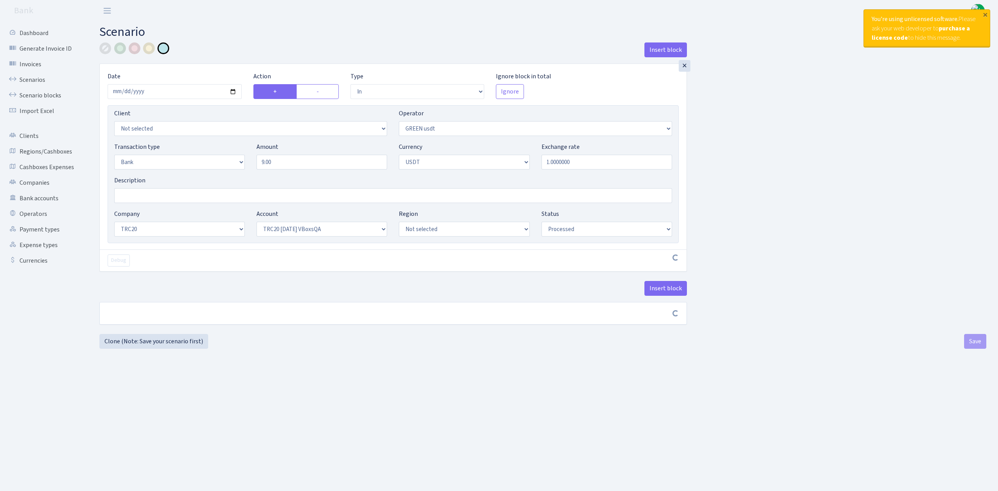
select select "57"
select select "processed"
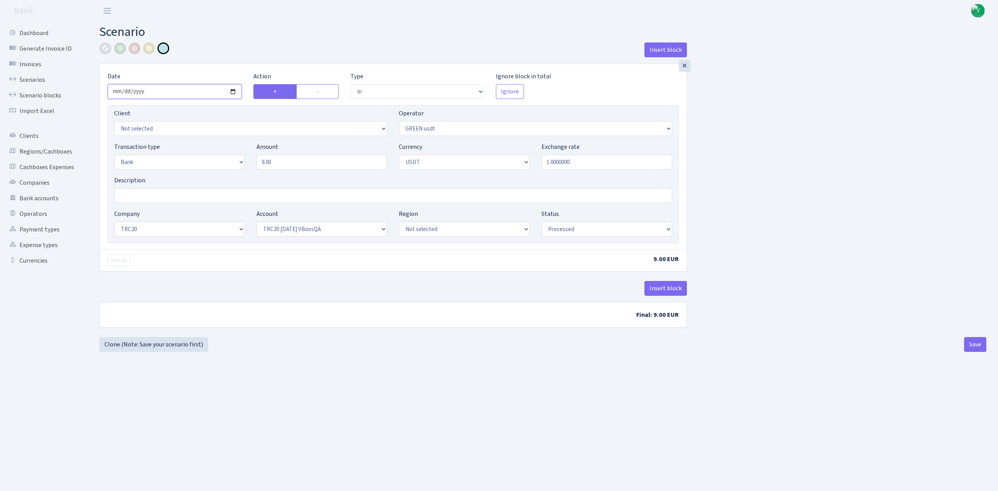
click at [231, 93] on input "[DATE]" at bounding box center [175, 91] width 134 height 15
type input "[DATE]"
drag, startPoint x: 280, startPoint y: 158, endPoint x: 285, endPoint y: 163, distance: 7.7
click at [281, 158] on input "9.00" at bounding box center [322, 162] width 131 height 15
drag, startPoint x: 291, startPoint y: 166, endPoint x: 233, endPoint y: 153, distance: 59.0
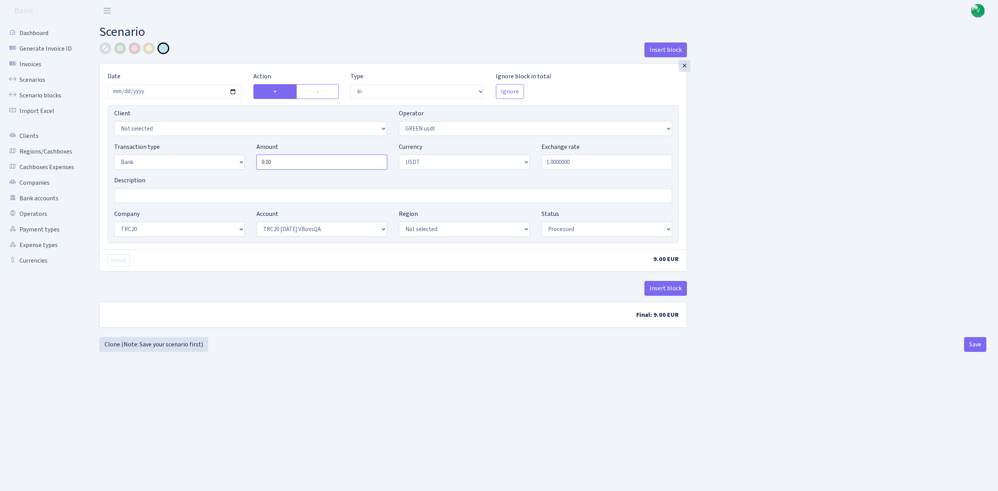
click at [233, 153] on div "Transaction type Not selected 981 ELF FISH crypto [PERSON_NAME] MM-BALTIC eur U…" at bounding box center [393, 159] width 570 height 34
type input "50.00"
click at [756, 139] on div "Insert block × Date [DATE] Action + - Type --- In Out Commission Field required…" at bounding box center [543, 189] width 899 height 292
click at [282, 229] on select "Not selected TRC20 [DATE] S8dYrDY TRC20 [DATE] KEMg2gdc TRC20 [DATE] 296zE8ZYy …" at bounding box center [322, 229] width 131 height 15
select select "61"
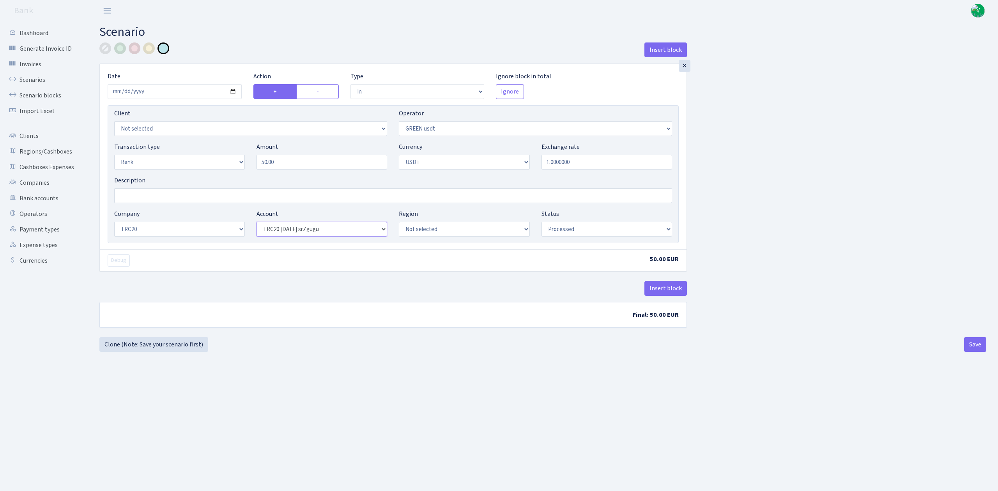
click at [257, 223] on select "Not selected TRC20 [DATE] S8dYrDY TRC20 [DATE] KEMg2gdc TRC20 [DATE] 296zE8ZYy …" at bounding box center [322, 229] width 131 height 15
click at [517, 388] on main "Scenario Insert block × Date [DATE] Action + - Type --- In Out Commission Field…" at bounding box center [543, 246] width 911 height 450
click at [971, 345] on button "Save" at bounding box center [975, 344] width 22 height 15
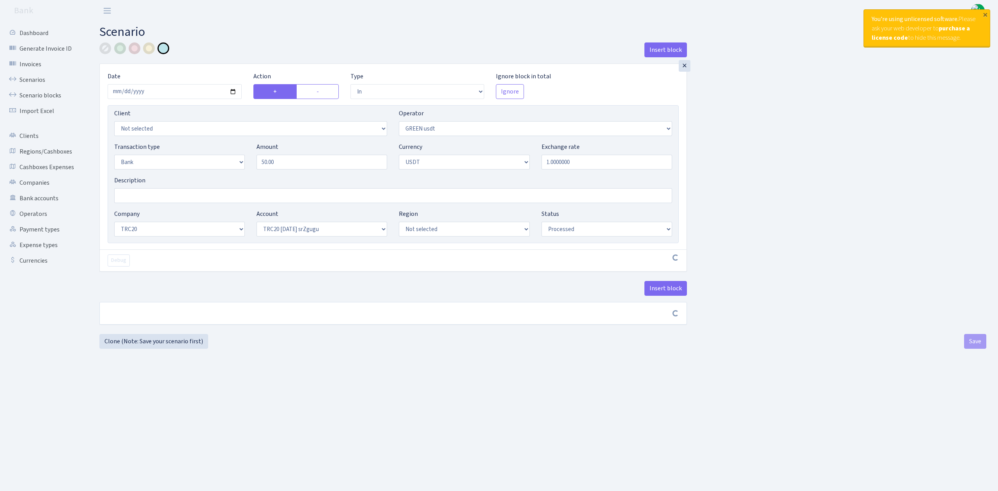
select select "in"
select select "462"
select select "2"
select select "6"
select select "20"
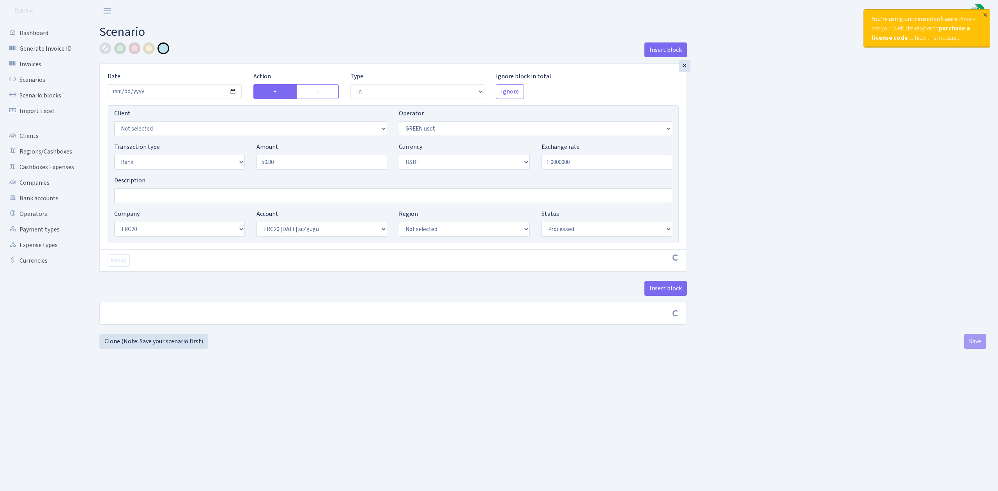
select select "61"
select select "processed"
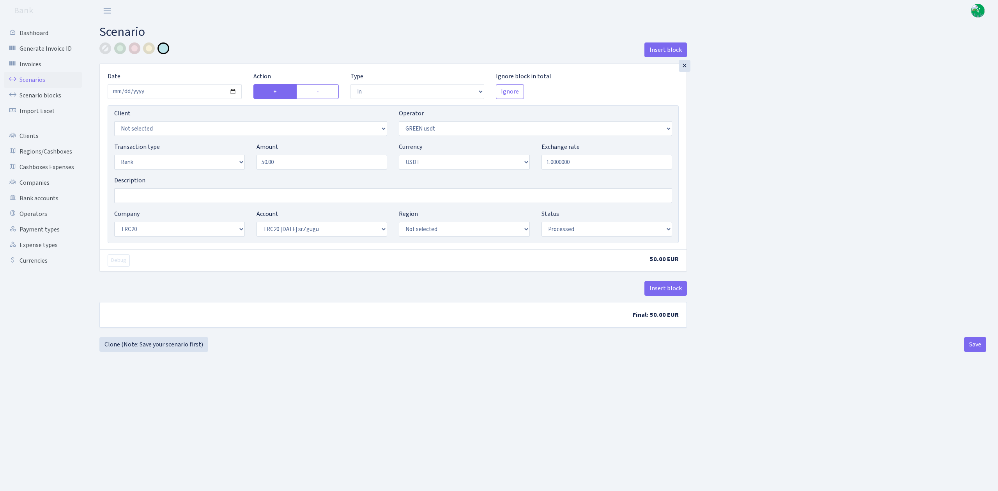
click at [41, 79] on link "Scenarios" at bounding box center [43, 80] width 78 height 16
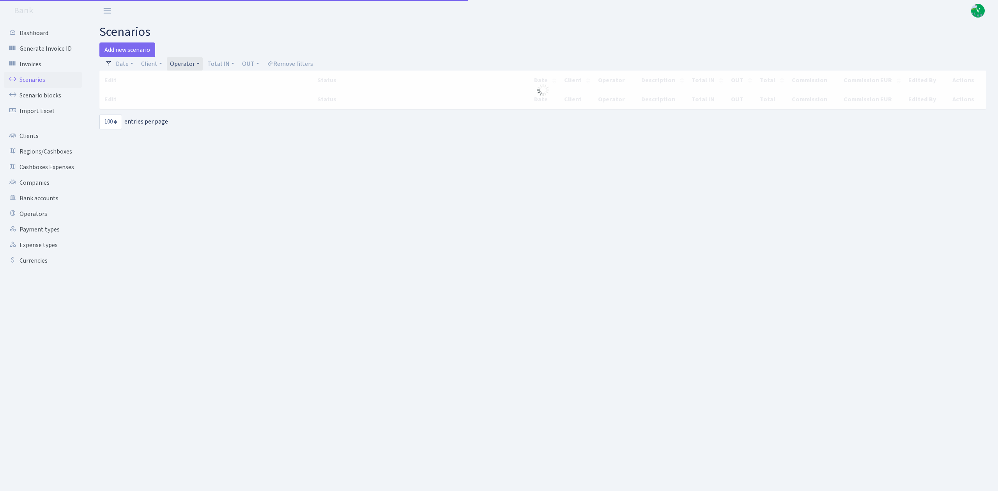
select select "100"
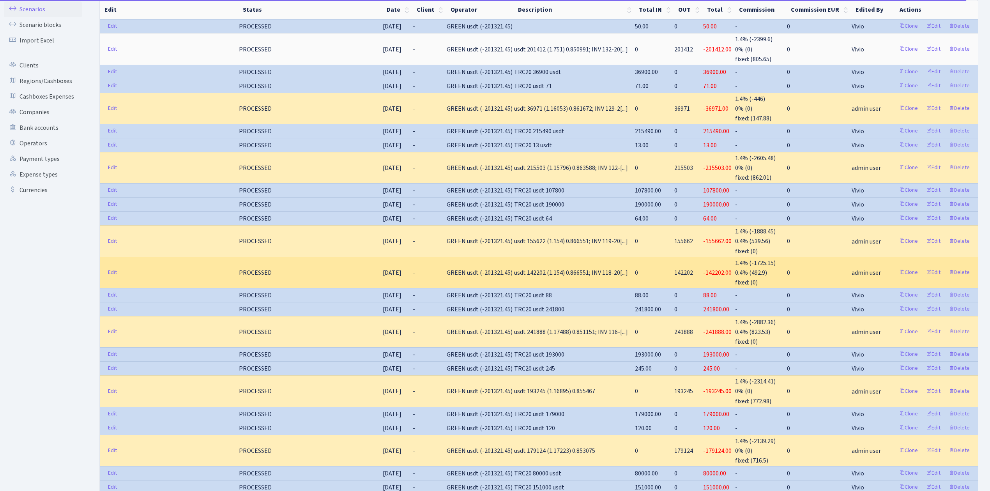
scroll to position [312, 0]
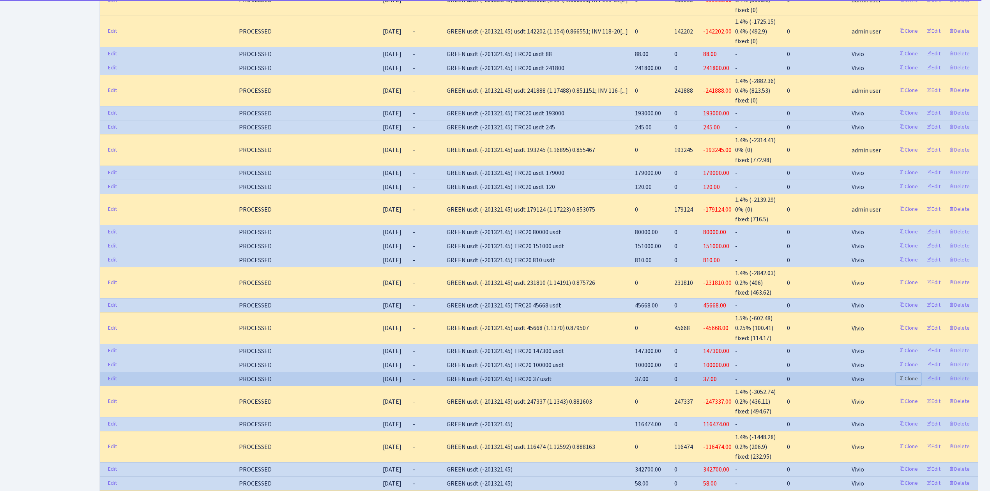
click at [914, 373] on link "Clone" at bounding box center [909, 379] width 26 height 12
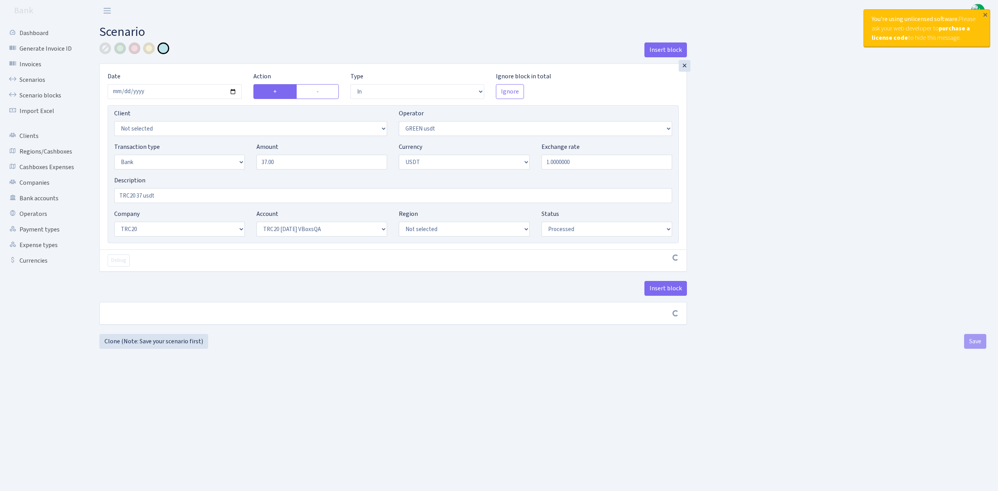
select select "in"
select select "462"
select select "2"
select select "6"
select select "20"
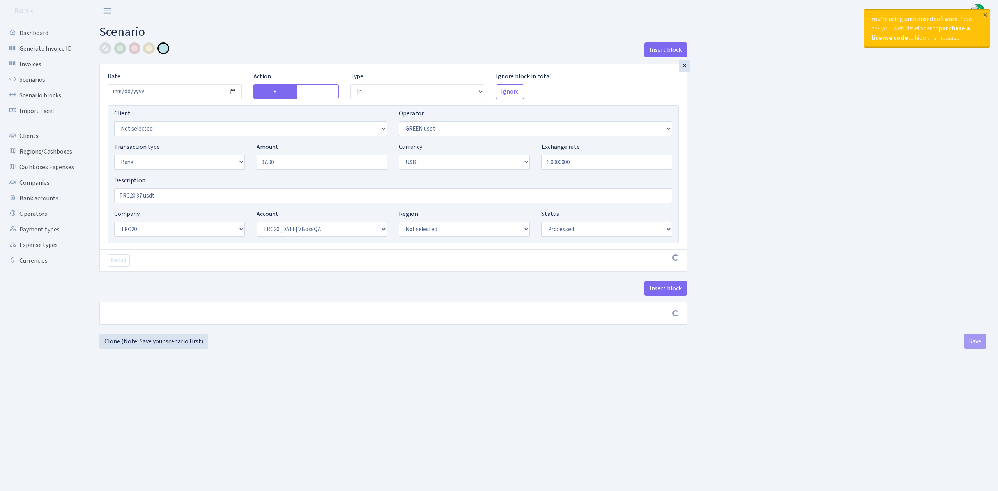
select select "57"
select select "processed"
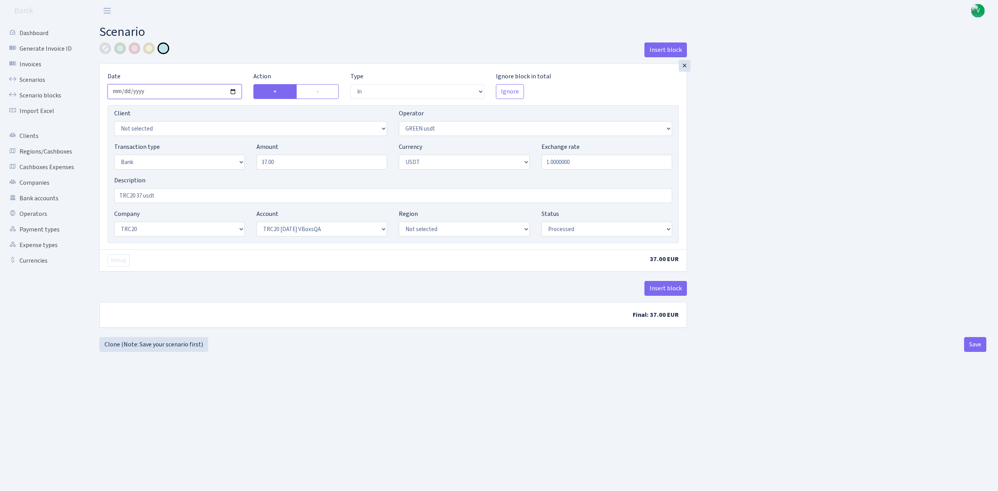
click at [231, 89] on input "[DATE]" at bounding box center [175, 91] width 134 height 15
type input "[DATE]"
click at [268, 163] on input "37.00" at bounding box center [322, 162] width 131 height 15
drag, startPoint x: 266, startPoint y: 161, endPoint x: 236, endPoint y: 158, distance: 29.8
click at [248, 158] on div "Transaction type Not selected 981 ELF FISH crypto [PERSON_NAME] MM-BALTIC eur U…" at bounding box center [393, 159] width 570 height 34
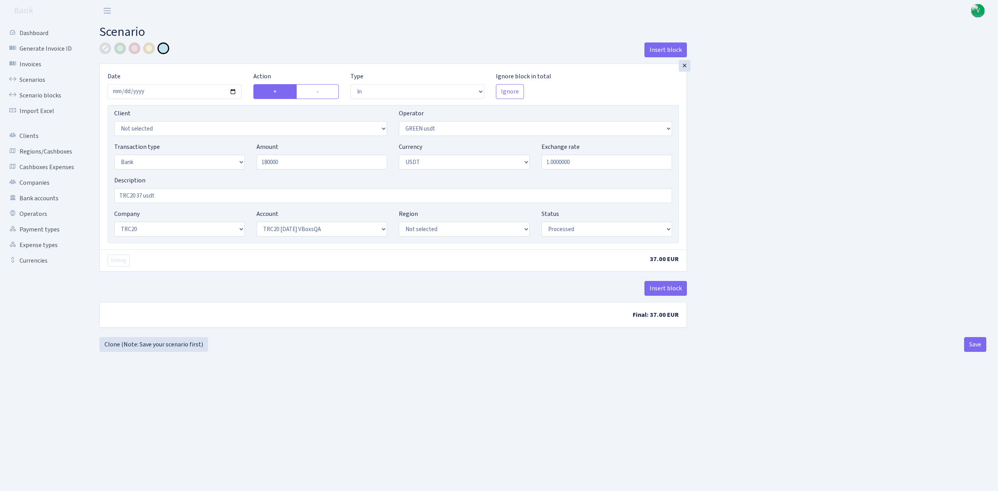
type input "180,000.00"
click at [847, 202] on div "Insert block × Date [DATE] Action + - Type --- In Out Commission Field required…" at bounding box center [543, 190] width 899 height 295
click at [141, 195] on input "TRC20 37 usdt" at bounding box center [393, 195] width 558 height 15
type input "TRC20 180000 usdt"
click at [308, 236] on select "Not selected TRC20 [DATE] S8dYrDY TRC20 [DATE] KEMg2gdc TRC20 [DATE] 296zE8ZYy …" at bounding box center [322, 229] width 131 height 15
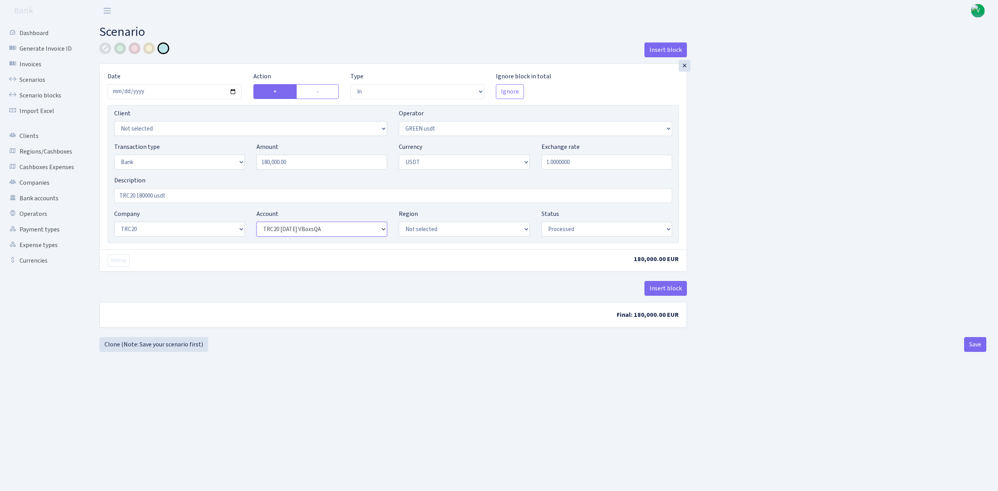
select select "61"
click at [257, 223] on select "Not selected TRC20 [DATE] S8dYrDY TRC20 [DATE] KEMg2gdc TRC20 [DATE] 296zE8ZYy …" at bounding box center [322, 229] width 131 height 15
click at [749, 381] on main "Scenario Insert block × Date [DATE] Action + - Type --- In Out Commission Field…" at bounding box center [543, 246] width 911 height 450
click at [976, 349] on button "Save" at bounding box center [975, 344] width 22 height 15
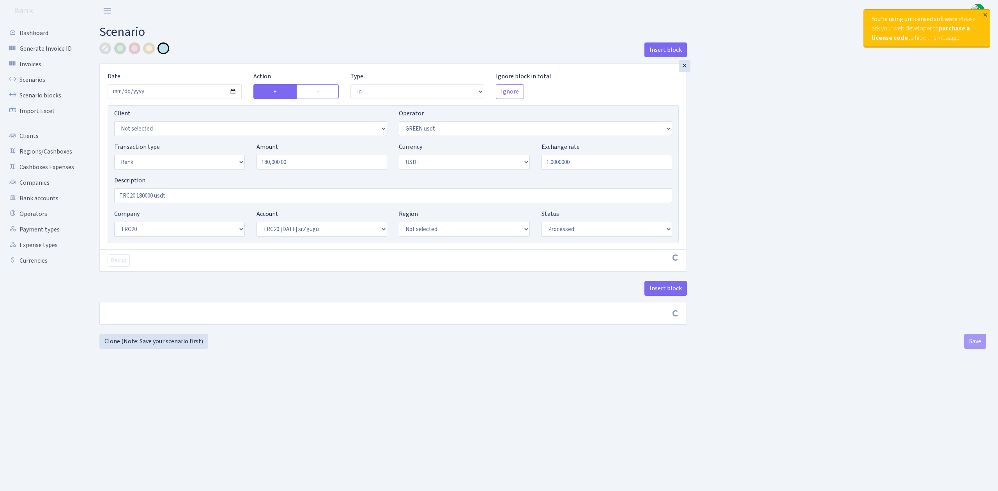
select select "in"
select select "462"
select select "2"
select select "6"
select select "20"
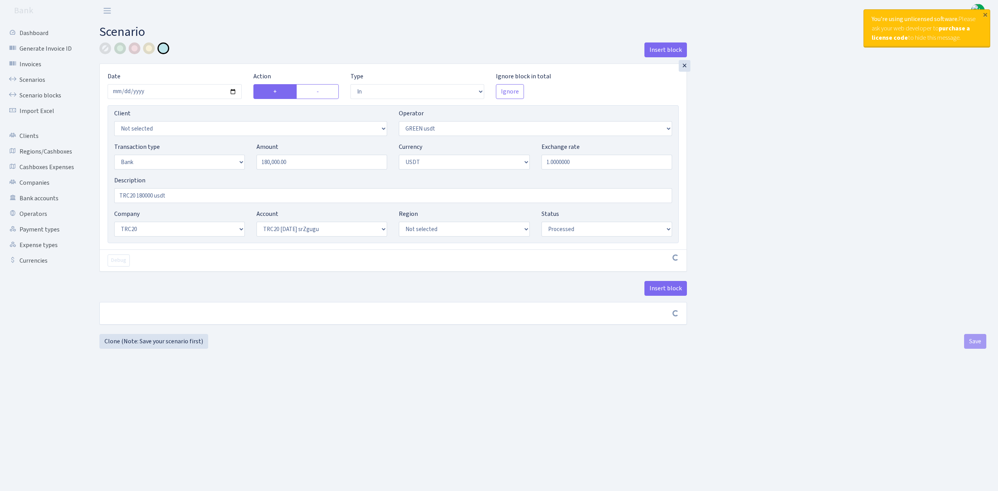
select select "61"
select select "processed"
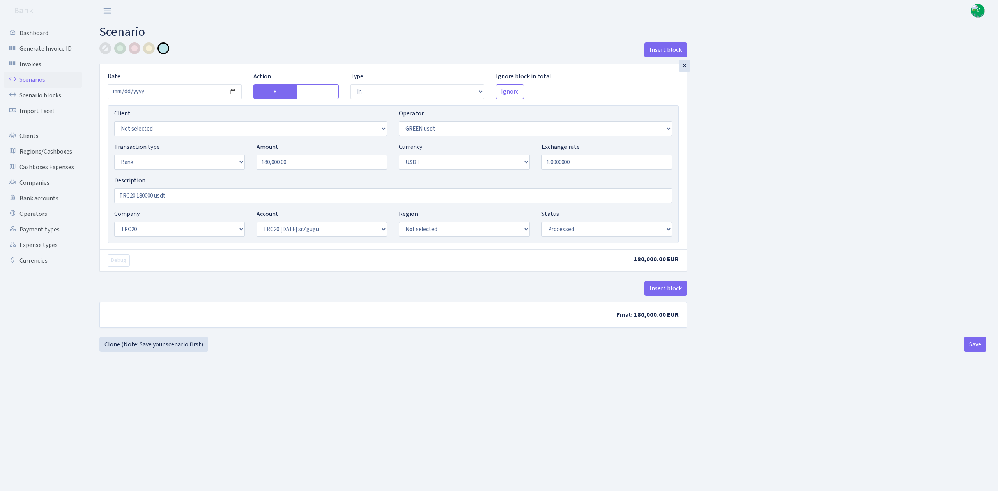
click at [35, 81] on link "Scenarios" at bounding box center [43, 80] width 78 height 16
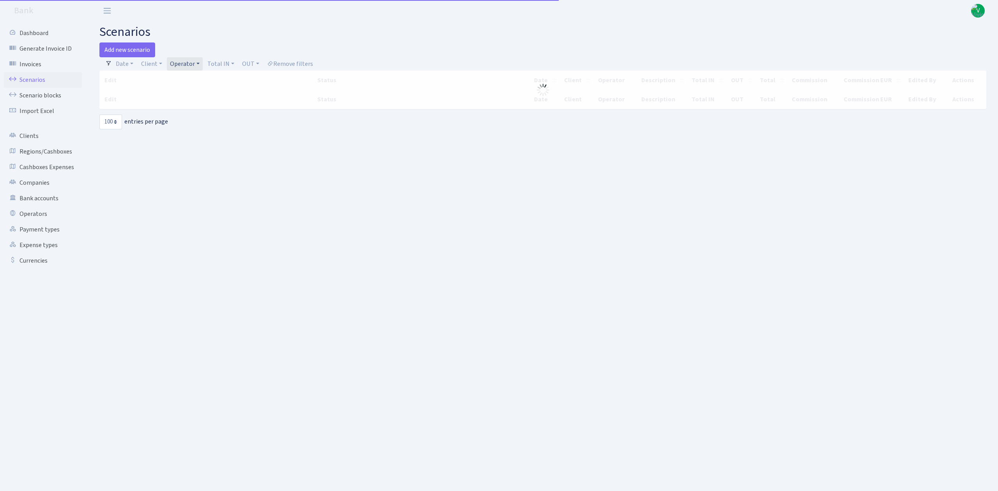
select select "100"
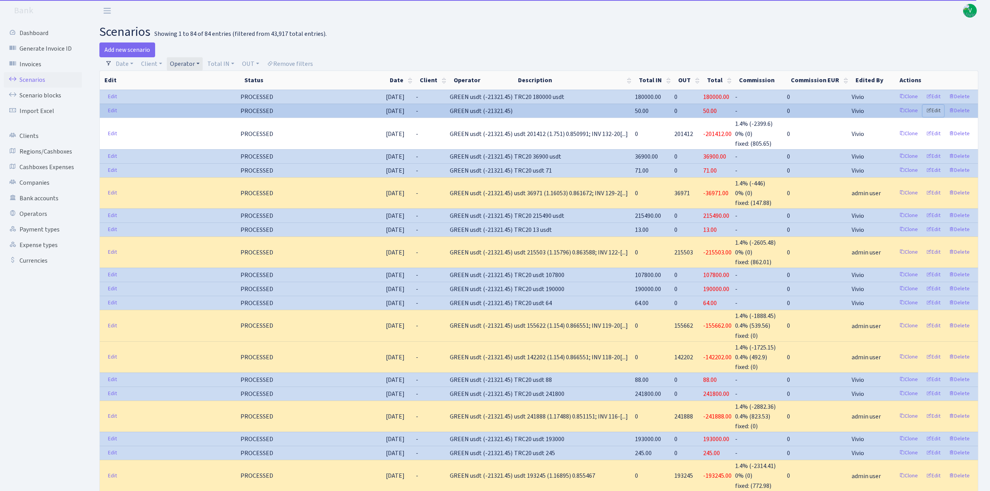
click at [937, 110] on link "Edit" at bounding box center [933, 111] width 21 height 12
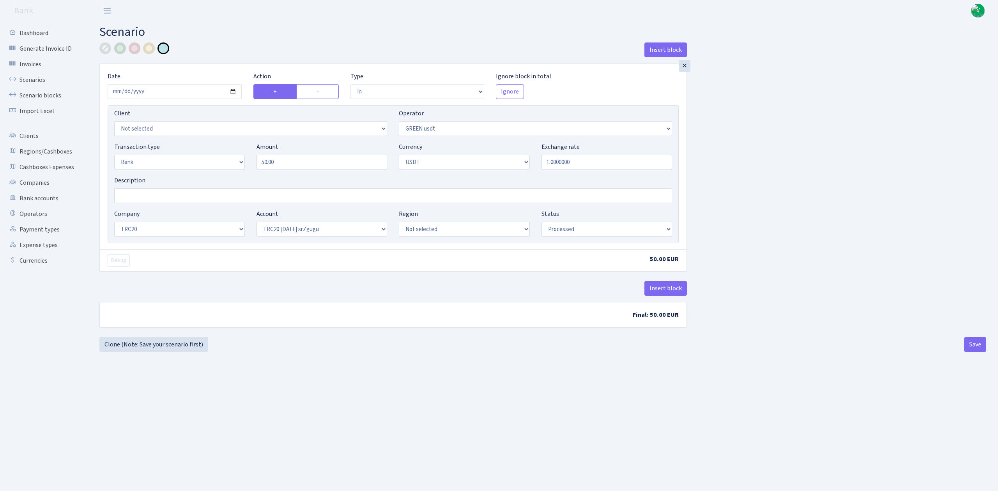
select select "in"
select select "462"
select select "2"
select select "6"
select select "20"
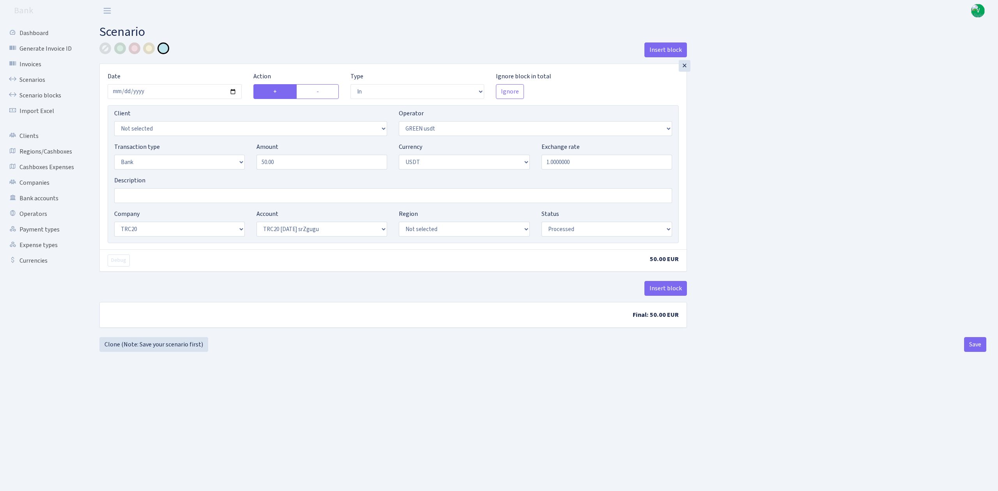
select select "61"
select select "processed"
click at [229, 194] on input "Description" at bounding box center [393, 195] width 558 height 15
type input "TRC20 50 usdt"
click at [976, 346] on button "Save" at bounding box center [975, 344] width 22 height 15
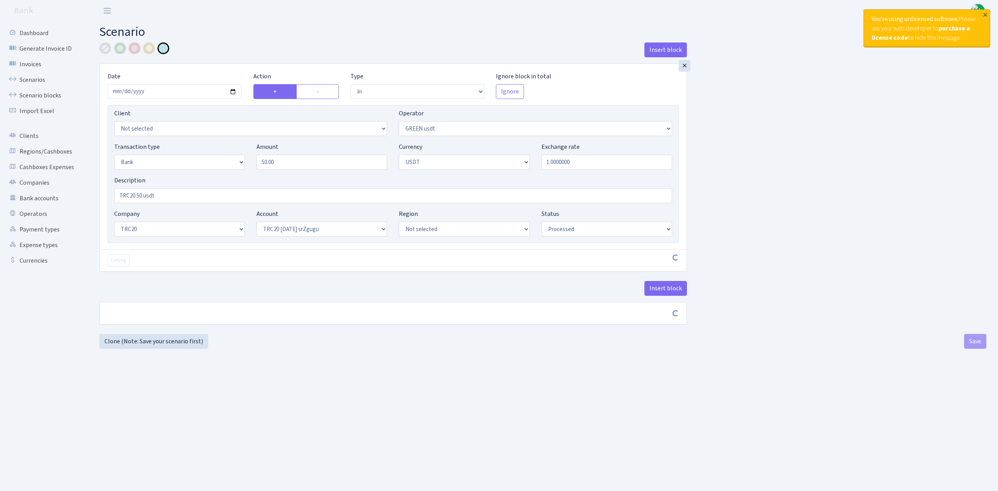
select select "in"
select select "462"
select select "2"
select select "6"
select select "20"
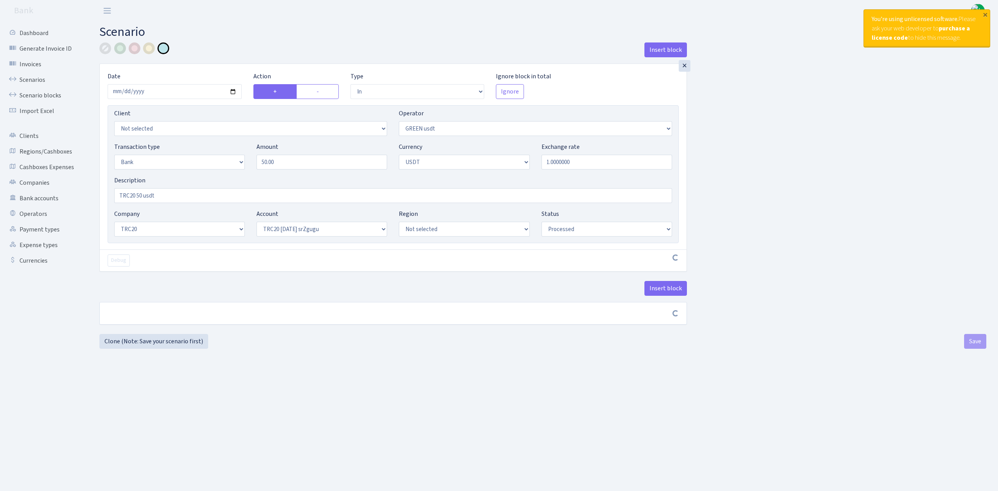
select select "61"
select select "processed"
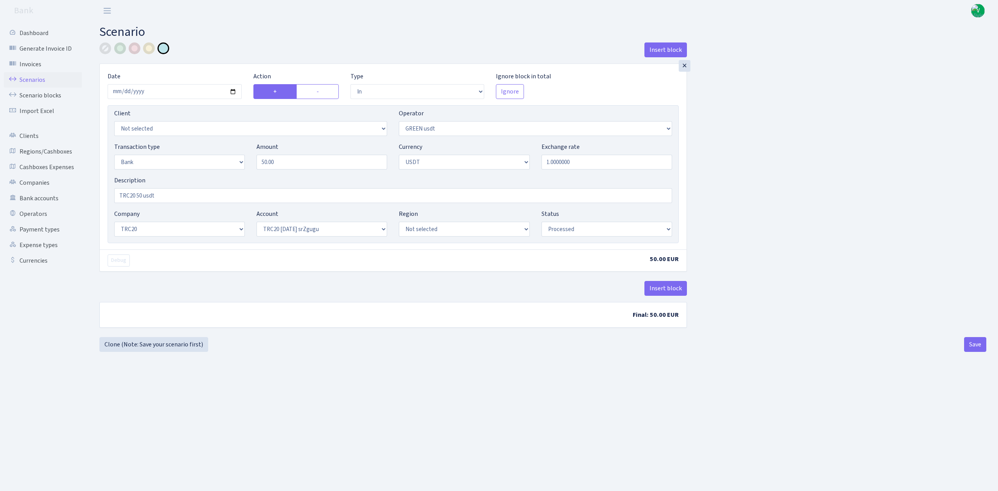
click at [33, 76] on link "Scenarios" at bounding box center [43, 80] width 78 height 16
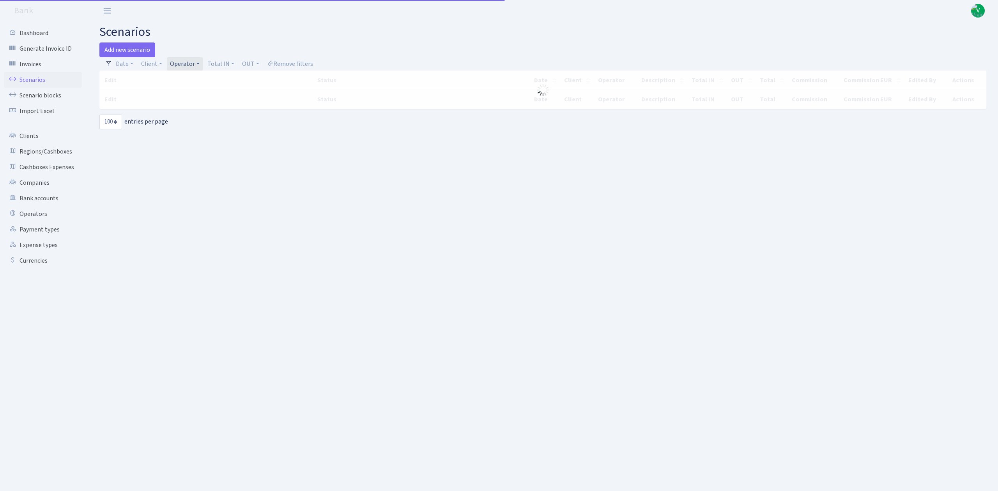
select select "100"
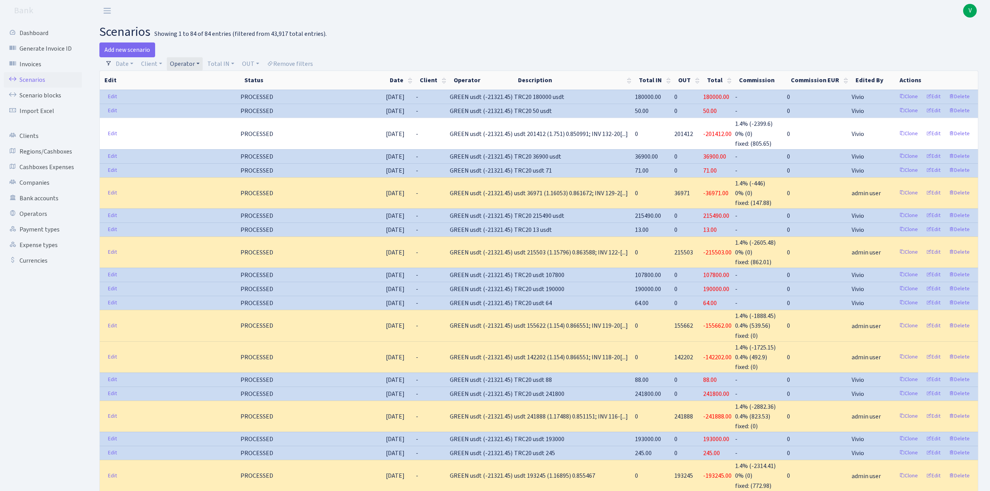
click at [187, 64] on link "Operator" at bounding box center [185, 63] width 36 height 13
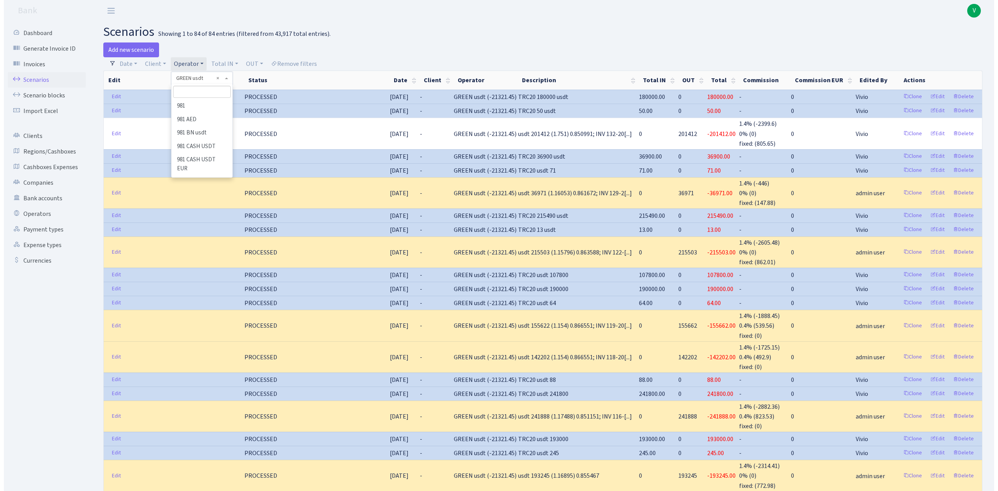
scroll to position [2002, 0]
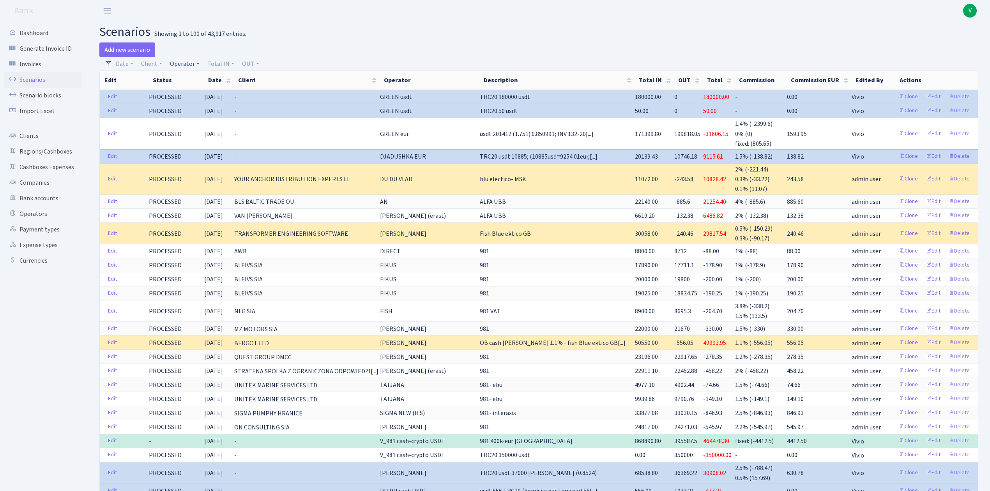
click at [182, 66] on link "Operator" at bounding box center [185, 63] width 36 height 13
click at [192, 94] on input "search" at bounding box center [197, 92] width 57 height 12
type input "[PERSON_NAME]"
click at [204, 128] on li "YANUS USDT" at bounding box center [197, 133] width 59 height 14
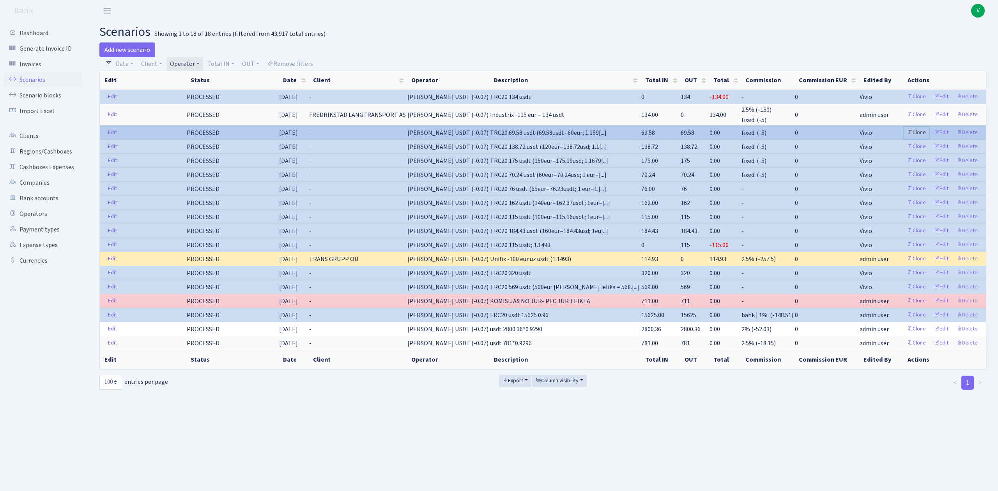
click at [920, 129] on link "Clone" at bounding box center [917, 133] width 26 height 12
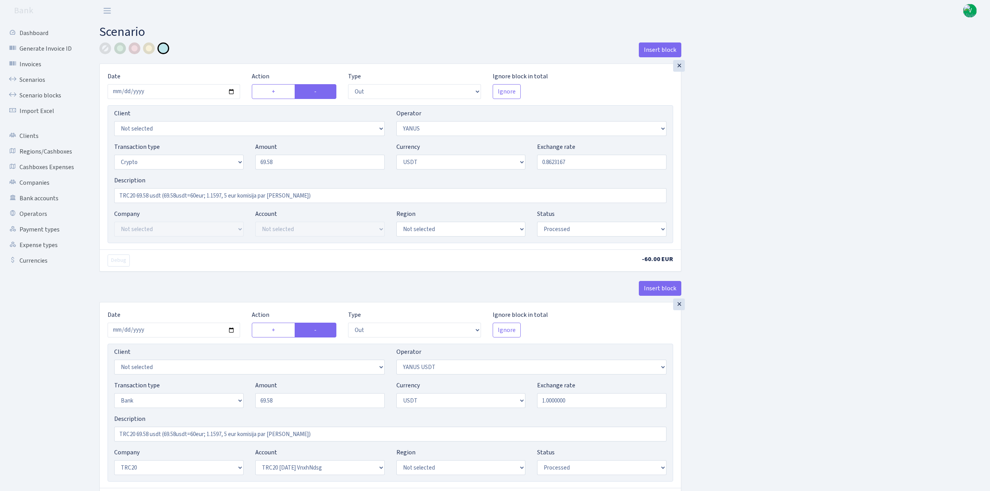
select select "out"
select select "72"
select select "3"
select select "6"
select select "processed"
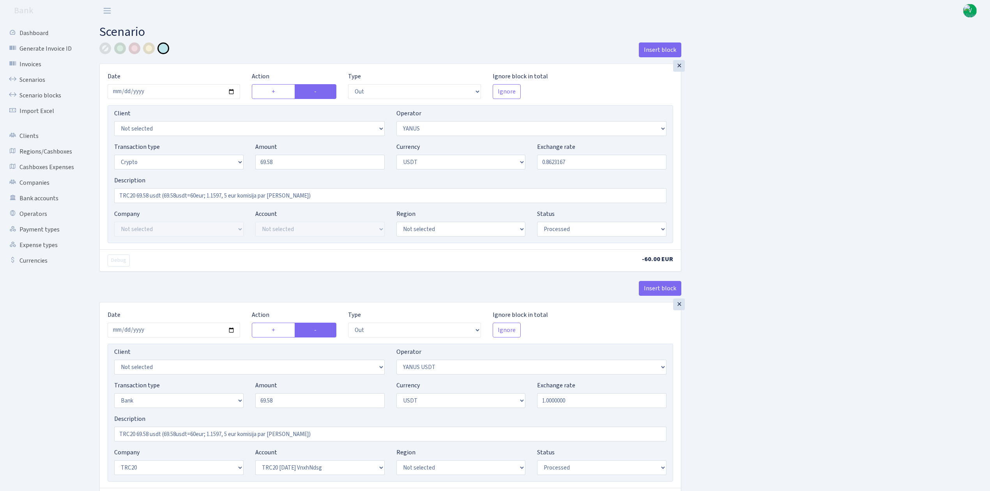
select select "out"
select select "289"
select select "2"
select select "6"
select select "20"
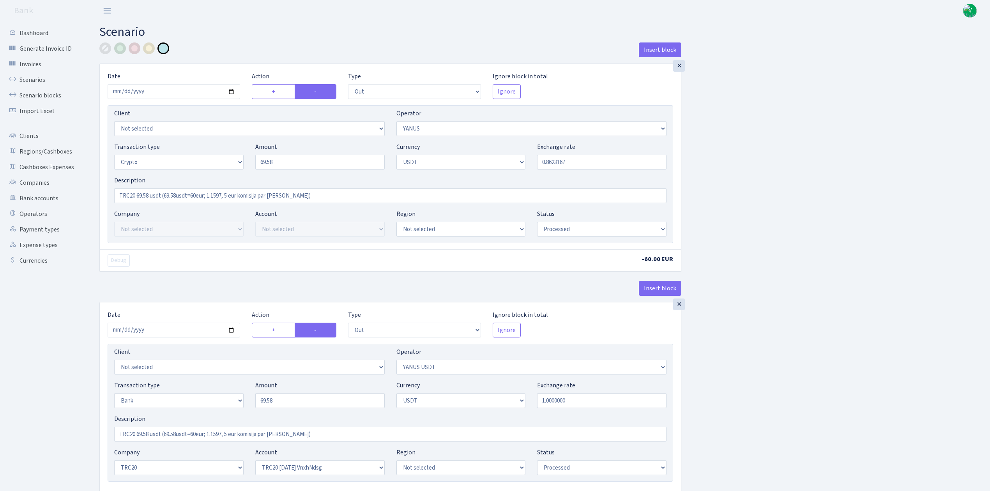
select select "66"
select select "processed"
select select "in"
select select "289"
select select "15"
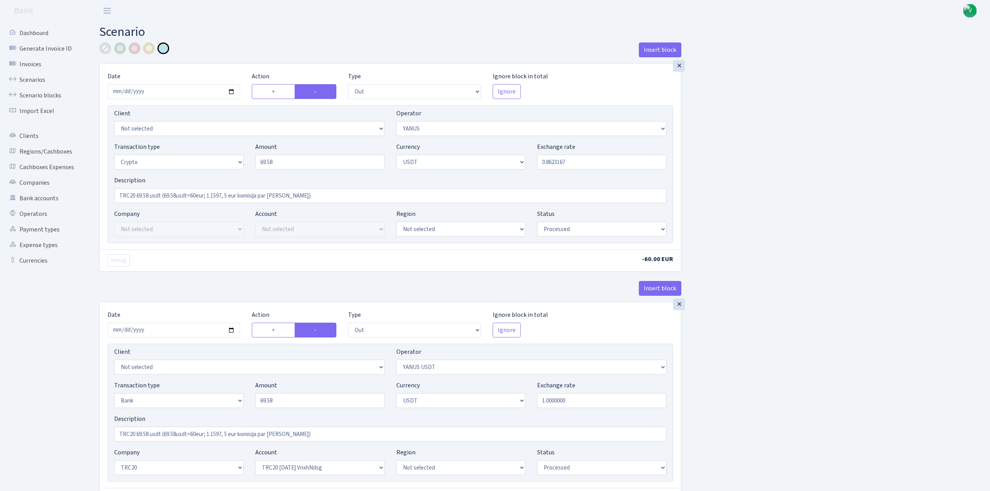
select select "6"
select select "processed"
select select "commission"
select select "fixed"
select select "72"
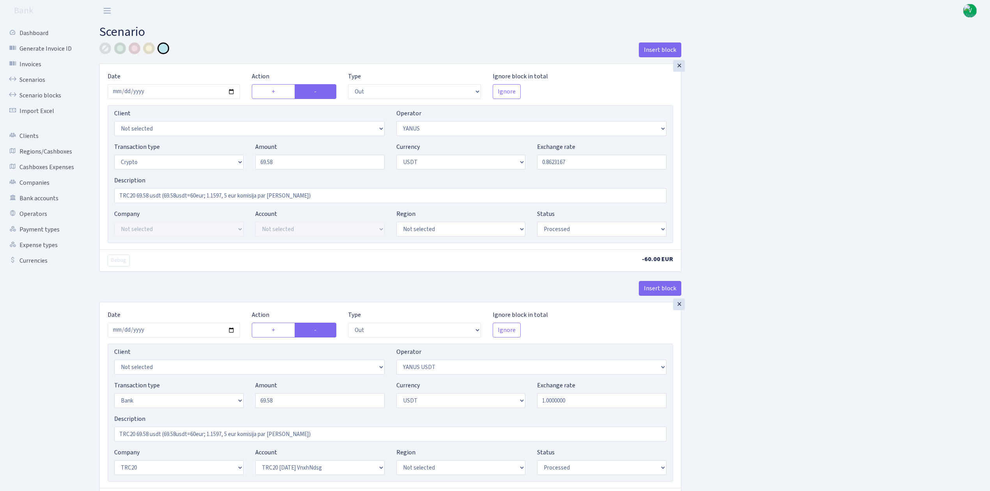
select select "processed"
click at [233, 90] on input "2025-08-22" at bounding box center [174, 91] width 133 height 15
type input "[DATE]"
click at [269, 163] on input "69.58" at bounding box center [319, 162] width 129 height 15
drag, startPoint x: 280, startPoint y: 164, endPoint x: 236, endPoint y: 151, distance: 45.5
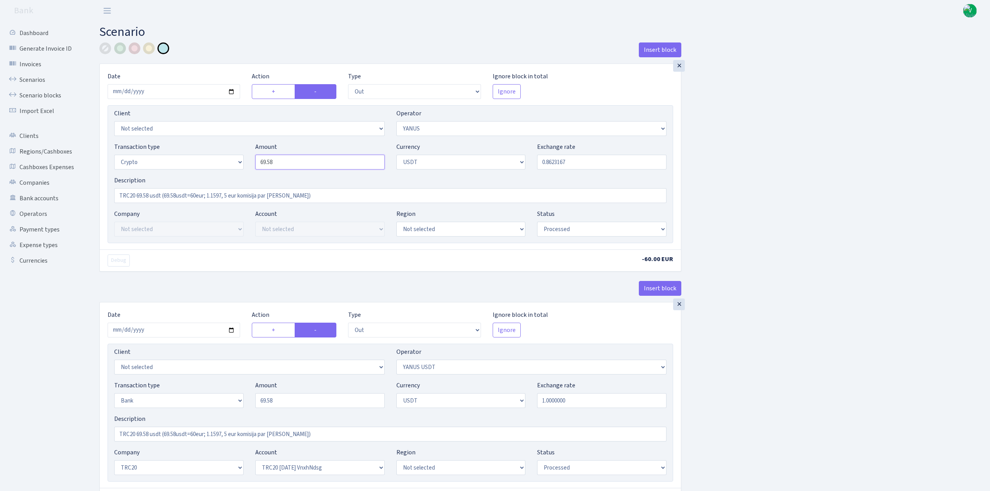
click at [236, 151] on div "Transaction type Not selected 981 ELF FISH crypto GIRT IVO dekl MM-BALTIC eur U…" at bounding box center [390, 159] width 564 height 34
type input "281.38"
click at [553, 161] on input "0.8623167" at bounding box center [601, 162] width 129 height 15
drag, startPoint x: 549, startPoint y: 162, endPoint x: 650, endPoint y: 158, distance: 101.5
click at [650, 158] on input "0.8623167" at bounding box center [601, 162] width 129 height 15
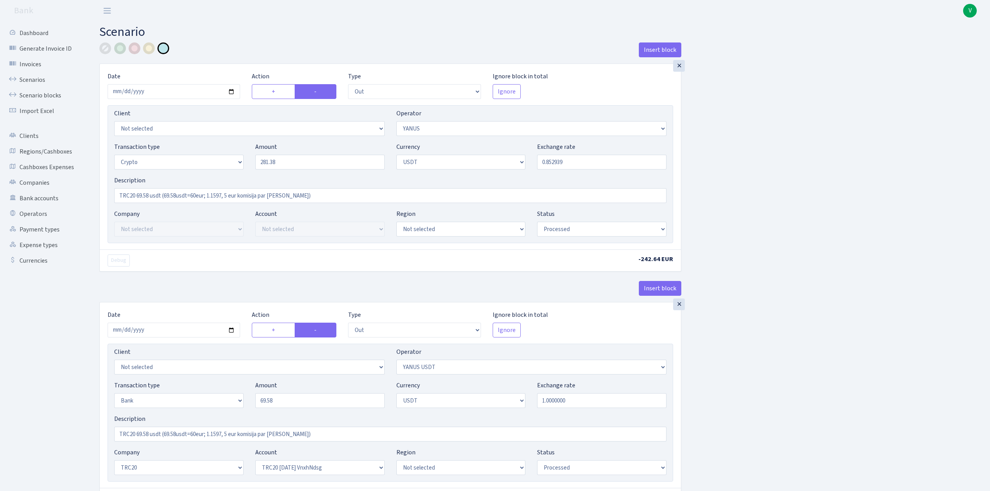
drag, startPoint x: 708, startPoint y: 153, endPoint x: 715, endPoint y: 158, distance: 8.7
type input "0.8529390"
click at [149, 194] on input "TRC20 69.58 usdt (69.58usdt=60eur; 1.1597, 5 eur komisija par dariijumu)" at bounding box center [390, 195] width 553 height 15
click at [194, 194] on input "TRC20 281.38 usdt (69.58usdt=60eur; 1.1597, 5 eur komisija par dariijumu)" at bounding box center [390, 195] width 553 height 15
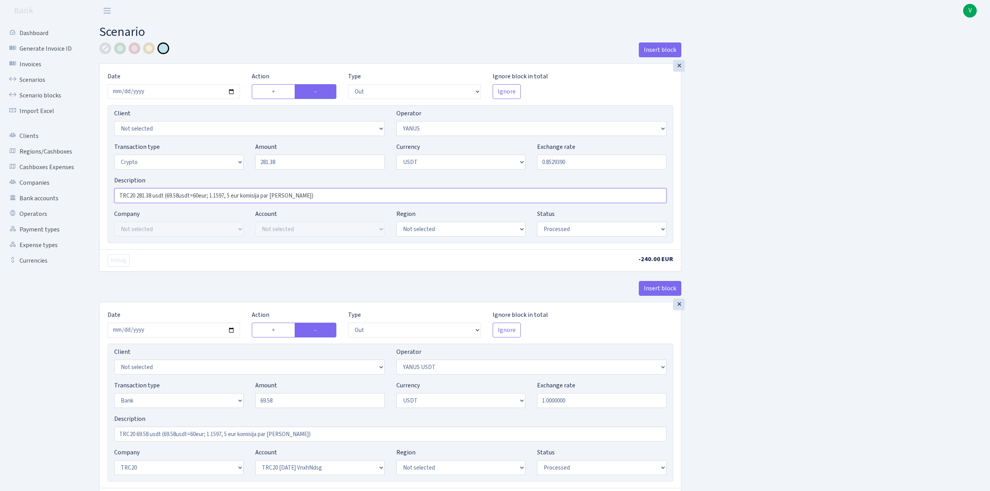
drag, startPoint x: 168, startPoint y: 196, endPoint x: 179, endPoint y: 197, distance: 10.9
click at [179, 197] on input "TRC20 281.38 usdt (69.58usdt=60eur; 1.1597, 5 eur komisija par dariijumu)" at bounding box center [390, 195] width 553 height 15
click at [202, 195] on input "TRC20 281.38 usdt (281.38usdt=60eur; 1.1597, 5 eur komisija par dariijumu)" at bounding box center [390, 195] width 553 height 15
click at [232, 194] on input "TRC20 281.38 usdt (281.38usdt=240eur; 1.1597, 5 eur komisija par dariijumu)" at bounding box center [390, 195] width 553 height 15
type input "TRC20 281.38 usdt (281.38usdt=240eur; 1.1724, 5 eur komisija par dariijumu)"
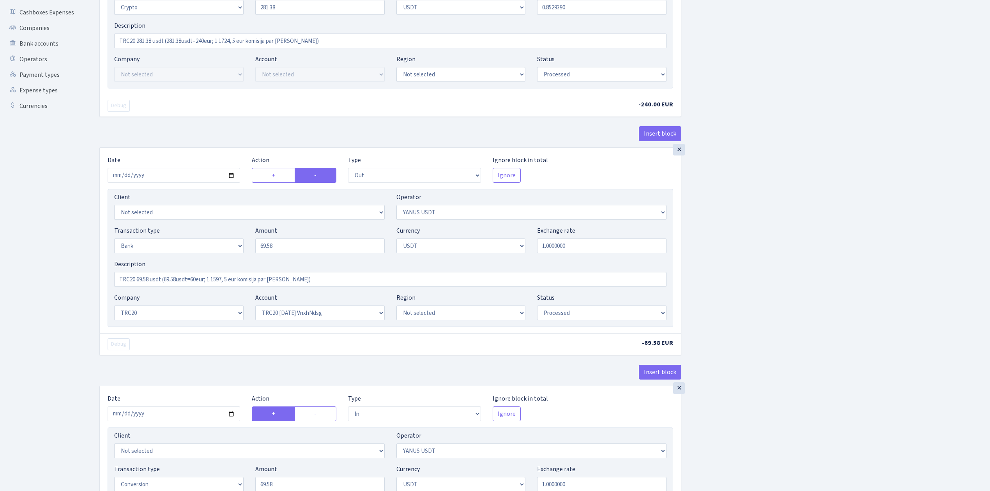
scroll to position [156, 0]
click at [230, 175] on input "2025-08-22" at bounding box center [174, 174] width 133 height 15
type input "2025-09-08"
drag, startPoint x: 286, startPoint y: 245, endPoint x: 205, endPoint y: 237, distance: 81.1
click at [205, 237] on div "Transaction type Not selected 981 ELF FISH crypto GIRT IVO dekl MM-BALTIC eur U…" at bounding box center [390, 242] width 564 height 34
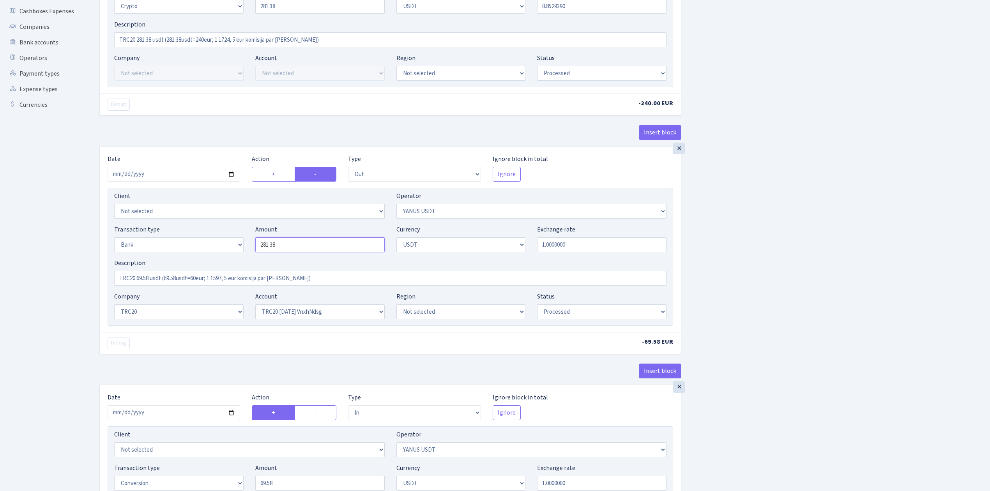
type input "281.38"
click at [735, 242] on div "Insert block × Date 2025-09-08 Action + - Type --- In Out Commission Field requ…" at bounding box center [539, 375] width 891 height 977
drag, startPoint x: 270, startPoint y: 35, endPoint x: 97, endPoint y: 27, distance: 172.5
click at [97, 27] on div "Insert block × Date 2025-09-08 Action + - Type --- In Out Commission Field requ…" at bounding box center [391, 375] width 594 height 977
click at [181, 283] on input "TRC20 69.58 usdt (69.58usdt=60eur; 1.1597, 5 eur komisija par dariijumu)" at bounding box center [390, 278] width 553 height 15
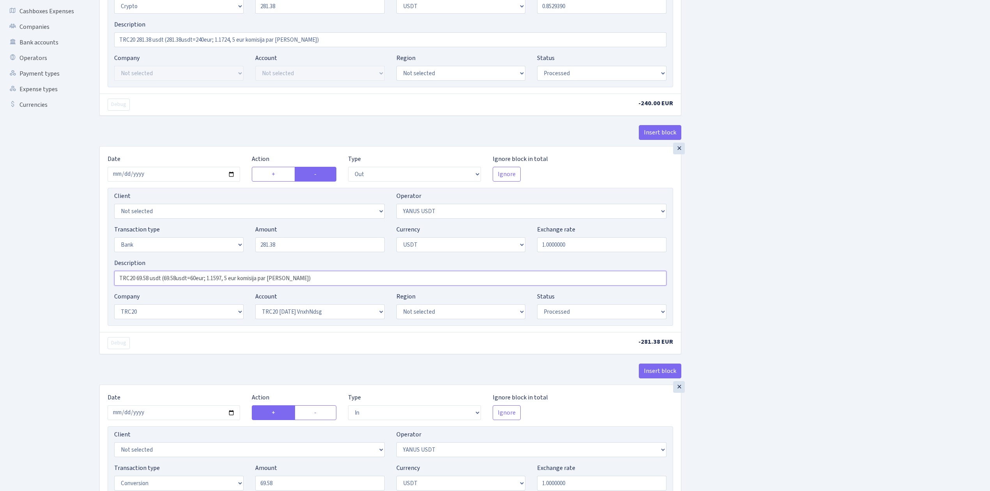
drag, startPoint x: 341, startPoint y: 285, endPoint x: 61, endPoint y: 258, distance: 280.8
click at [61, 258] on div "Dashboard Generate Invoice ID Invoices Scenarios Scenario blocks Import Excel C…" at bounding box center [495, 371] width 990 height 1013
paste input "281.38 usdt (281.38usdt=240eur; 1.1724"
type input "TRC20 281.38 usdt (281.38usdt=240eur; 1.1724, 5 eur komisija par dariijumu)"
click at [285, 314] on select "Not selected TRC20 2024.08.01 S8dYrDY TRC20 2024.09.12 KEMg2gdc TRC20 2024.10.1…" at bounding box center [319, 312] width 129 height 15
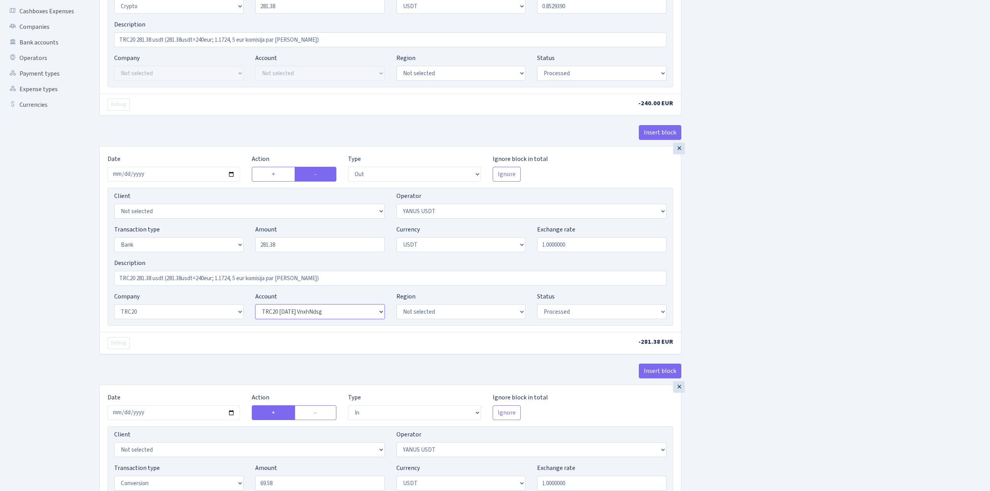
select select "61"
click at [255, 307] on select "Not selected TRC20 2024.08.01 S8dYrDY TRC20 2024.09.12 KEMg2gdc TRC20 2024.10.1…" at bounding box center [319, 312] width 129 height 15
click at [821, 402] on div "Insert block × Date 2025-09-08 Action + - Type --- In Out Commission Field requ…" at bounding box center [539, 375] width 891 height 977
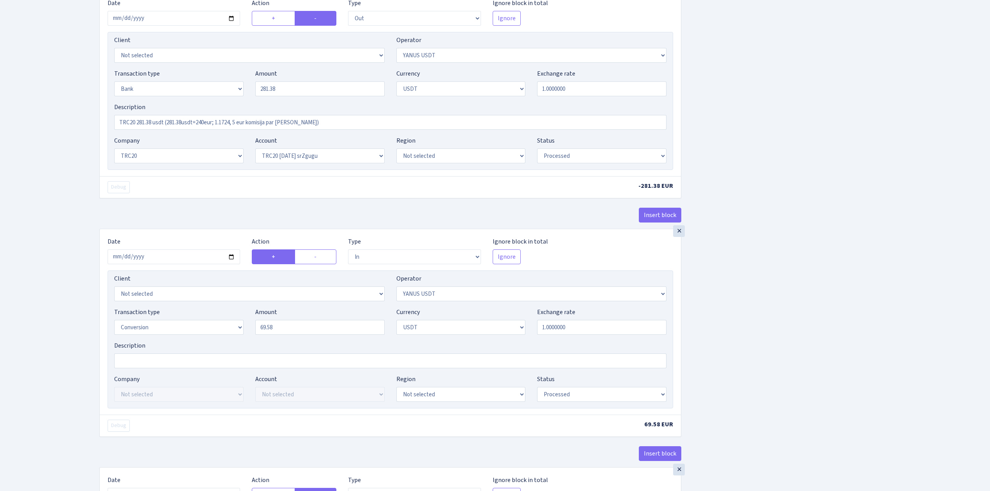
scroll to position [364, 0]
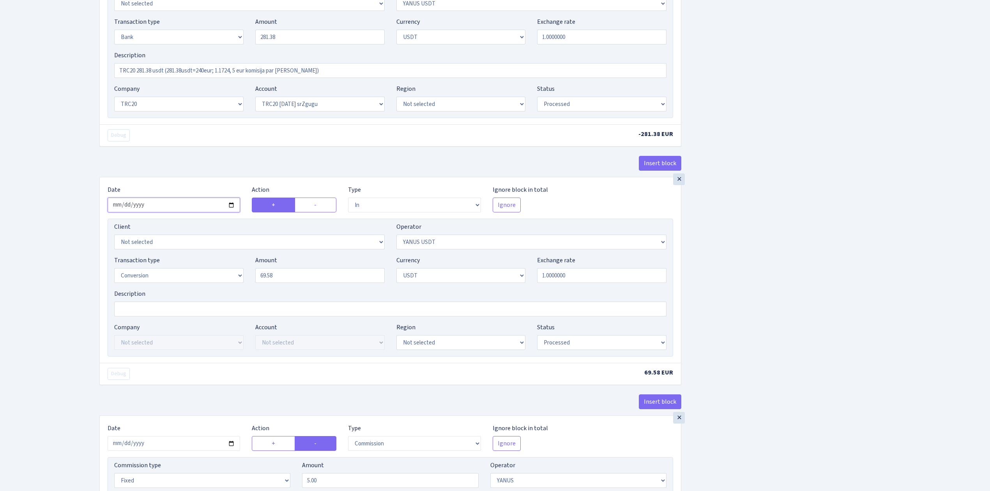
click at [232, 206] on input "2025-08-22" at bounding box center [174, 205] width 133 height 15
type input "2025-09-08"
drag, startPoint x: 236, startPoint y: 270, endPoint x: 226, endPoint y: 264, distance: 11.6
click at [231, 269] on div "Transaction type Not selected 981 ELF FISH crypto GIRT IVO dekl MM-BALTIC eur U…" at bounding box center [390, 273] width 564 height 34
type input "281.38"
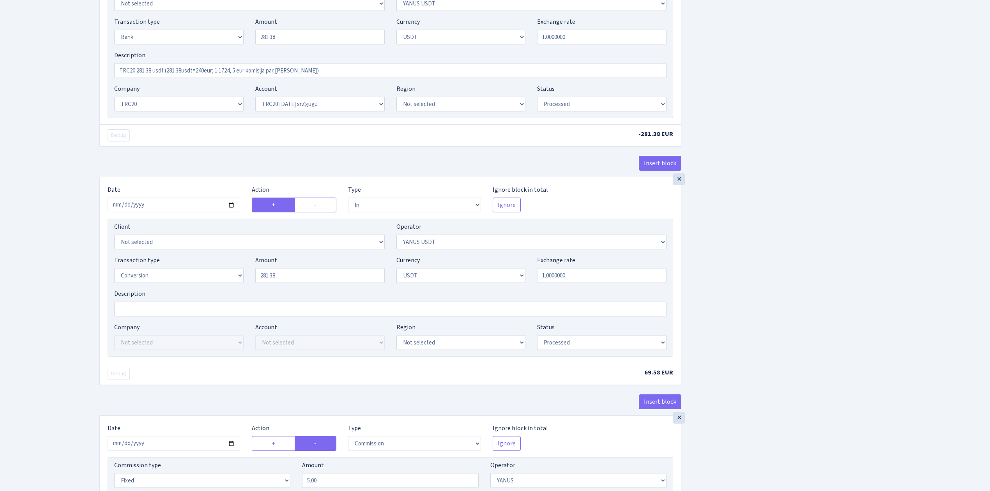
click at [755, 308] on div "Insert block × Date 2025-09-08 Action + - Type --- In Out Commission Field requ…" at bounding box center [539, 167] width 891 height 977
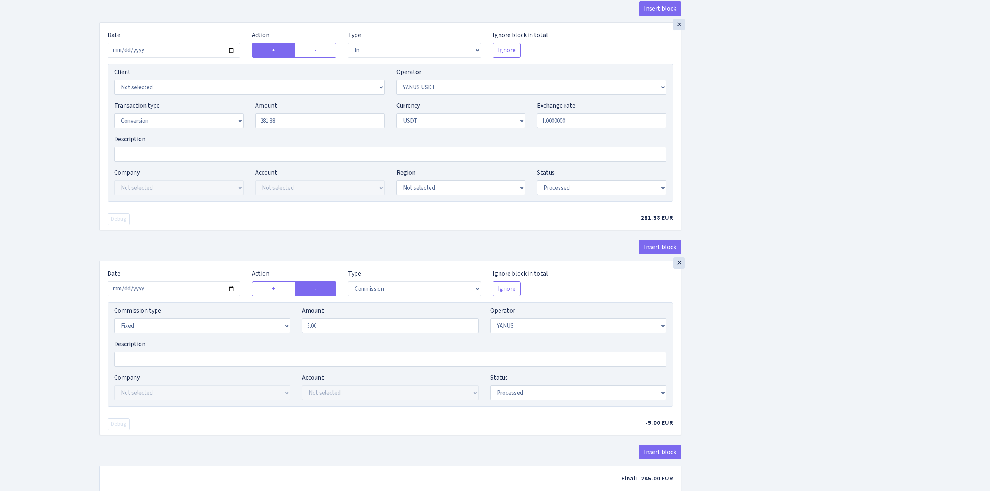
scroll to position [569, 0]
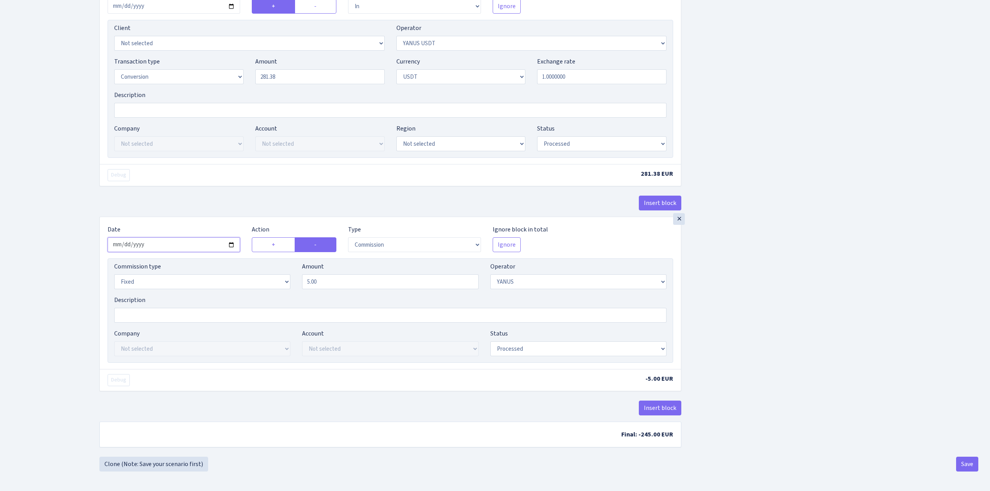
click at [232, 243] on input "2025-08-22" at bounding box center [174, 244] width 133 height 15
type input "2025-09-08"
click at [965, 464] on button "Save" at bounding box center [968, 464] width 22 height 15
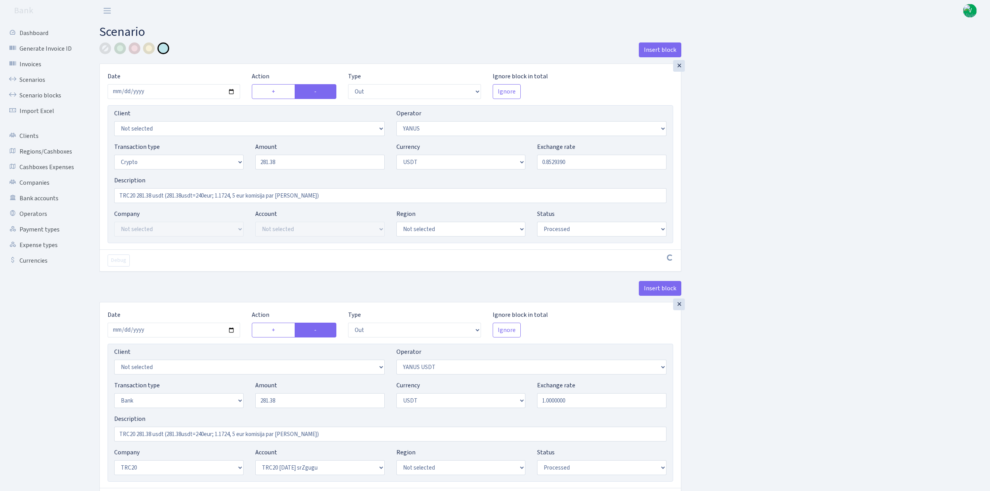
select select "out"
select select "72"
select select "3"
select select "6"
select select "processed"
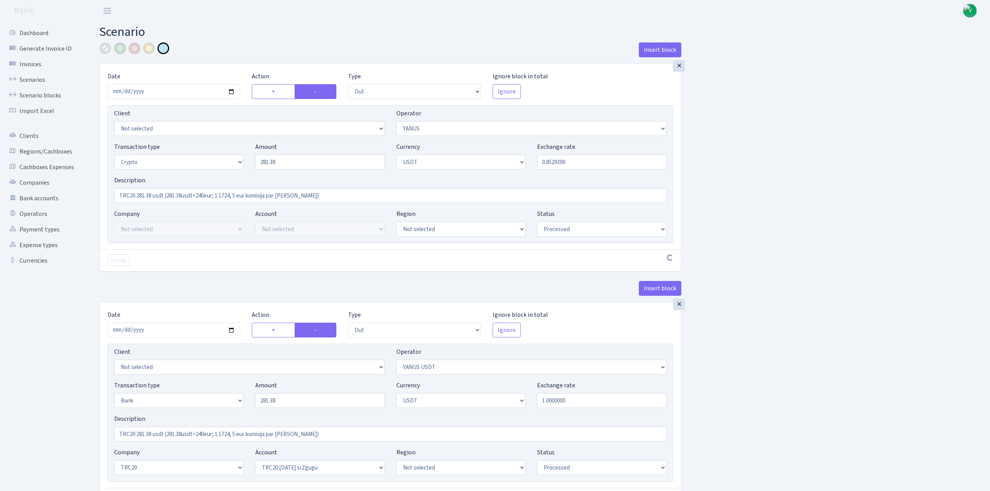
select select "out"
select select "289"
select select "2"
select select "6"
select select "20"
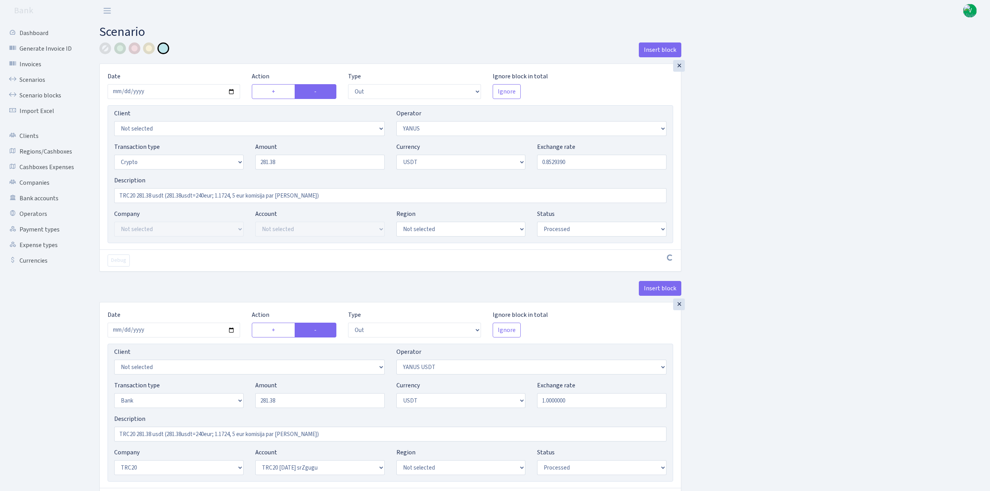
select select "61"
select select "processed"
select select "in"
select select "289"
select select "15"
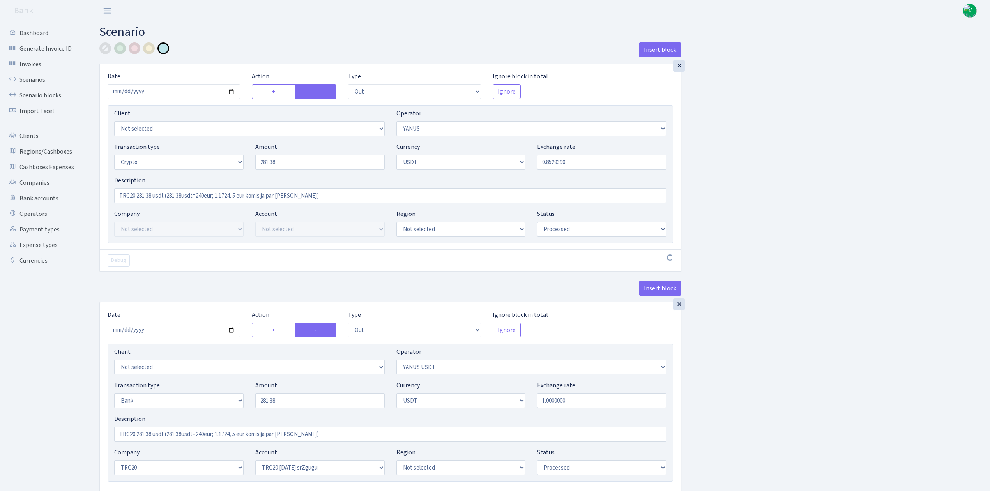
select select "6"
select select "processed"
select select "commission"
select select "fixed"
select select "72"
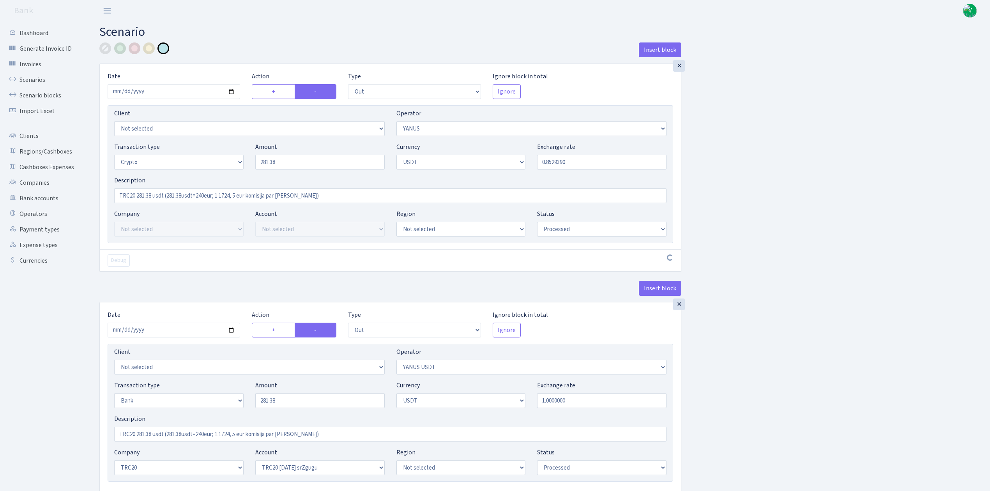
select select "processed"
click at [45, 80] on link "Scenarios" at bounding box center [43, 80] width 78 height 16
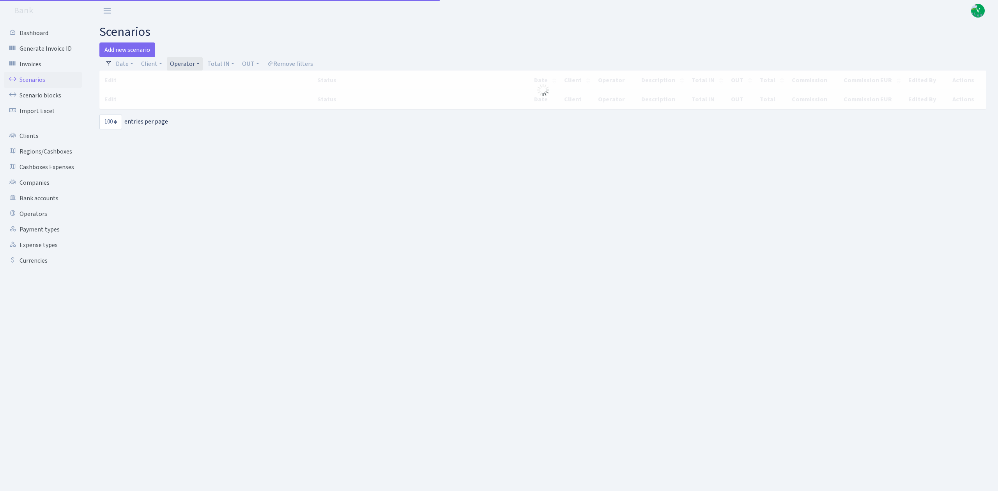
select select "100"
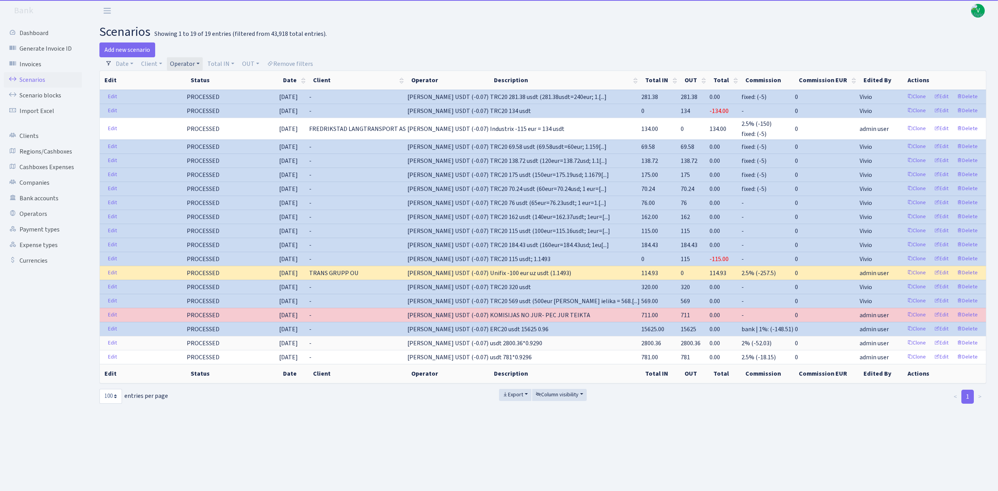
click at [190, 63] on link "Operator" at bounding box center [185, 63] width 36 height 13
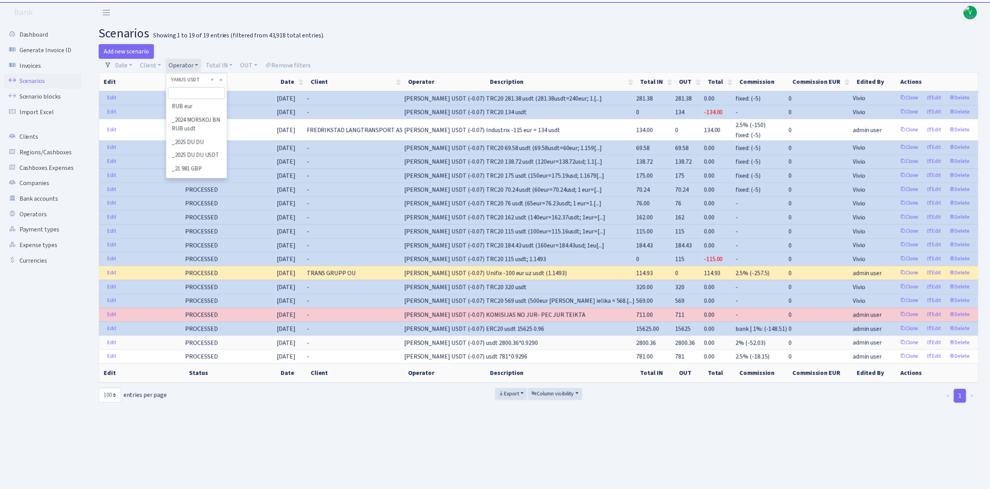
scroll to position [5438, 0]
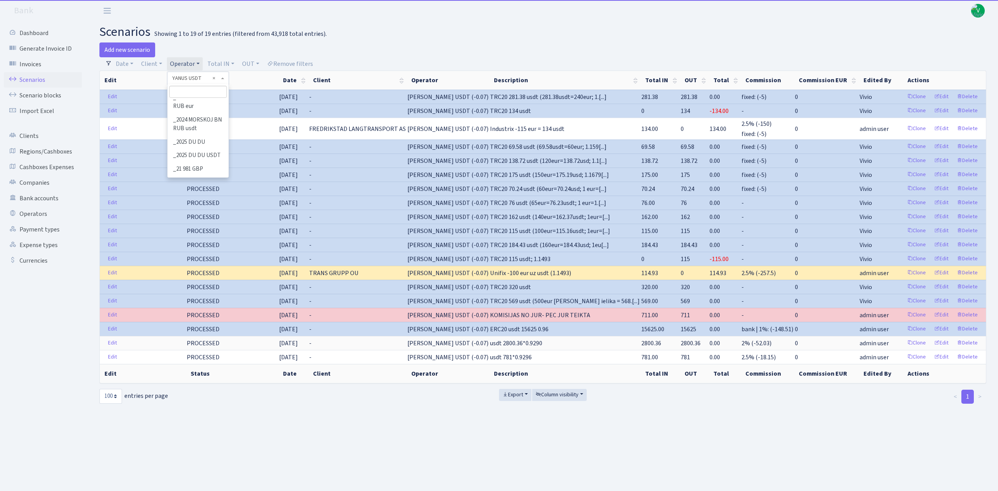
click at [202, 29] on li "YANUS" at bounding box center [197, 22] width 59 height 14
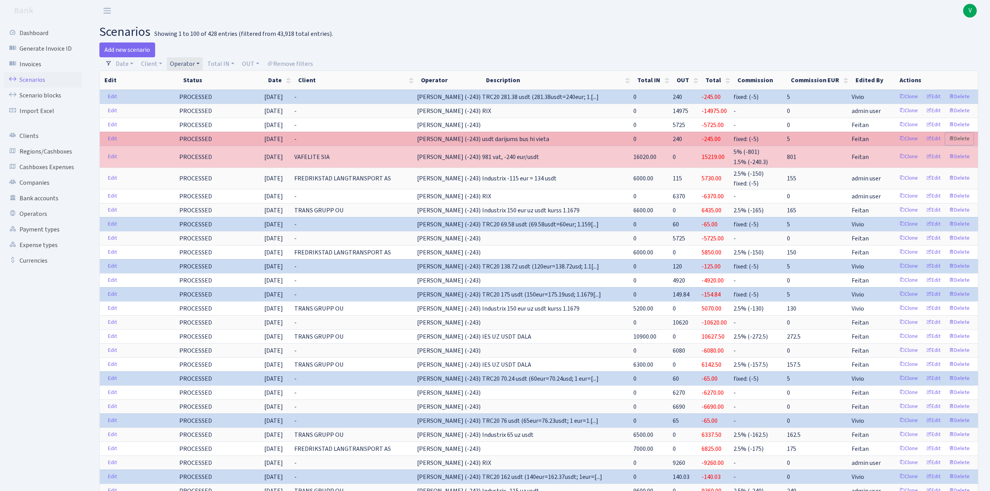
click at [964, 138] on link "Delete" at bounding box center [960, 139] width 28 height 12
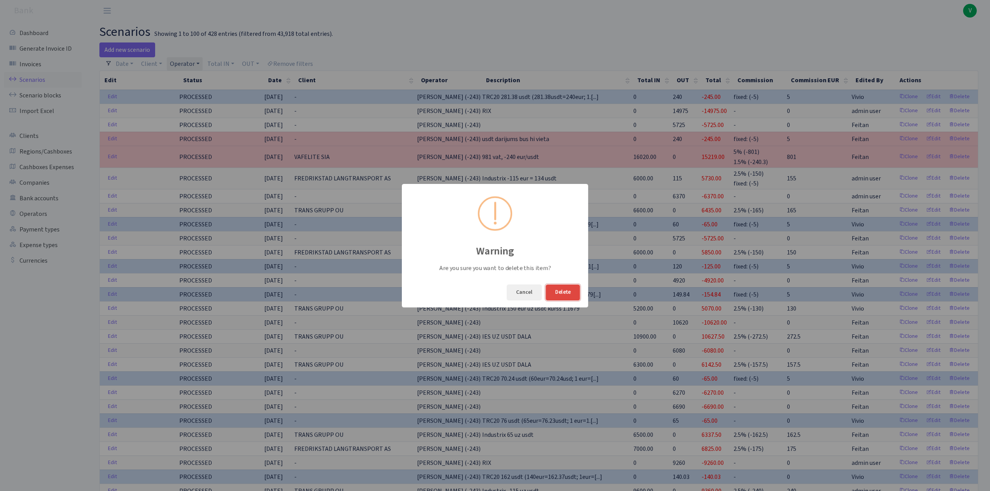
click at [568, 294] on button "Delete" at bounding box center [563, 293] width 34 height 16
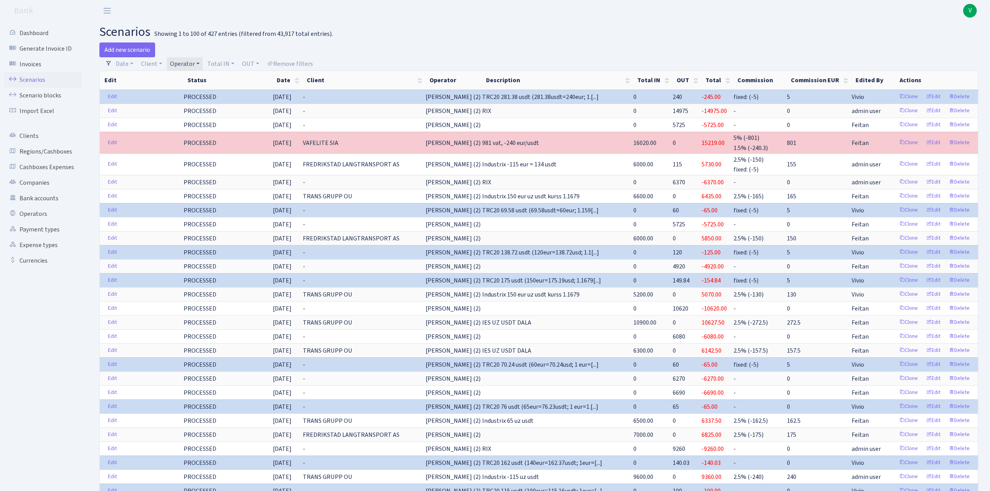
click at [194, 62] on link "Operator" at bounding box center [185, 63] width 36 height 13
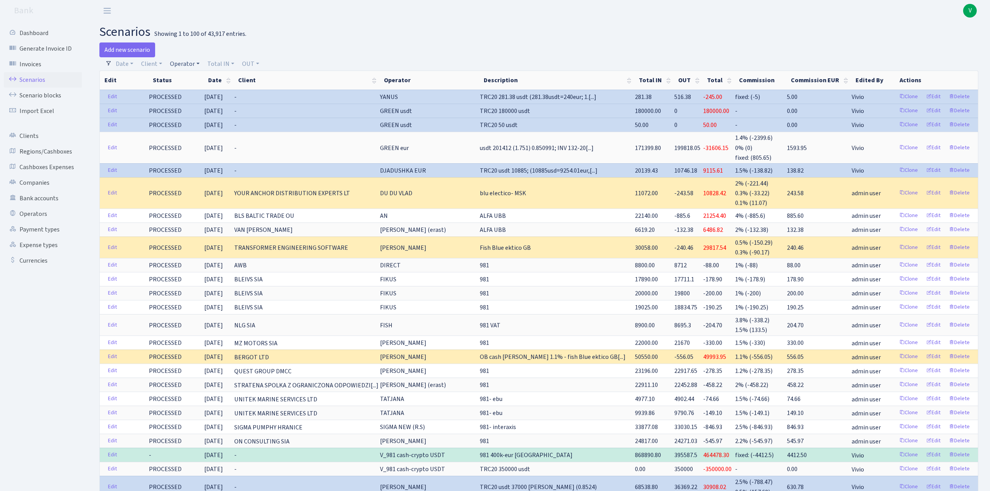
click at [188, 60] on link "Operator" at bounding box center [185, 63] width 36 height 13
click at [199, 89] on input "search" at bounding box center [197, 92] width 57 height 12
type input "dima"
click at [191, 131] on li "V_DIMA EVREI eur" at bounding box center [197, 129] width 59 height 14
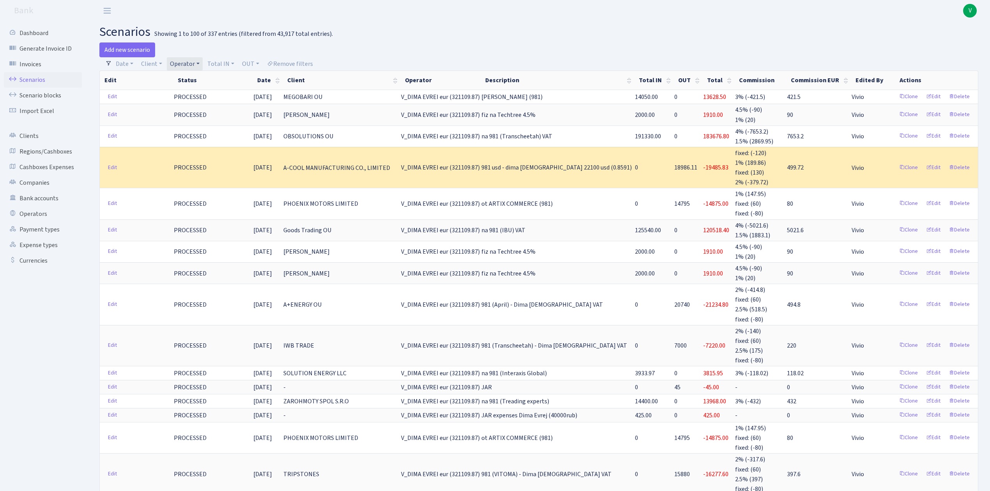
click at [184, 63] on link "Operator" at bounding box center [185, 63] width 36 height 13
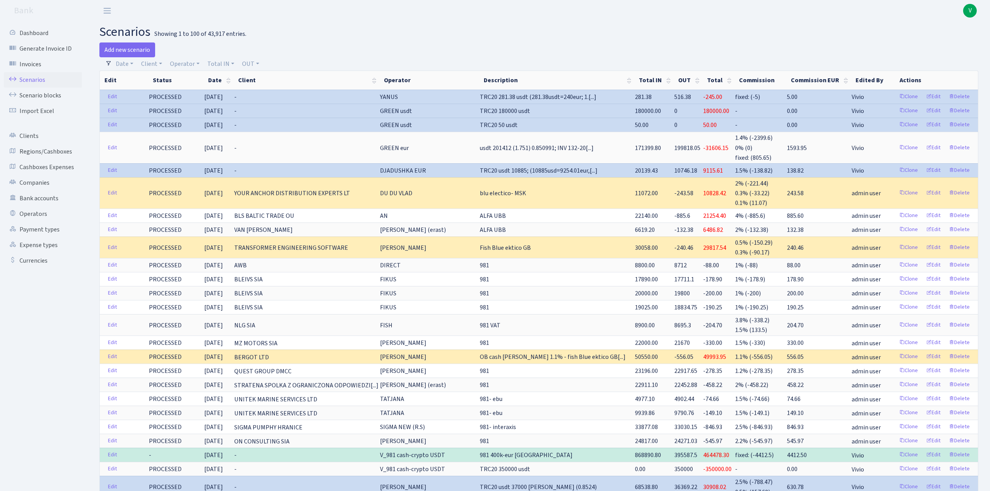
click at [420, 43] on div "Add new scenario" at bounding box center [316, 50] width 434 height 15
click at [505, 45] on div "Add new scenario" at bounding box center [316, 50] width 434 height 15
click at [53, 75] on link "Scenarios" at bounding box center [43, 80] width 78 height 16
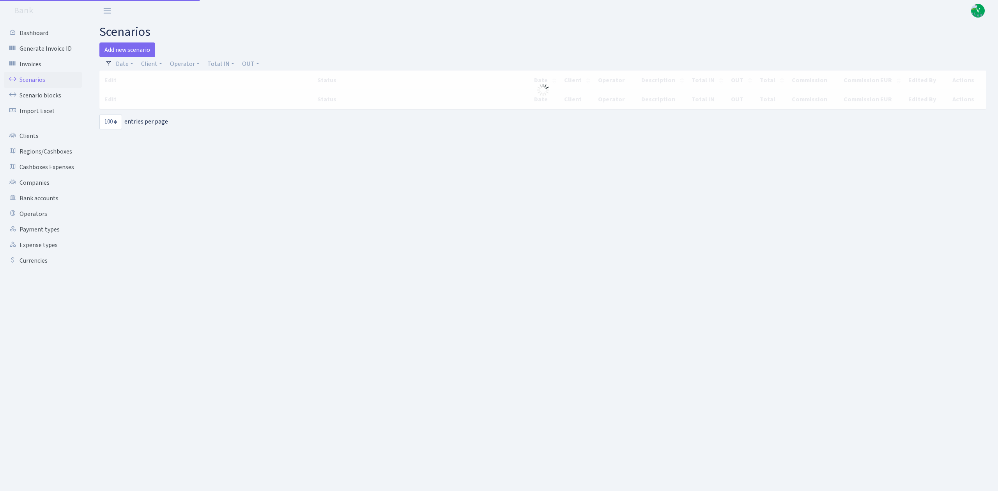
select select "100"
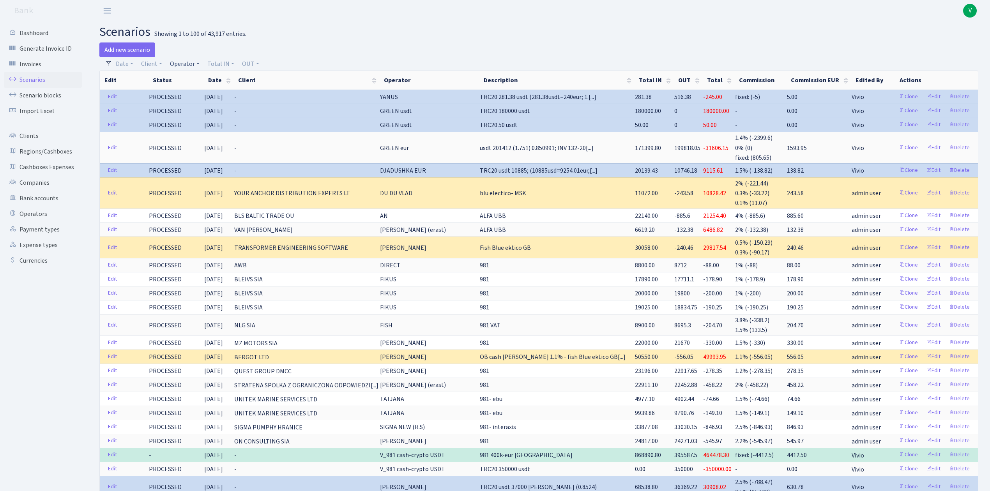
click at [193, 64] on link "Operator" at bounding box center [185, 63] width 36 height 13
click at [204, 152] on li "_EXPENSES USDT_" at bounding box center [197, 158] width 59 height 14
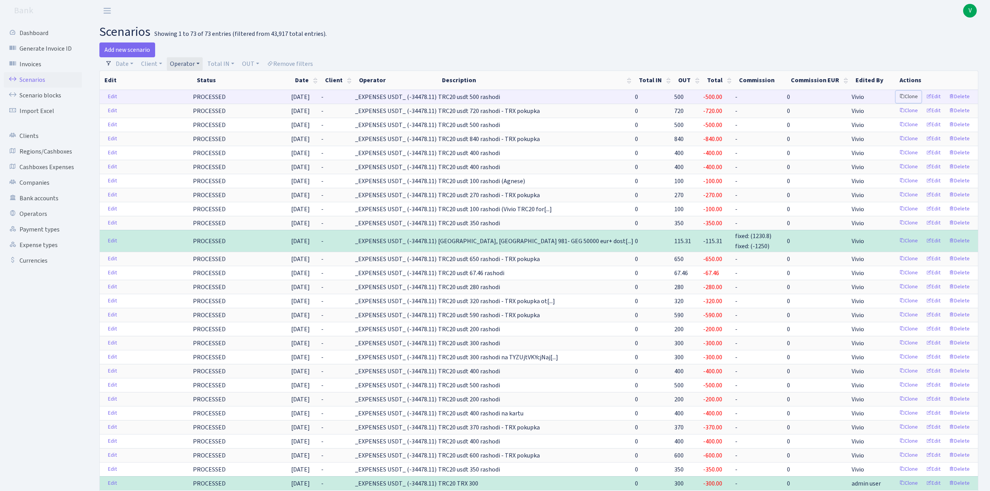
click at [907, 94] on link "Clone" at bounding box center [909, 97] width 26 height 12
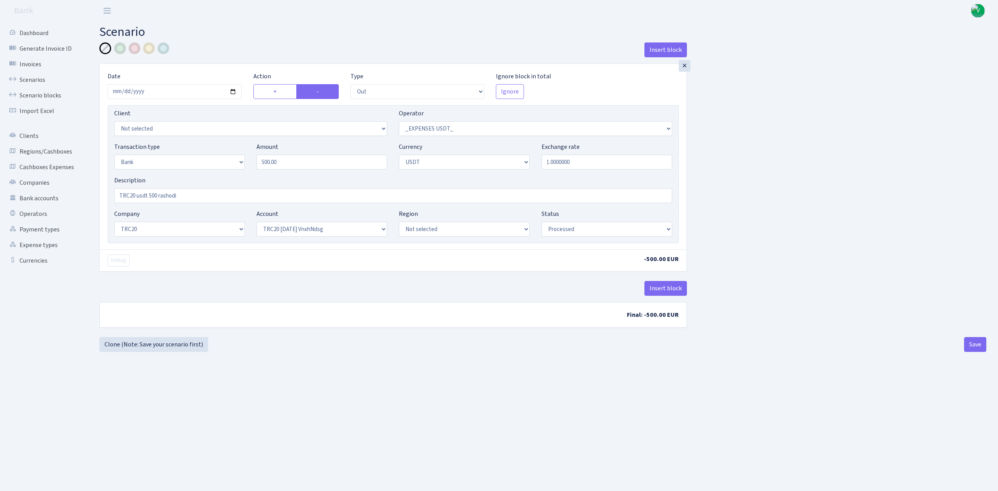
select select "out"
select select "306"
select select "2"
select select "6"
select select "20"
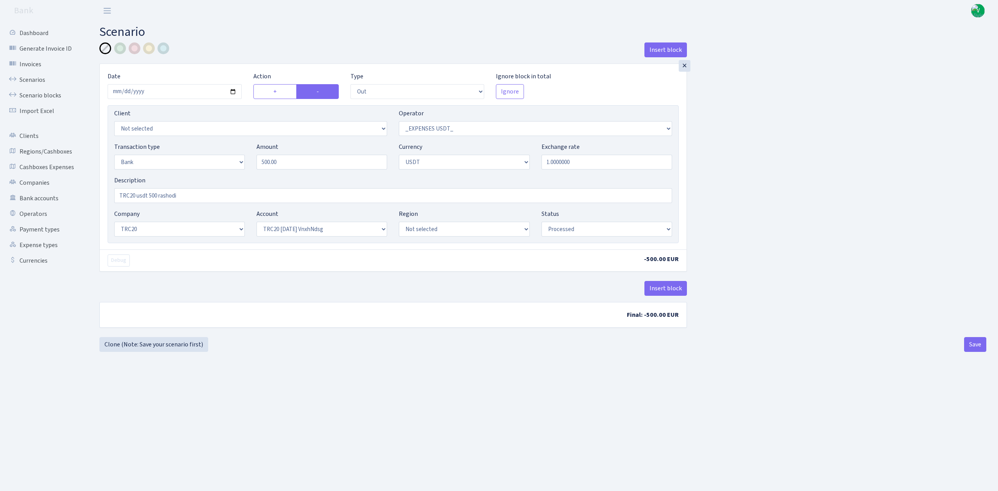
select select "66"
select select "processed"
click at [234, 91] on input "[DATE]" at bounding box center [175, 91] width 134 height 15
type input "[DATE]"
drag, startPoint x: 308, startPoint y: 167, endPoint x: 228, endPoint y: 156, distance: 80.7
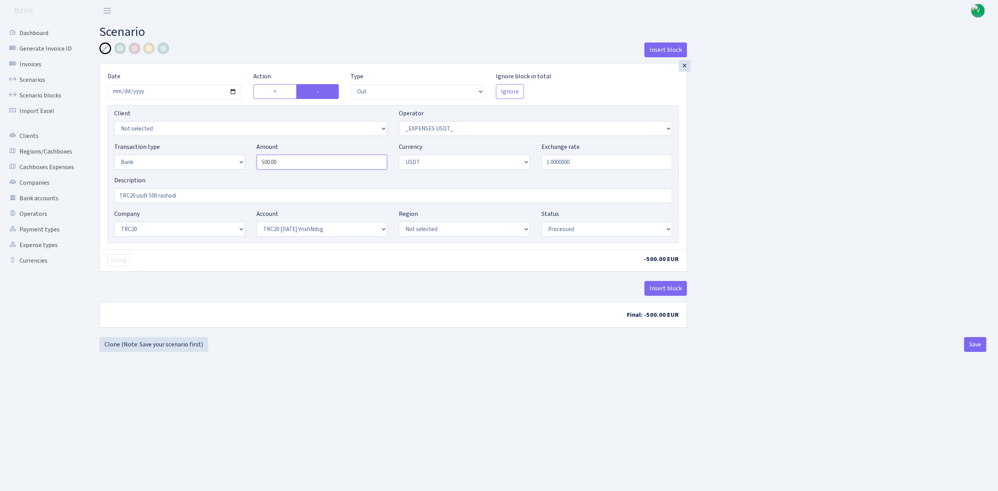
click at [232, 158] on div "Transaction type Not selected 981 ELF FISH crypto [PERSON_NAME] MM-BALTIC eur U…" at bounding box center [393, 159] width 570 height 34
type input "140.00"
click at [826, 207] on div "Insert block × Date [DATE] Action + - Type --- In Out Commission Field required…" at bounding box center [543, 189] width 899 height 292
click at [157, 195] on input "TRC20 usdt 500 rashodi" at bounding box center [393, 195] width 558 height 15
type input "TRC20 usdt 149 rashodi"
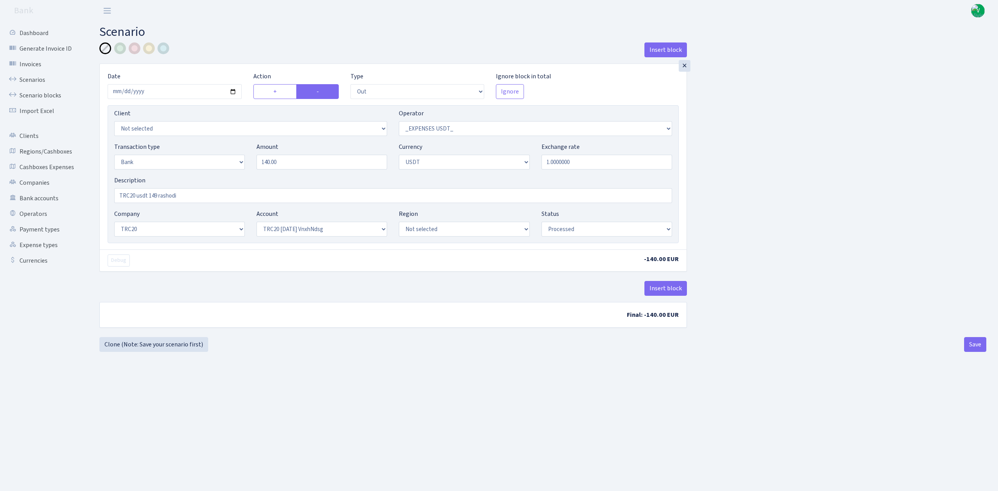
click at [527, 389] on main "Scenario Insert block × Date [DATE] Action + - Type --- In Out Commission Field…" at bounding box center [543, 246] width 911 height 450
drag, startPoint x: 298, startPoint y: 161, endPoint x: 207, endPoint y: 148, distance: 92.5
click at [211, 149] on div "Transaction type Not selected 981 ELF FISH crypto [PERSON_NAME] MM-BALTIC eur U…" at bounding box center [393, 159] width 570 height 34
type input "149.00"
click at [835, 151] on div "Insert block × Date [DATE] Action + - Type --- In Out Commission Field required…" at bounding box center [543, 189] width 899 height 292
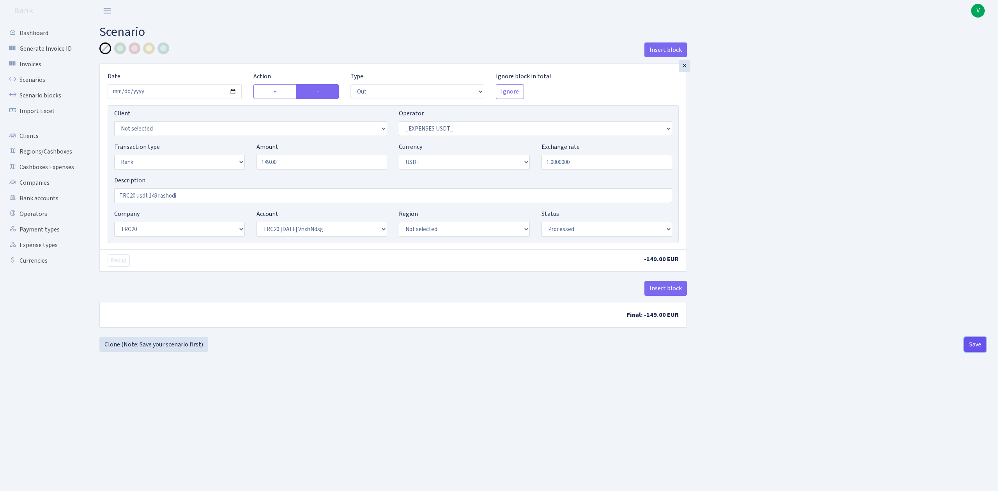
click at [976, 340] on button "Save" at bounding box center [975, 344] width 22 height 15
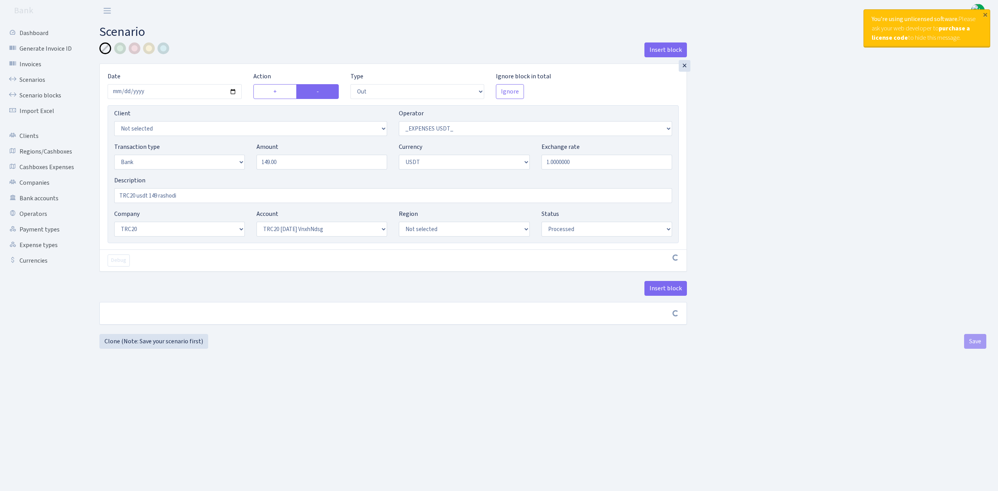
select select "out"
select select "306"
select select "2"
select select "6"
select select "20"
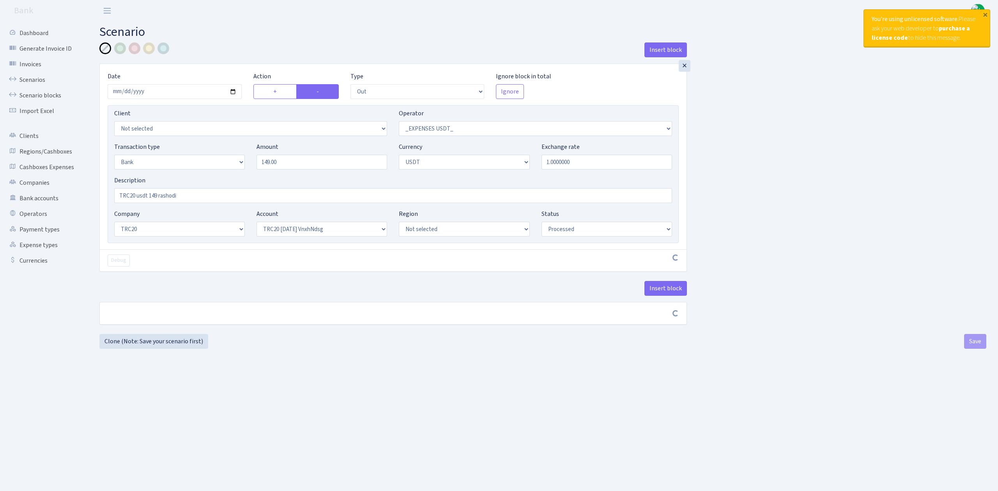
select select "66"
select select "processed"
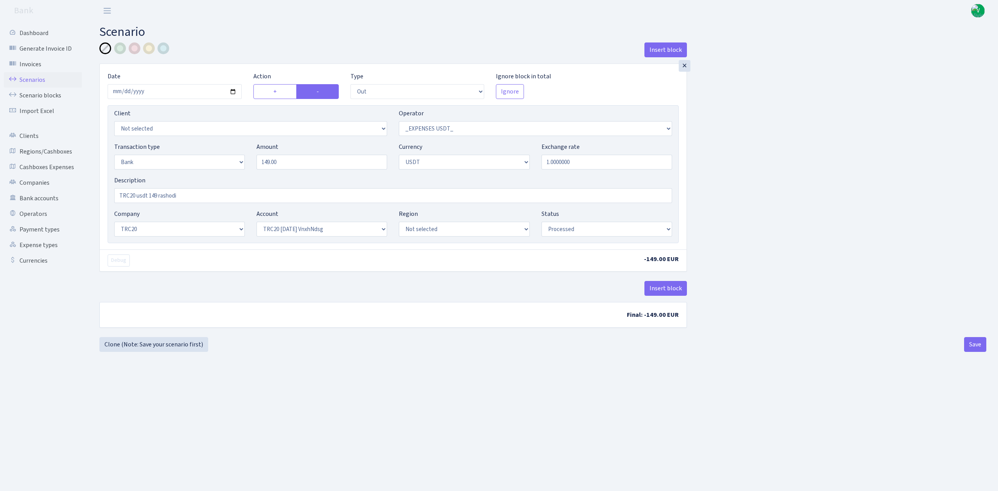
click at [42, 74] on link "Scenarios" at bounding box center [43, 80] width 78 height 16
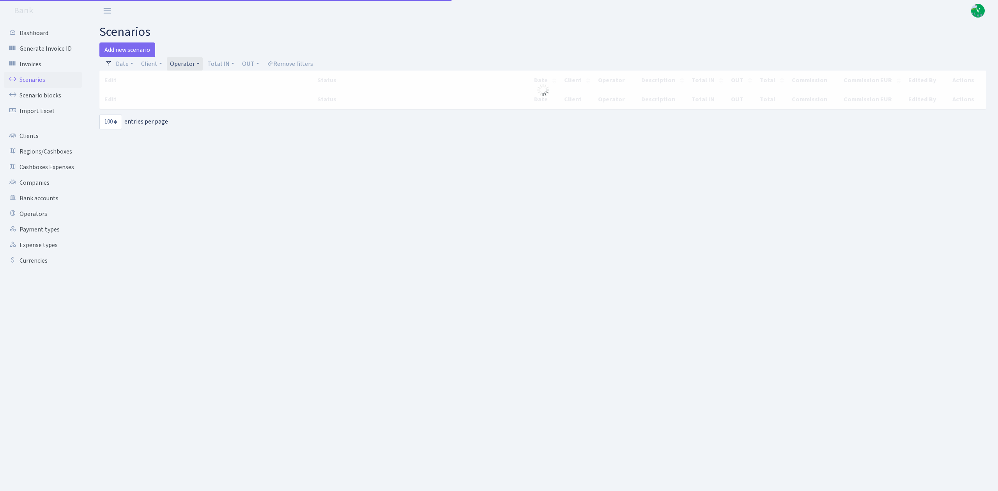
select select "100"
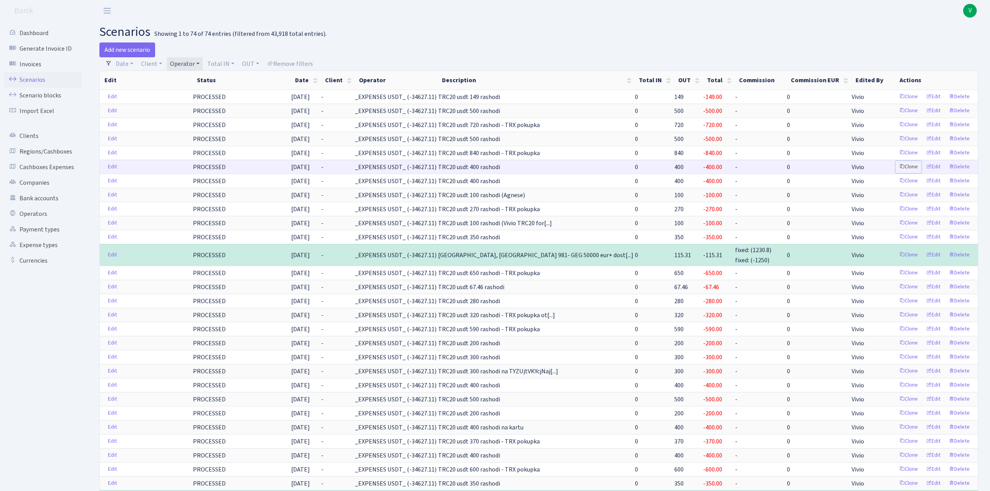
click at [911, 166] on link "Clone" at bounding box center [909, 167] width 26 height 12
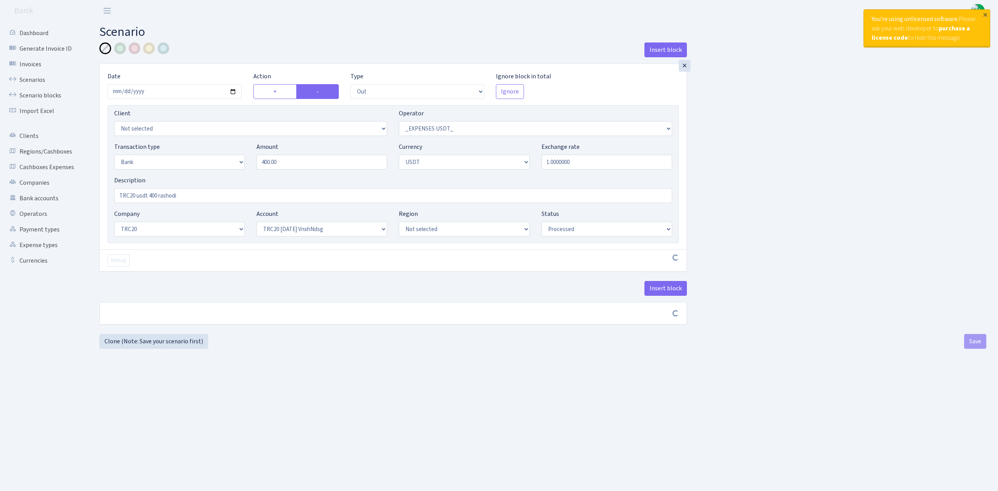
select select "out"
select select "306"
select select "2"
select select "6"
select select "20"
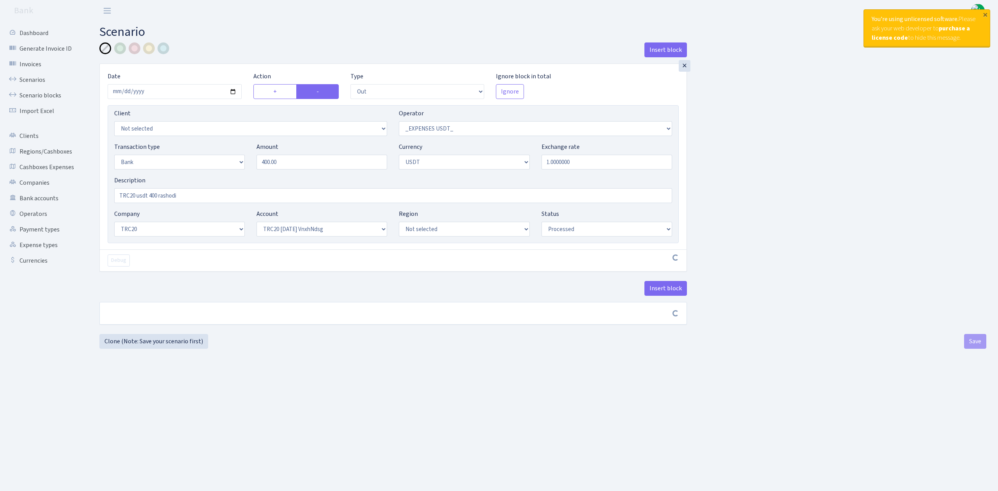
select select "66"
select select "processed"
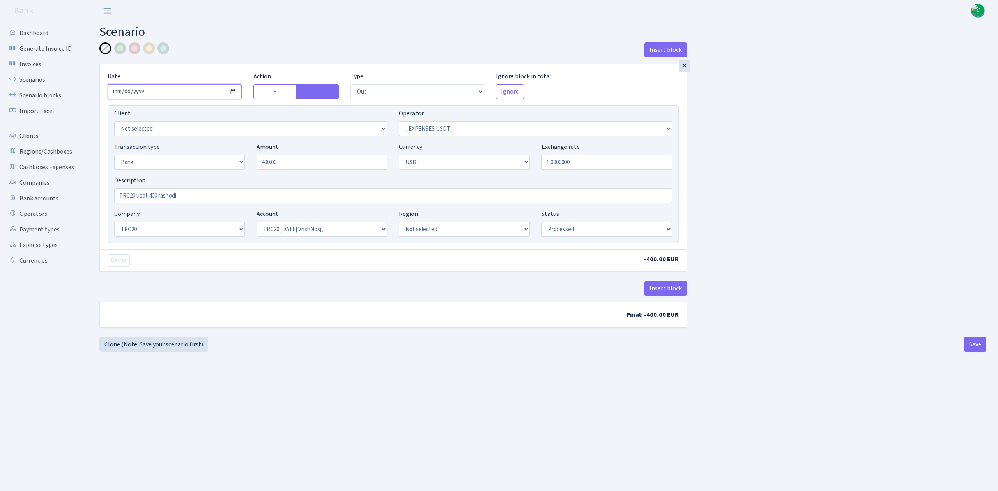
click at [230, 88] on input "2025-08-13" at bounding box center [175, 91] width 134 height 15
type input "2025-09-08"
click at [274, 159] on input "400.00" at bounding box center [322, 162] width 131 height 15
drag, startPoint x: 295, startPoint y: 165, endPoint x: 234, endPoint y: 161, distance: 61.0
click at [234, 161] on div "Transaction type Not selected 981 ELF FISH crypto GIRT IVO dekl MM-BALTIC eur U…" at bounding box center [393, 159] width 570 height 34
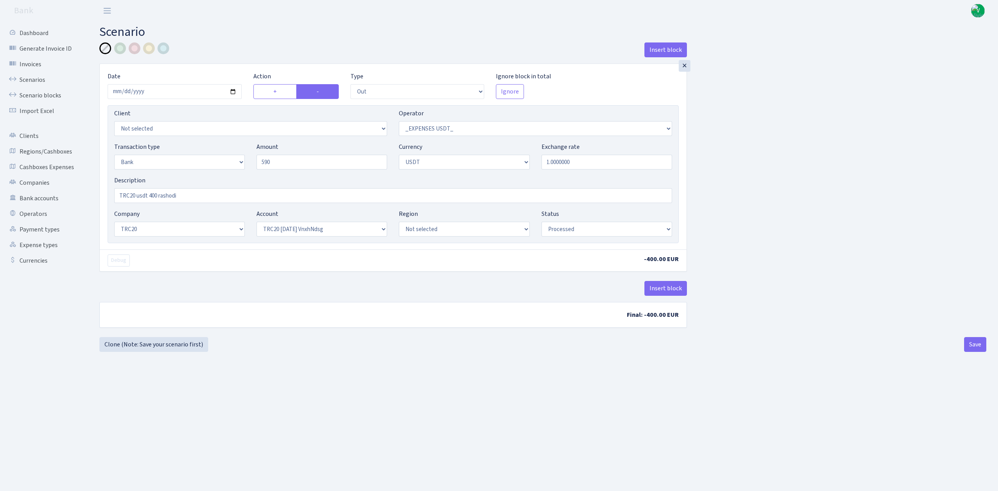
type input "590.00"
click at [893, 202] on div "Insert block × Date 2025-09-08 Action + - Type --- In Out Commission Field requ…" at bounding box center [543, 189] width 899 height 292
click at [157, 196] on input "TRC20 usdt 400 rashodi" at bounding box center [393, 195] width 558 height 15
type input "TRC20 usdt 590 rashodi"
click at [431, 306] on b "Final: -590.00 EUR" at bounding box center [393, 315] width 587 height 25
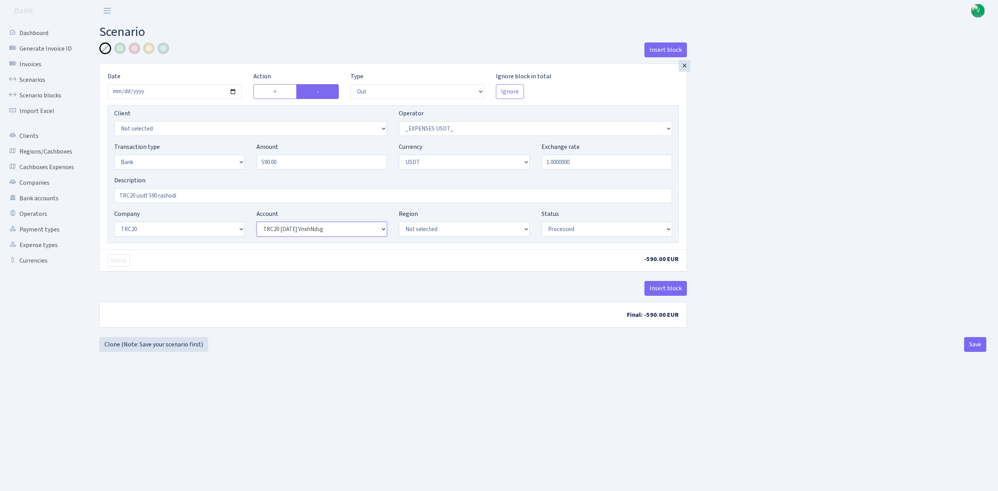
click at [346, 232] on select "Not selected TRC20 2024.08.01 S8dYrDY TRC20 2024.09.12 KEMg2gdc TRC20 2024.10.1…" at bounding box center [322, 229] width 131 height 15
select select "61"
click at [257, 223] on select "Not selected TRC20 2024.08.01 S8dYrDY TRC20 2024.09.12 KEMg2gdc TRC20 2024.10.1…" at bounding box center [322, 229] width 131 height 15
click at [404, 352] on div "Insert block × Date 2025-09-08 Action + - Type --- In Out Commission Field requ…" at bounding box center [542, 198] width 887 height 310
click at [771, 401] on main "Scenario Insert block × Date 2025-09-08 Action + - Type --- In Out Commission F…" at bounding box center [543, 246] width 911 height 450
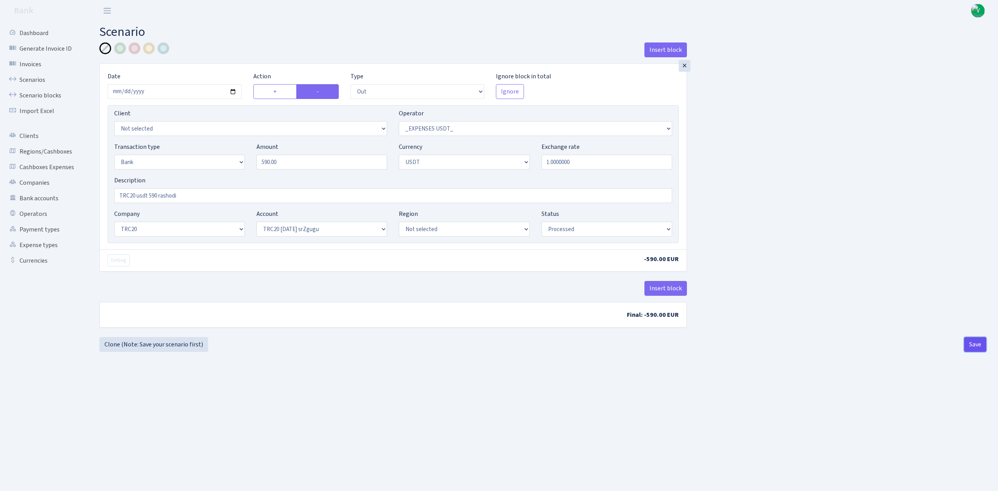
click at [975, 339] on button "Save" at bounding box center [975, 344] width 22 height 15
select select "out"
select select "306"
select select "2"
select select "6"
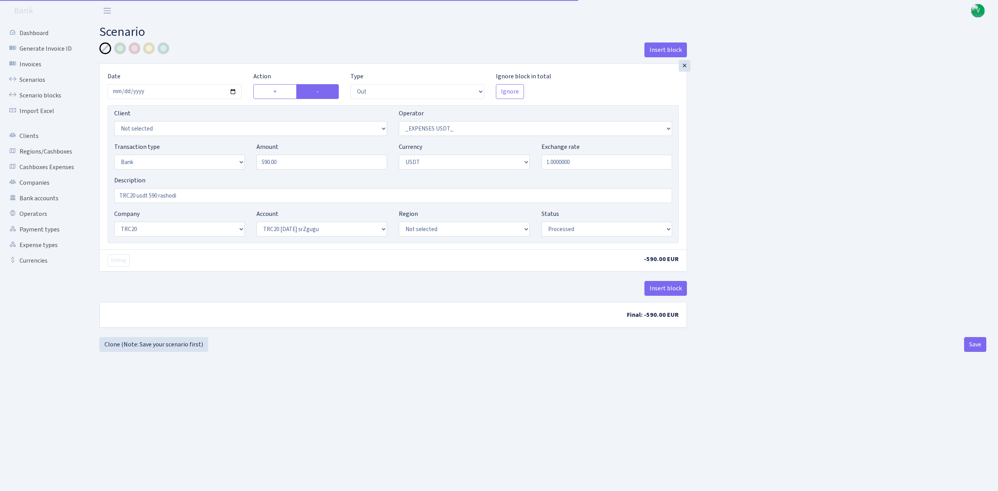
select select "20"
select select "61"
select select "processed"
click at [38, 75] on link "Scenarios" at bounding box center [43, 80] width 78 height 16
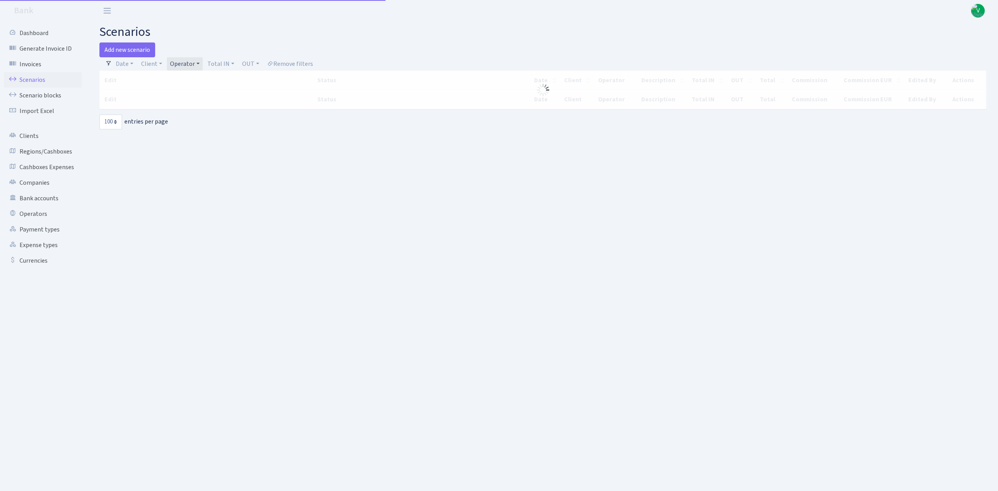
select select "100"
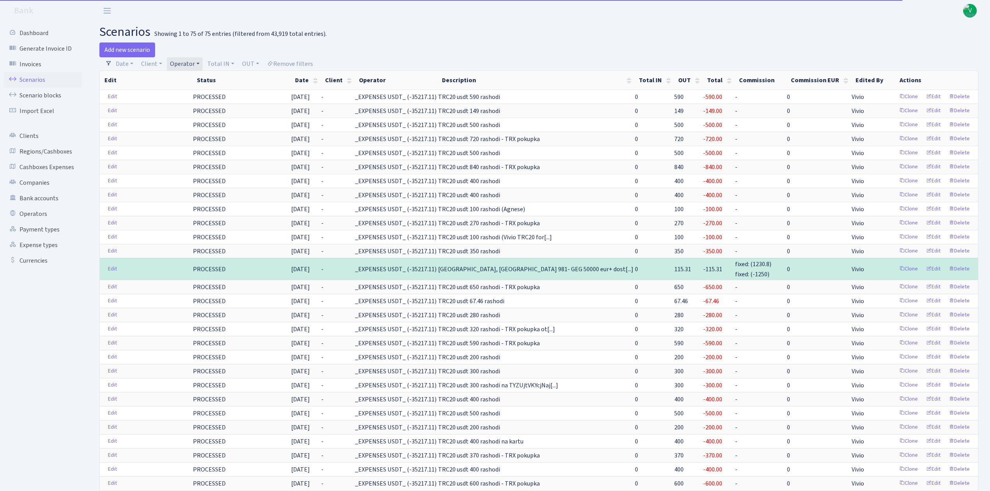
click at [182, 63] on link "Operator" at bounding box center [185, 63] width 36 height 13
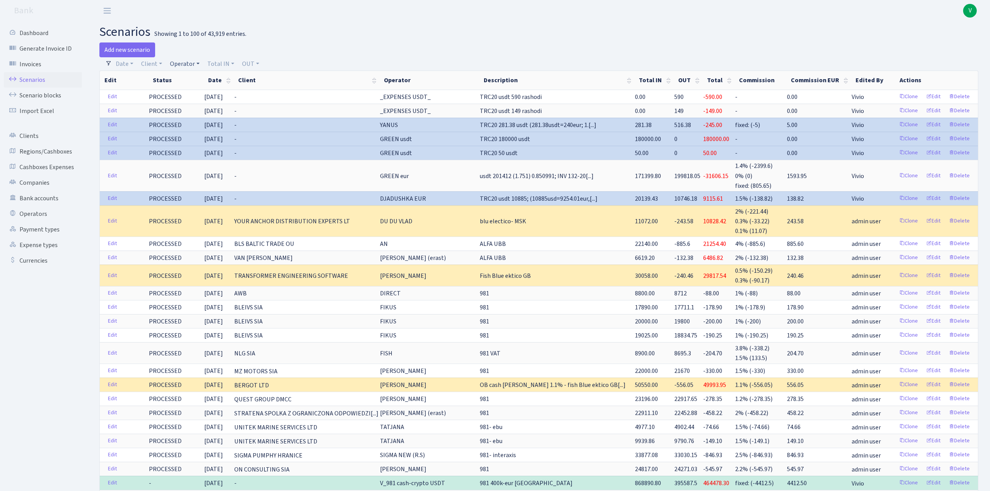
click at [184, 66] on link "Operator" at bounding box center [185, 63] width 36 height 13
click at [192, 90] on input "search" at bounding box center [197, 92] width 57 height 12
type input "morskoj"
click at [203, 147] on li "MORSKOJ EUR" at bounding box center [197, 151] width 59 height 14
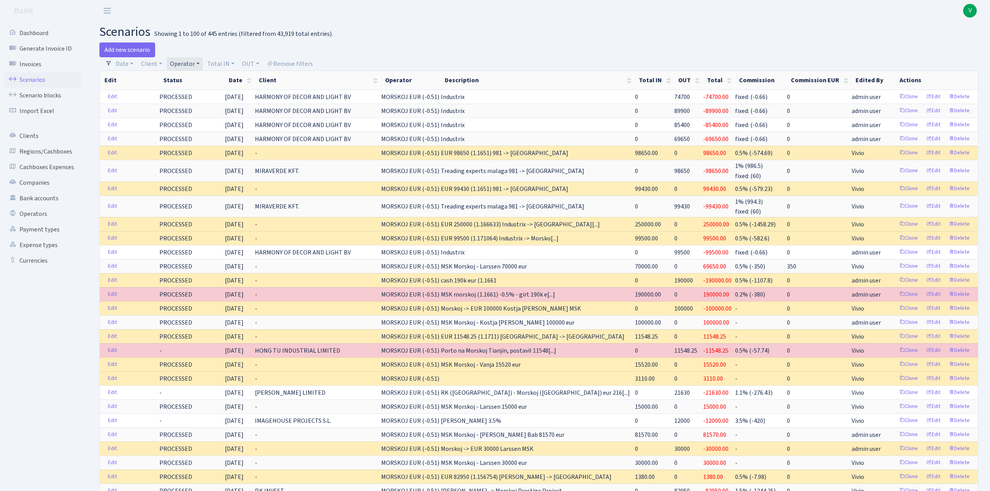
click at [192, 62] on link "Operator" at bounding box center [185, 63] width 36 height 13
click at [194, 92] on li "MORSKOJ USDT" at bounding box center [197, 85] width 59 height 14
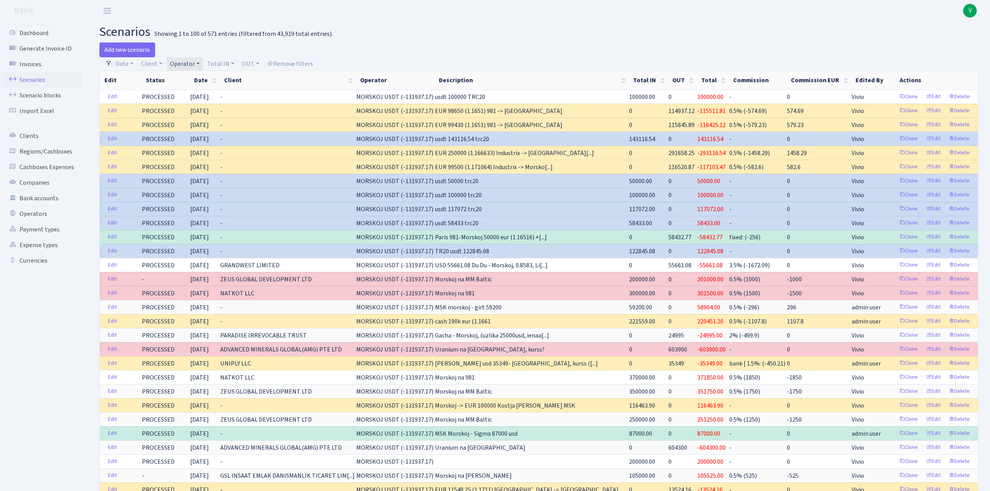
click at [191, 58] on link "Operator" at bounding box center [185, 63] width 36 height 13
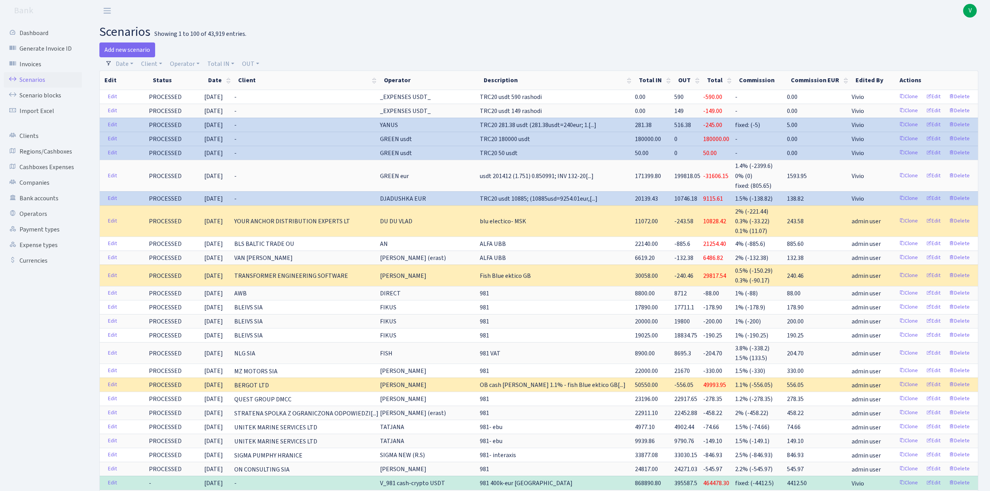
click at [641, 18] on header "Bank V My Account Logout" at bounding box center [495, 10] width 990 height 21
